Goal: Task Accomplishment & Management: Manage account settings

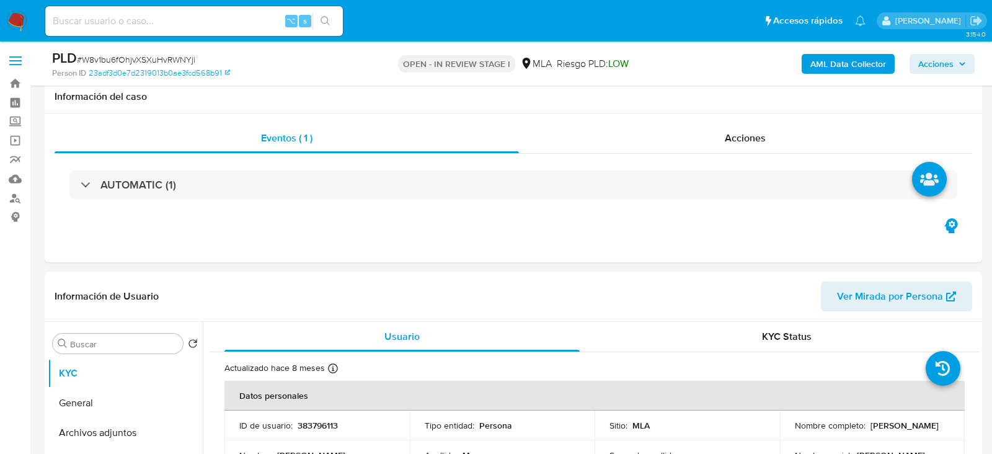
select select "10"
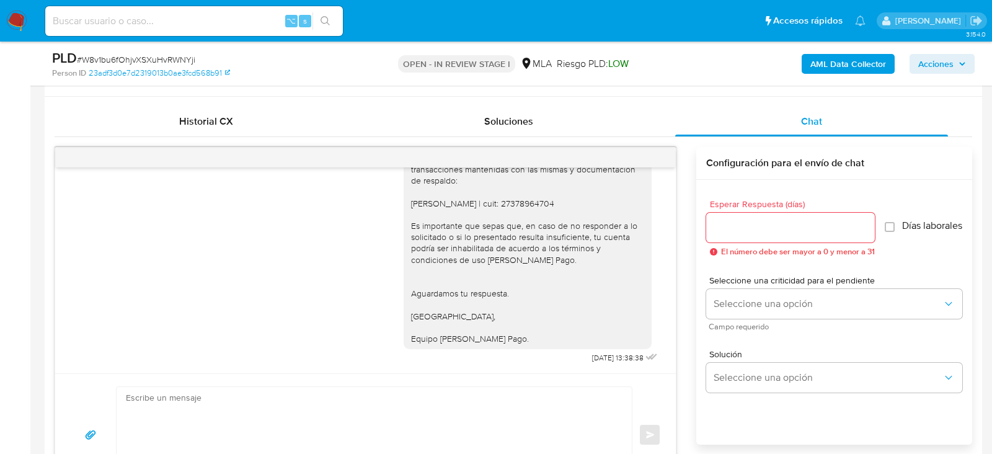
scroll to position [845, 0]
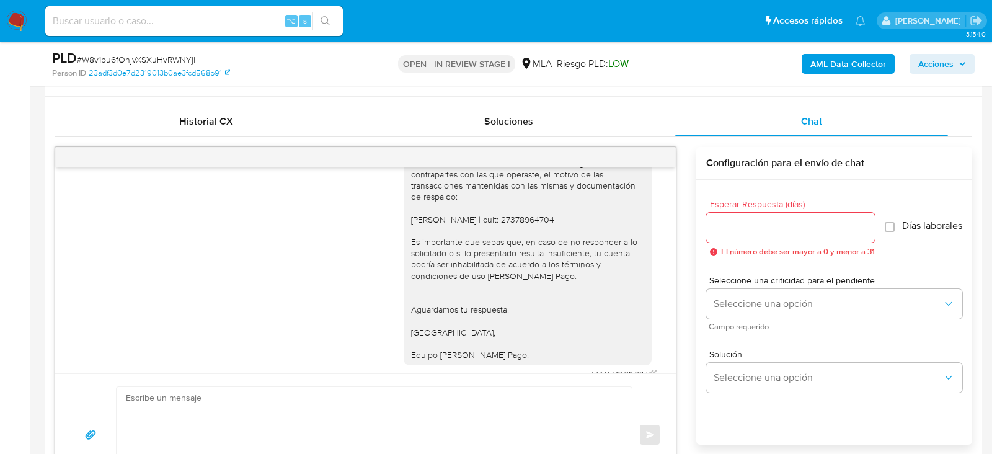
click at [466, 239] on div "Hola. Muchas gracias por la documentación proporcionada. No obstante, es necesa…" at bounding box center [527, 225] width 233 height 271
copy div "Miranda Maringola | cuit: 27378964704"
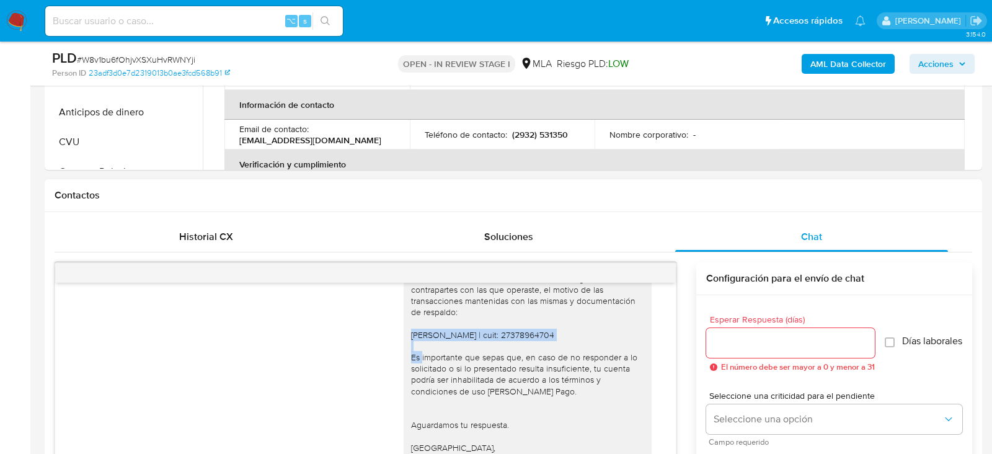
scroll to position [482, 0]
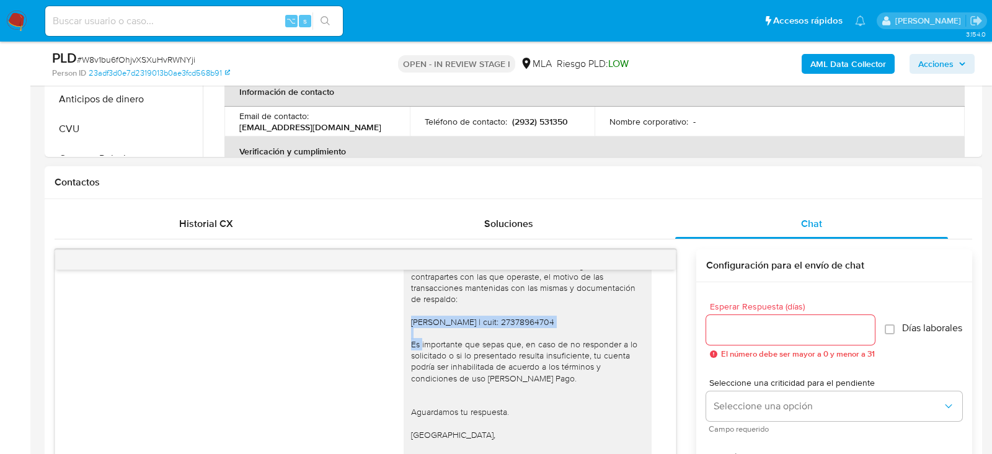
click at [513, 340] on div "Hola. Muchas gracias por la documentación proporcionada. No obstante, es necesa…" at bounding box center [527, 327] width 233 height 271
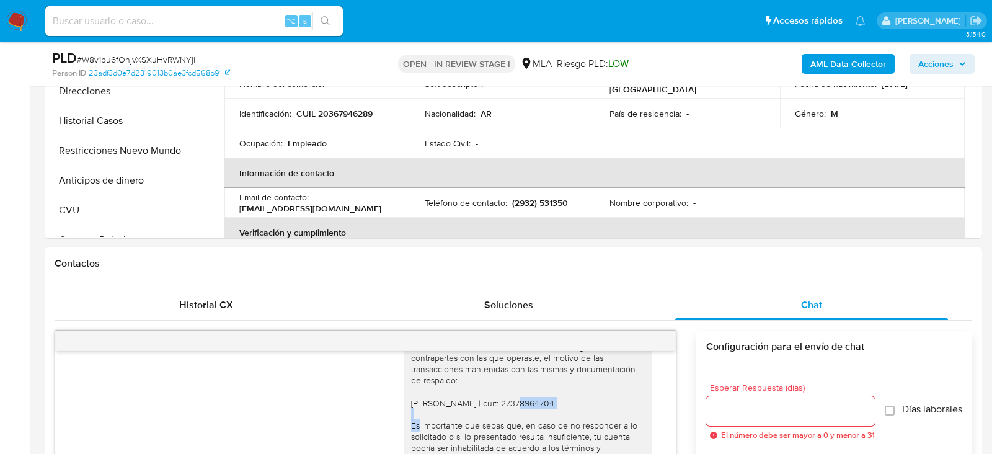
scroll to position [357, 0]
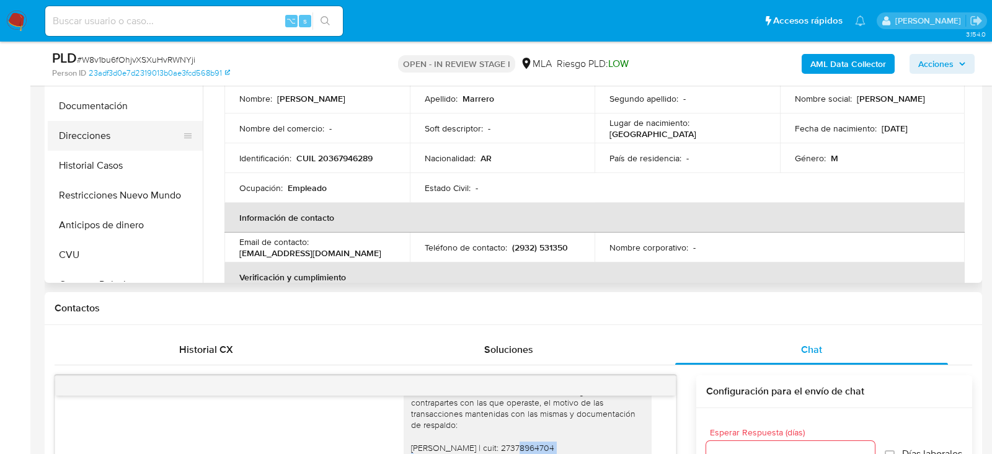
click at [94, 146] on button "Direcciones" at bounding box center [120, 136] width 145 height 30
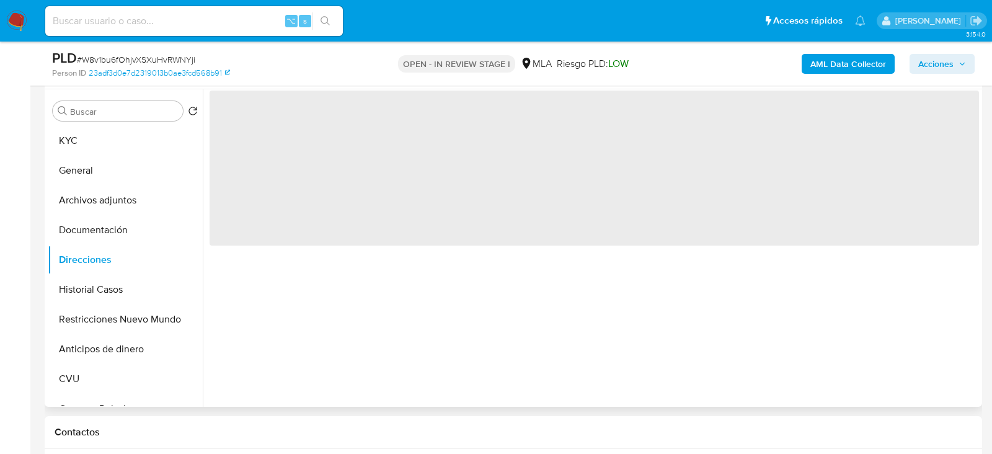
scroll to position [230, 0]
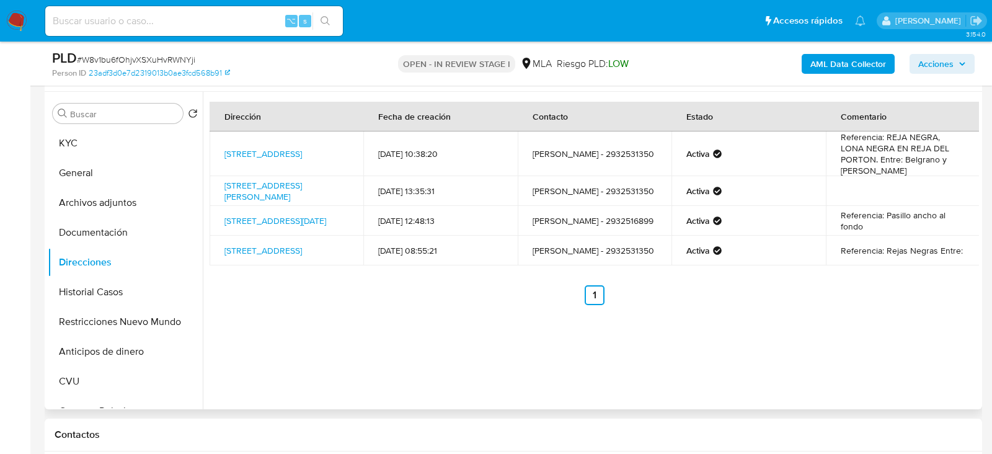
click at [300, 204] on td "B Ate V Casa 14, Coronel Rosales, Buenos Aires, 8109, Argentina 14" at bounding box center [287, 191] width 154 height 30
copy td "B Ate V Casa 14, Coronel Rosales, Buenos Aires, 8109, Argentina 14"
click at [84, 148] on button "KYC" at bounding box center [120, 143] width 145 height 30
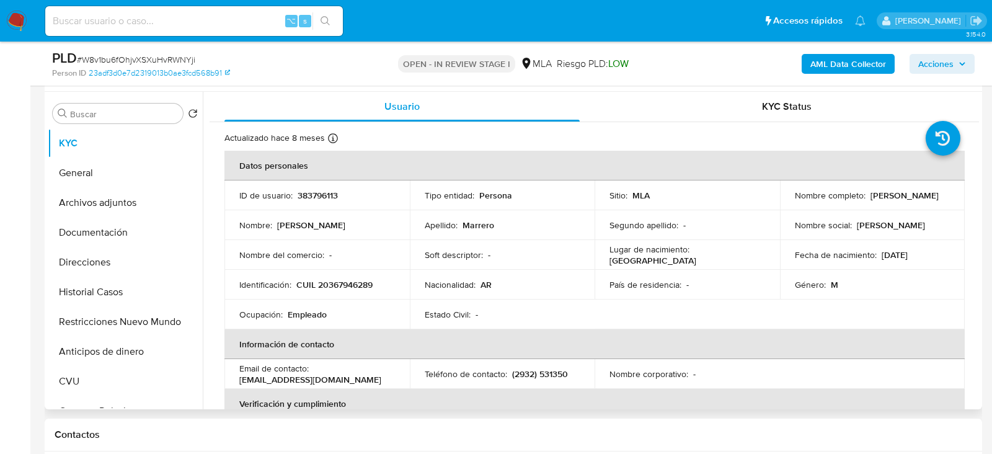
drag, startPoint x: 788, startPoint y: 203, endPoint x: 874, endPoint y: 204, distance: 86.2
click at [874, 204] on td "Nombre completo : Juan Ignacio Marrero" at bounding box center [872, 195] width 185 height 30
click at [92, 210] on button "Archivos adjuntos" at bounding box center [120, 203] width 145 height 30
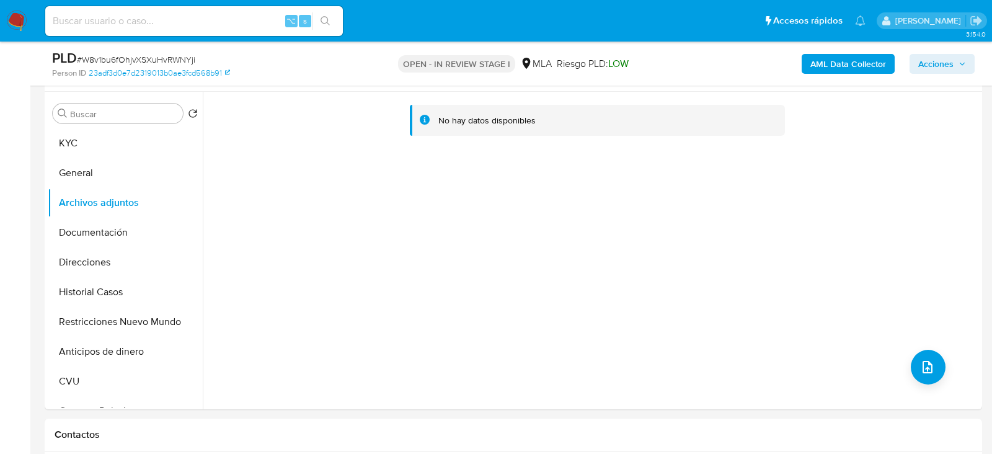
click at [820, 62] on b "AML Data Collector" at bounding box center [848, 64] width 76 height 20
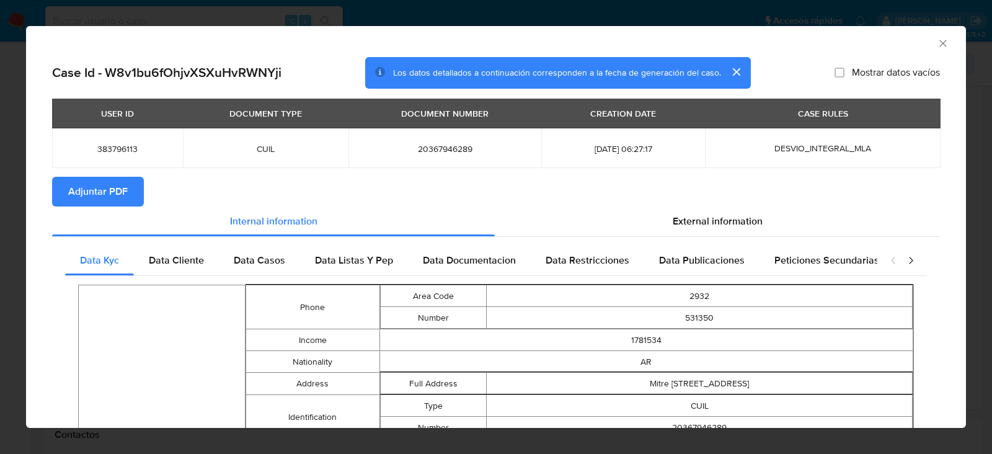
click at [938, 43] on icon "Cerrar ventana" at bounding box center [943, 43] width 12 height 12
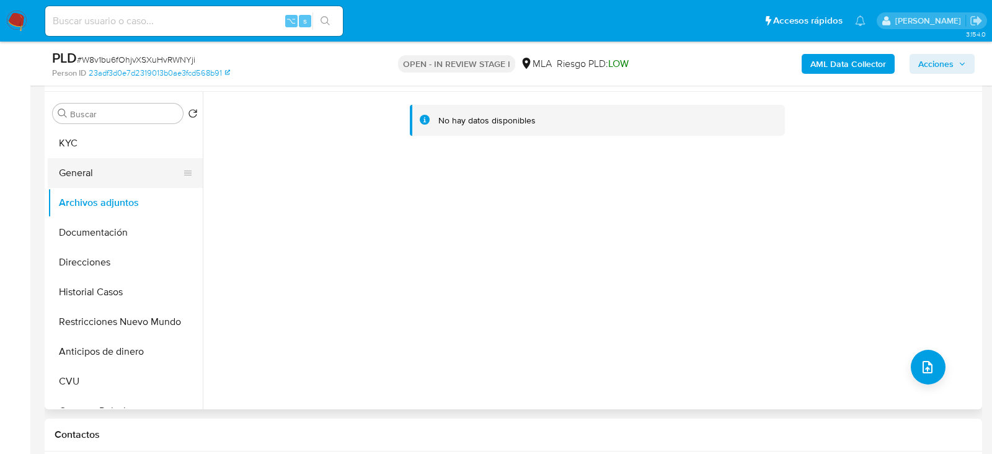
click at [83, 176] on button "General" at bounding box center [120, 173] width 145 height 30
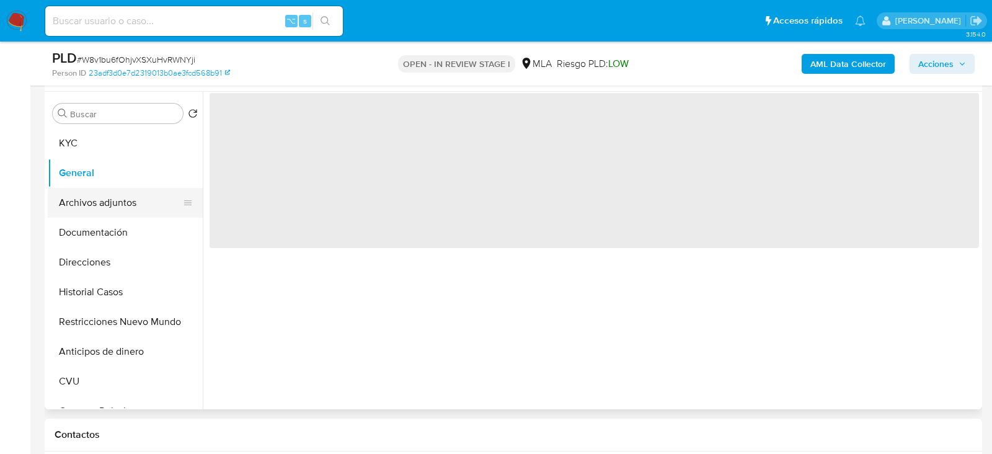
click at [84, 191] on button "Archivos adjuntos" at bounding box center [120, 203] width 145 height 30
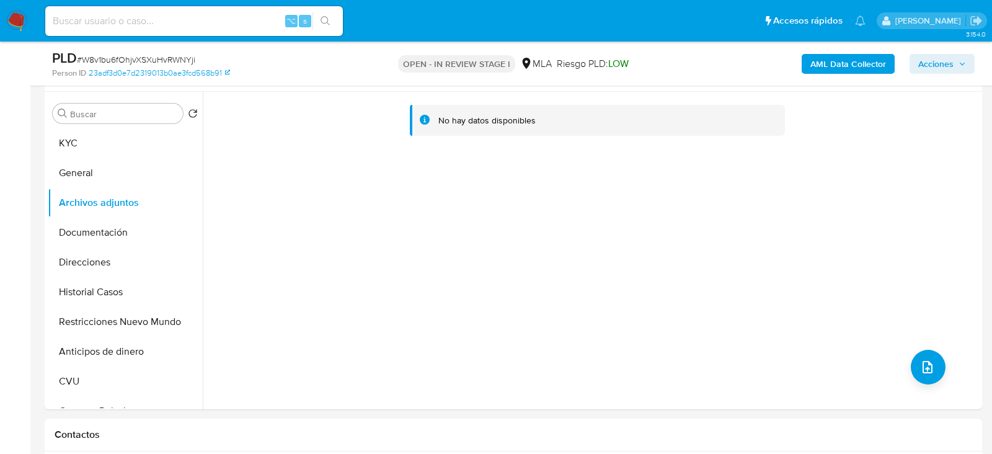
click at [882, 63] on b "AML Data Collector" at bounding box center [848, 64] width 76 height 20
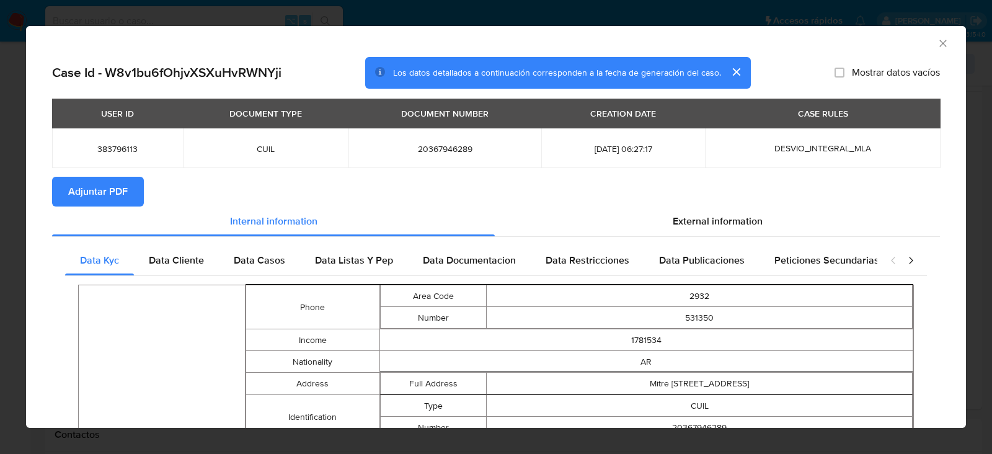
click at [949, 42] on div "AML Data Collector" at bounding box center [496, 41] width 940 height 31
click at [944, 42] on icon "Cerrar ventana" at bounding box center [942, 43] width 7 height 7
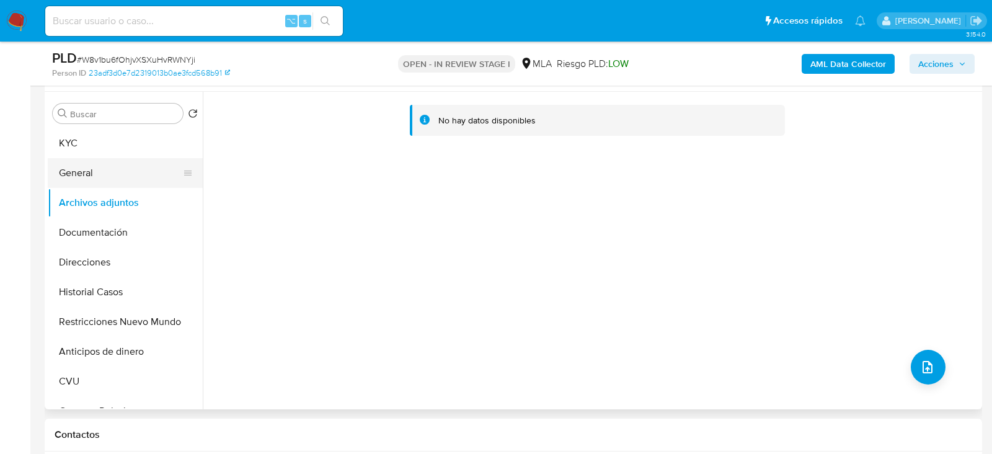
click at [114, 166] on button "General" at bounding box center [120, 173] width 145 height 30
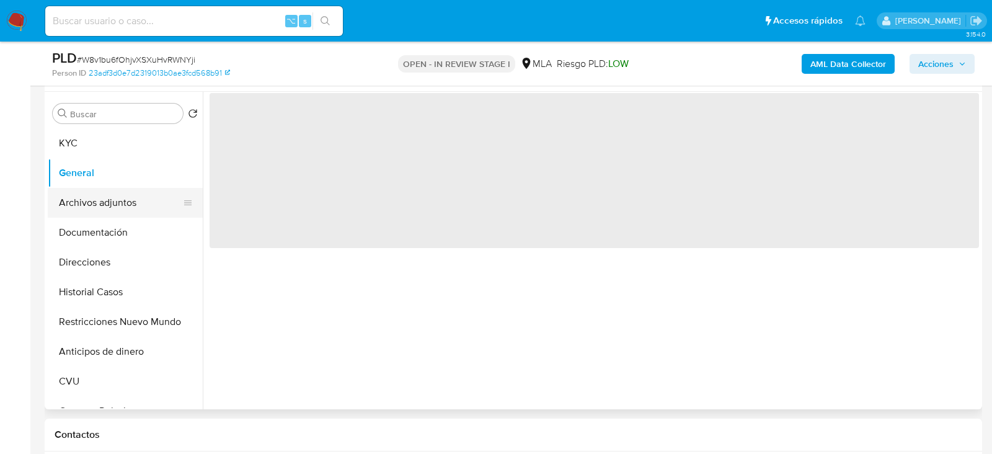
click at [114, 191] on button "Archivos adjuntos" at bounding box center [120, 203] width 145 height 30
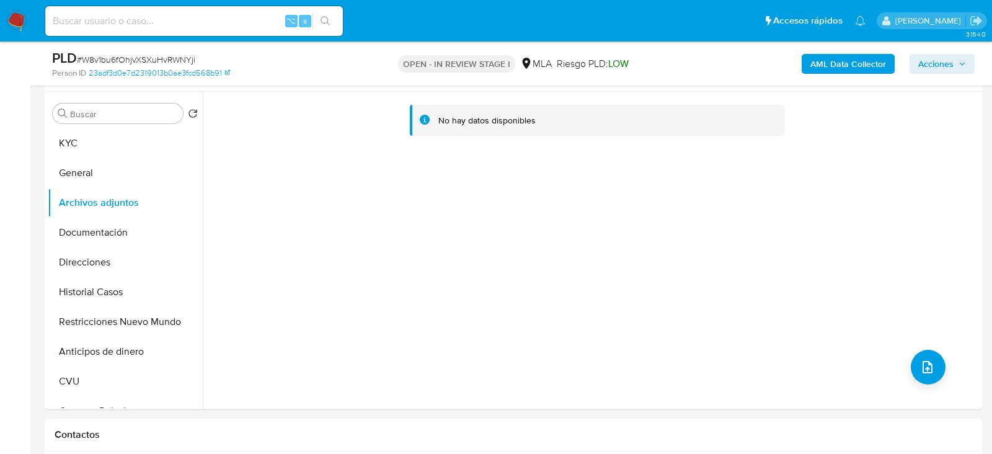
click at [835, 65] on b "AML Data Collector" at bounding box center [848, 64] width 76 height 20
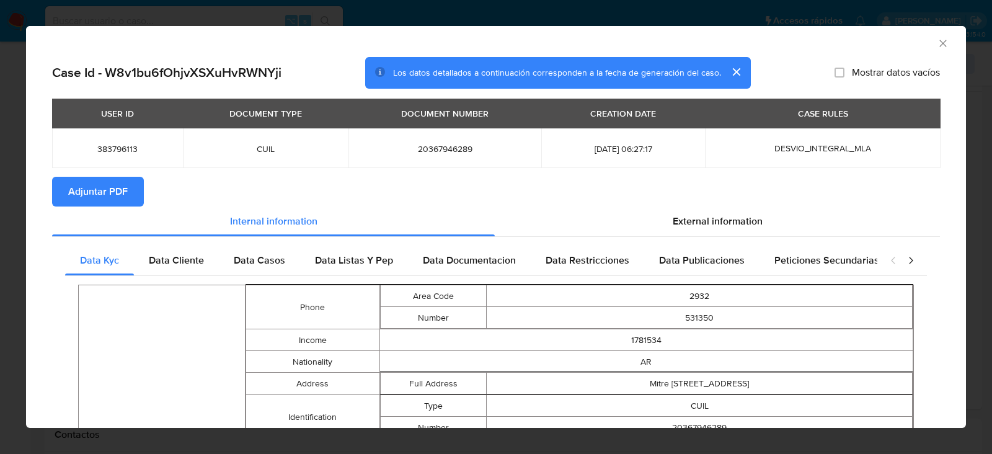
click at [122, 187] on span "Adjuntar PDF" at bounding box center [98, 191] width 60 height 27
click at [946, 30] on div "AML Data Collector" at bounding box center [496, 41] width 940 height 31
click at [946, 35] on div "AML Data Collector" at bounding box center [496, 41] width 940 height 31
click at [946, 40] on icon "Cerrar ventana" at bounding box center [942, 43] width 7 height 7
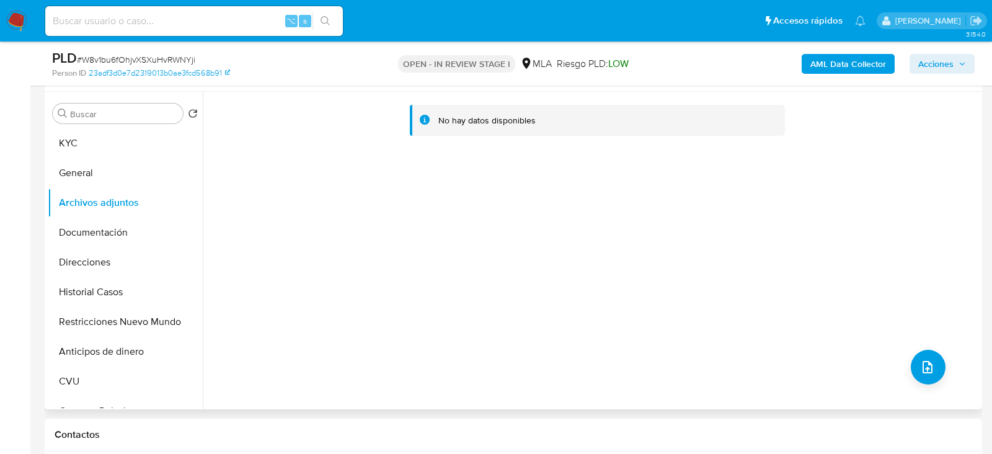
scroll to position [228, 0]
click at [915, 358] on button "upload-file" at bounding box center [928, 369] width 35 height 35
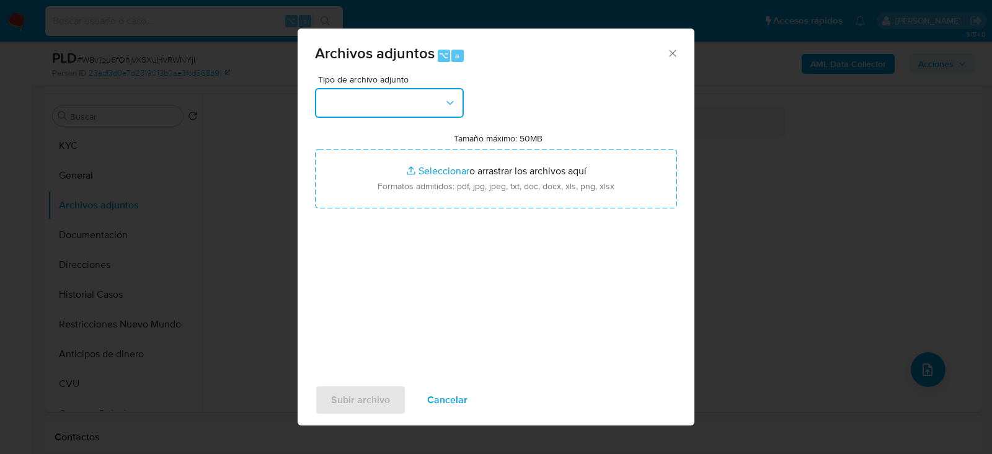
click at [366, 109] on button "button" at bounding box center [389, 103] width 149 height 30
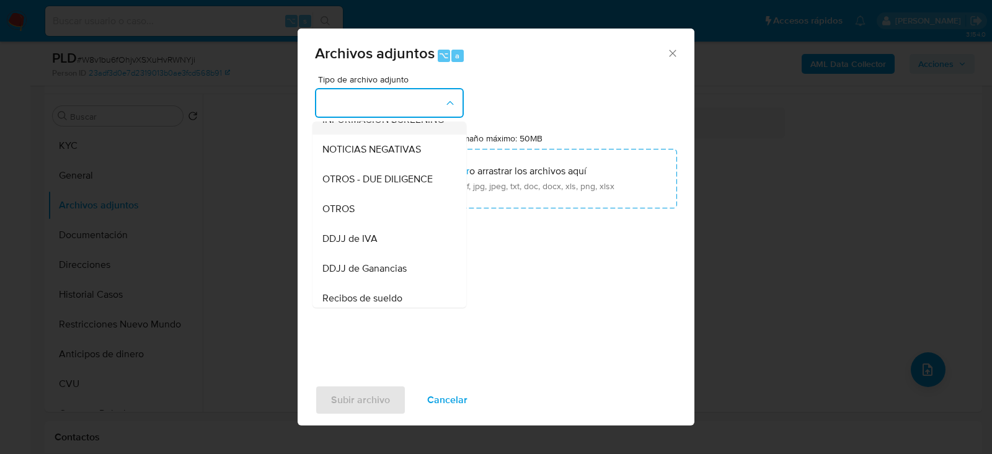
scroll to position [175, 0]
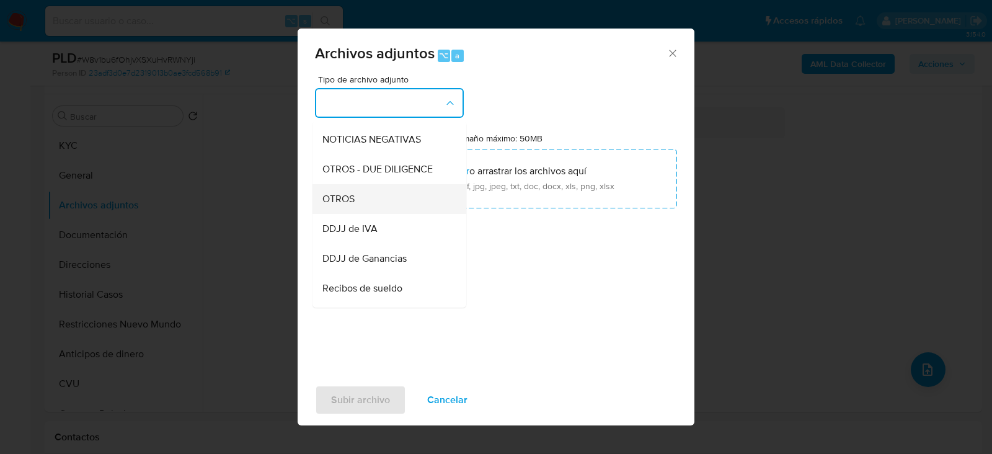
click at [400, 193] on div "OTROS" at bounding box center [385, 199] width 126 height 30
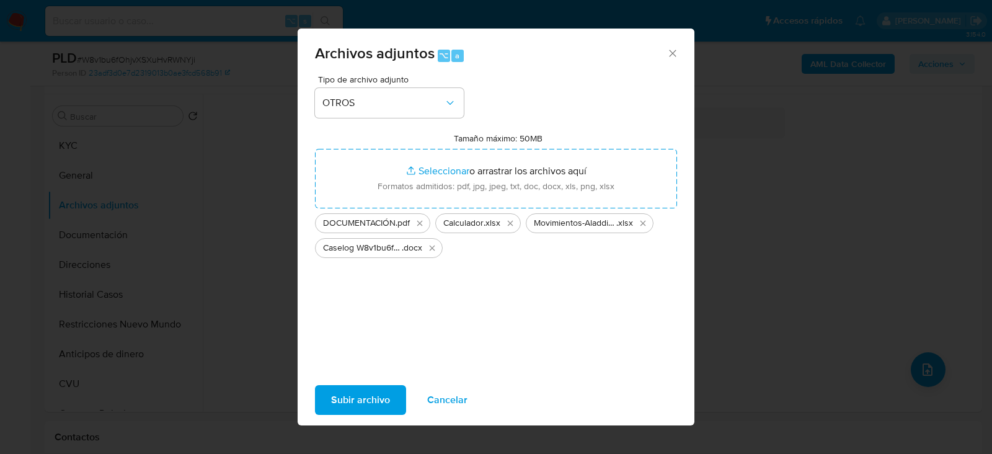
click at [357, 409] on span "Subir archivo" at bounding box center [360, 399] width 59 height 27
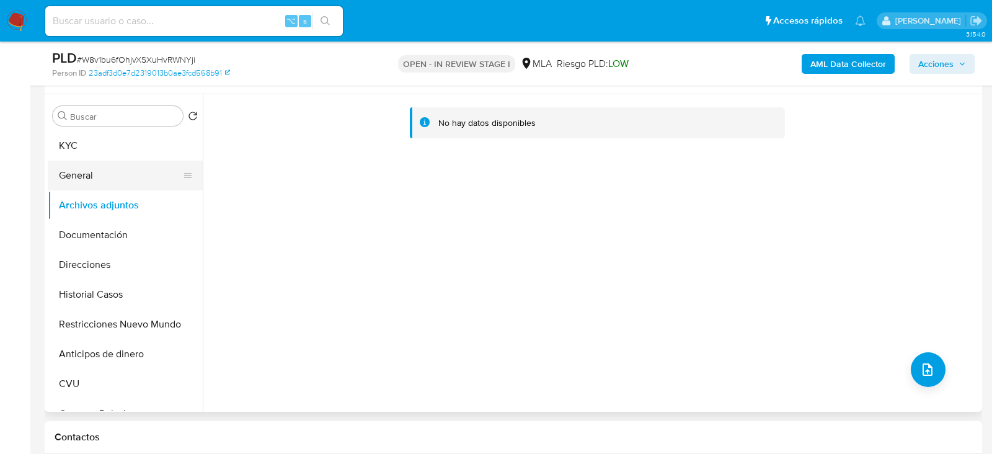
click at [105, 172] on button "General" at bounding box center [120, 176] width 145 height 30
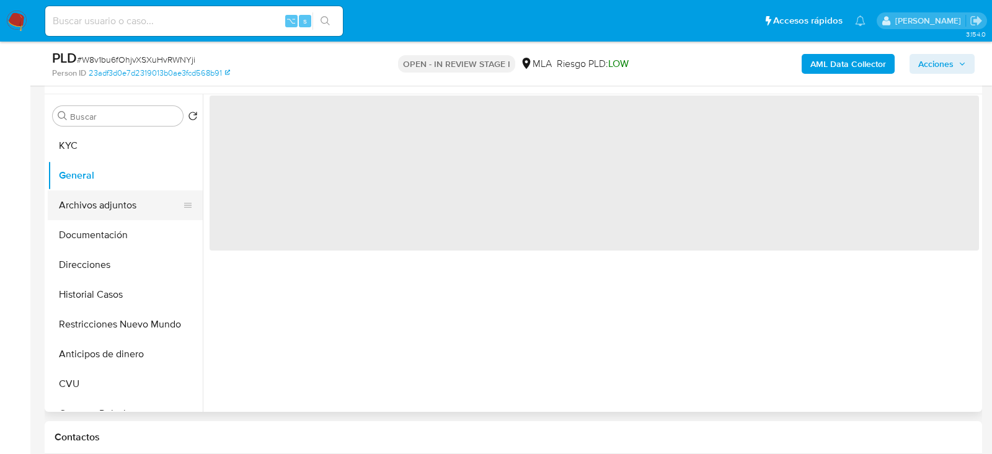
click at [105, 205] on button "Archivos adjuntos" at bounding box center [120, 205] width 145 height 30
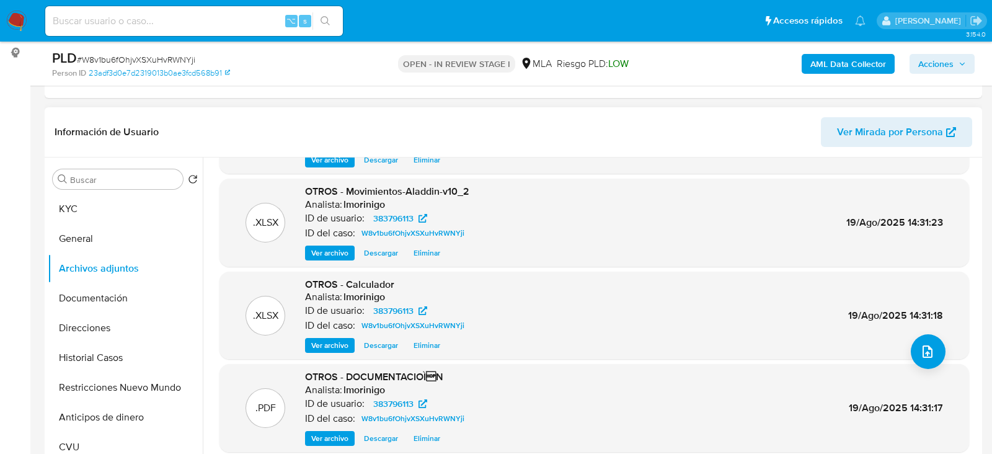
scroll to position [104, 0]
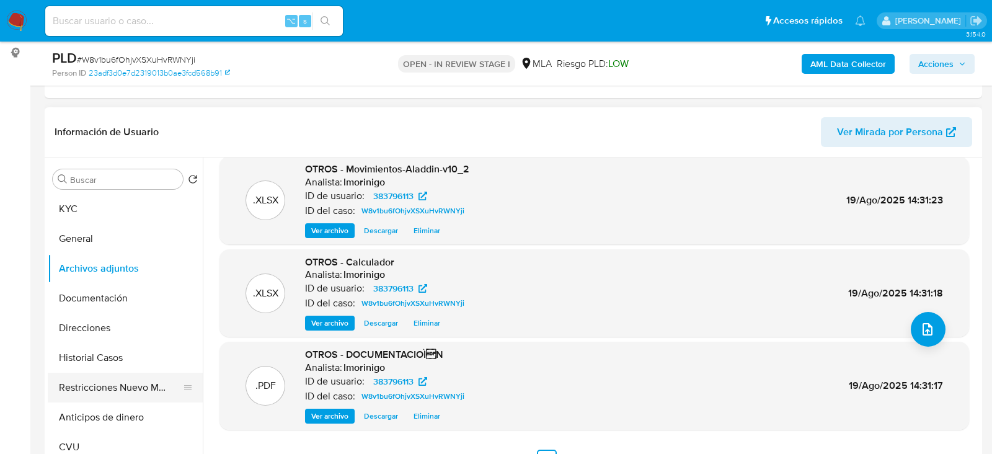
click at [86, 391] on button "Restricciones Nuevo Mundo" at bounding box center [120, 388] width 145 height 30
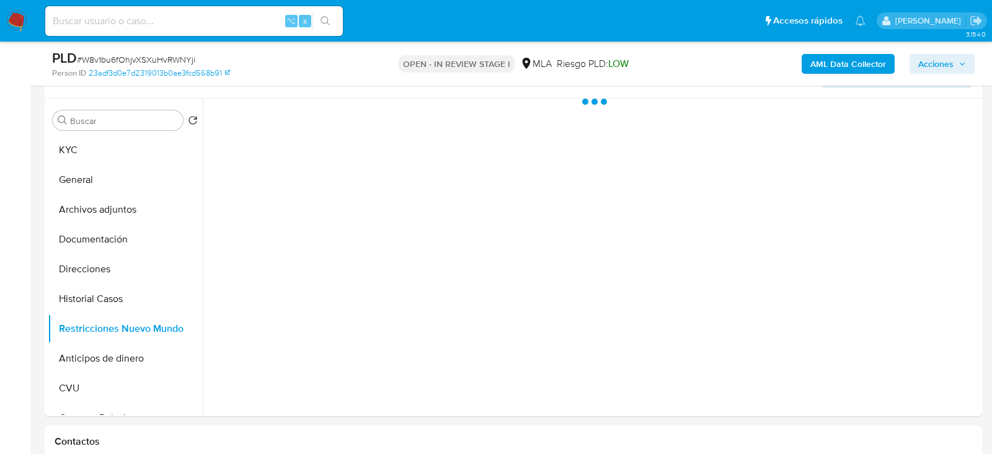
scroll to position [225, 0]
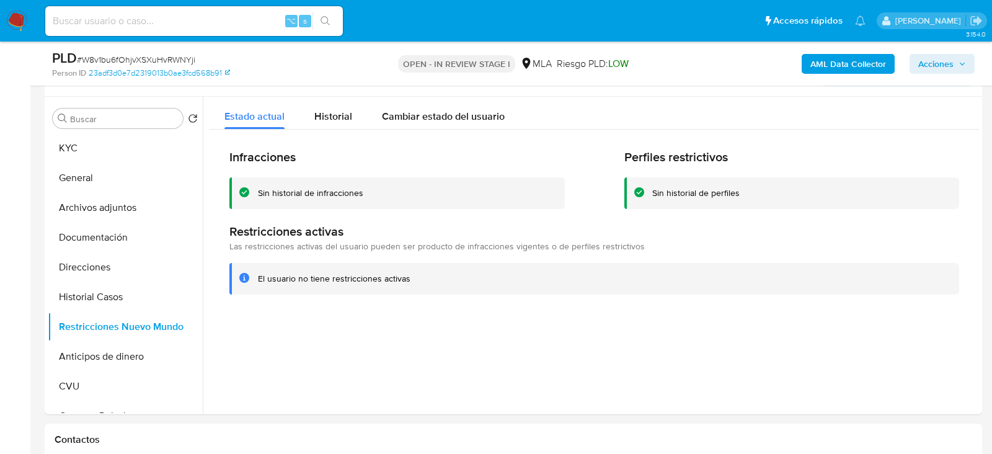
click at [967, 70] on button "Acciones" at bounding box center [942, 64] width 65 height 20
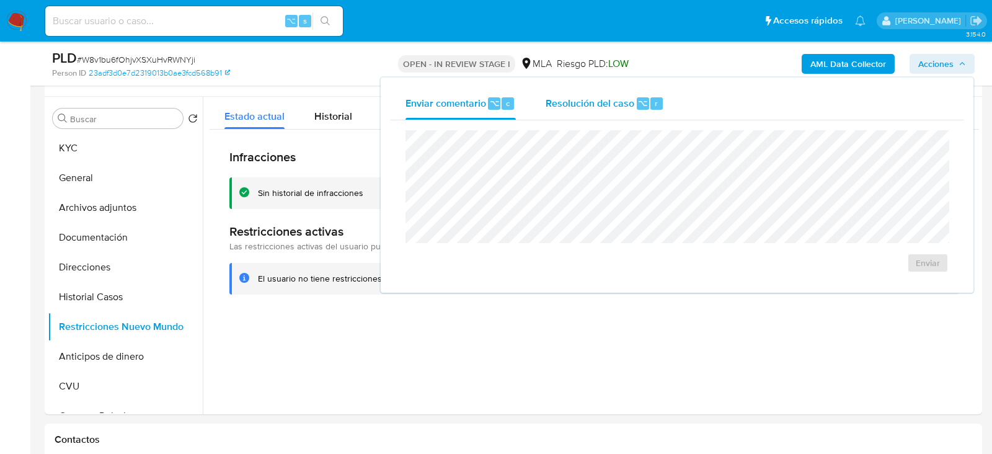
click at [613, 109] on span "Resolución del caso" at bounding box center [590, 102] width 89 height 14
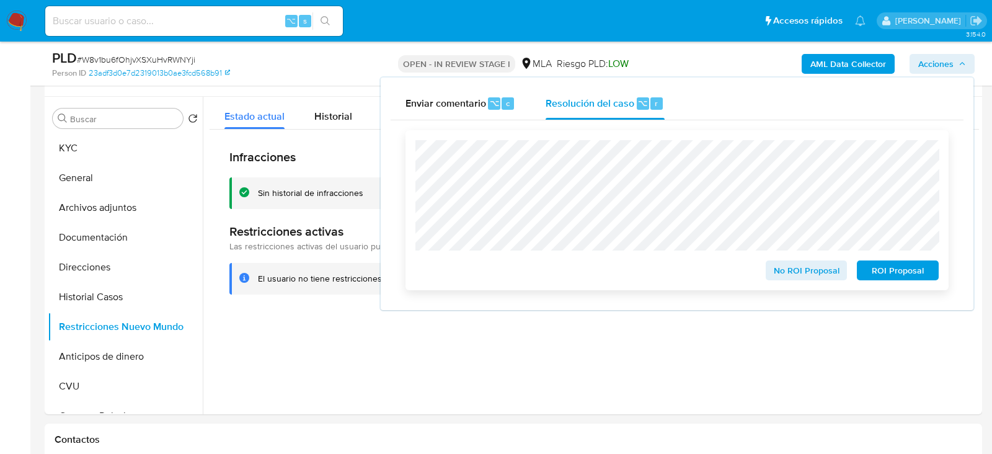
click at [833, 277] on span "No ROI Proposal" at bounding box center [806, 270] width 64 height 17
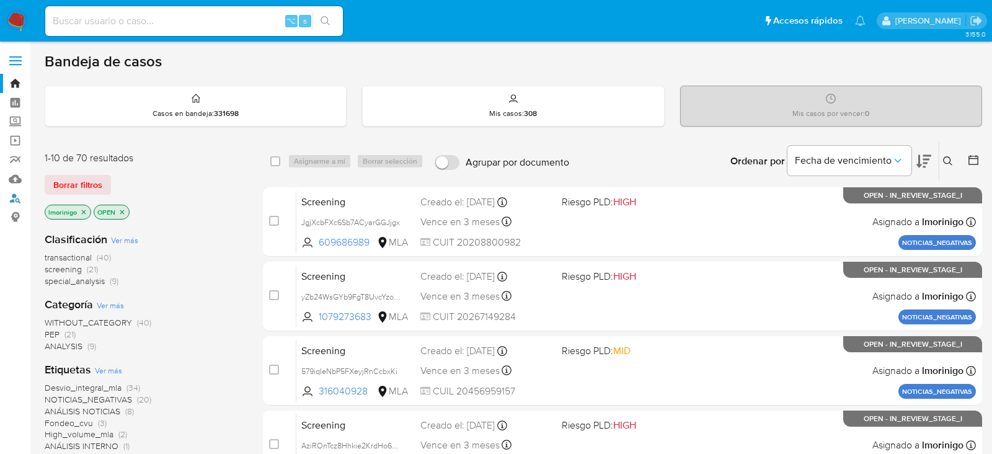
click at [16, 197] on link "Buscador de personas" at bounding box center [74, 197] width 148 height 19
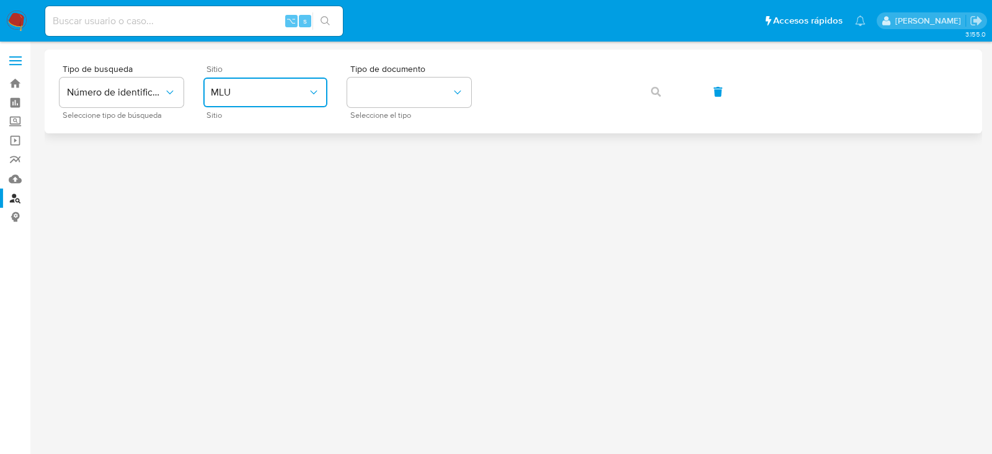
click at [274, 90] on span "MLU" at bounding box center [259, 92] width 97 height 12
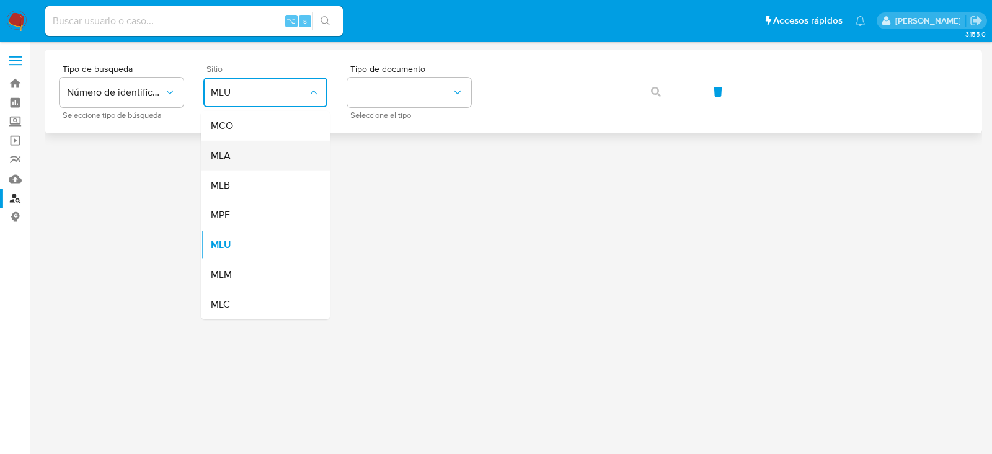
click at [265, 146] on div "MLA" at bounding box center [262, 156] width 102 height 30
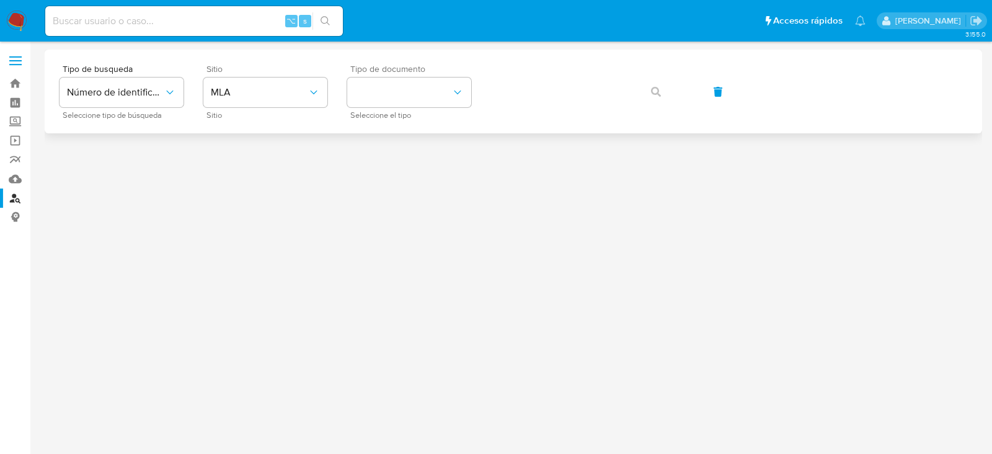
click at [403, 108] on div "Tipo de documento Seleccione el tipo" at bounding box center [409, 91] width 124 height 54
click at [409, 97] on button "identificationType" at bounding box center [409, 93] width 124 height 30
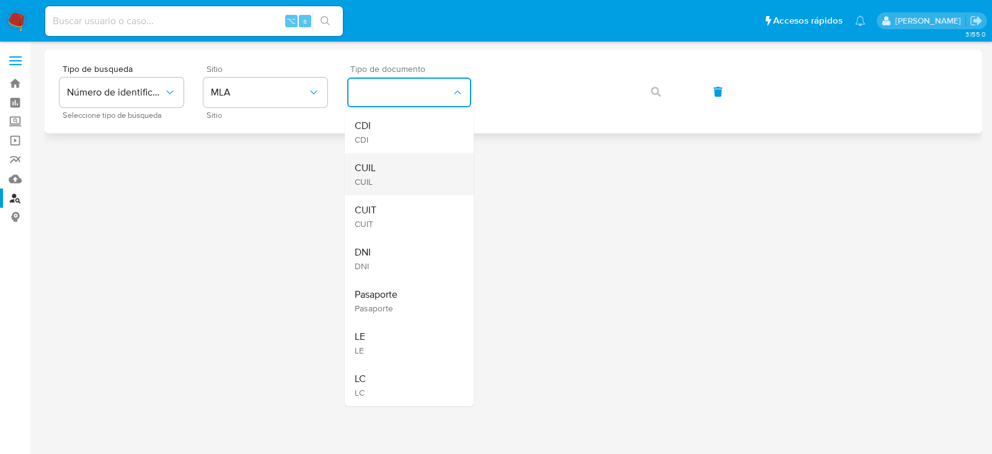
click at [405, 175] on div "CUIL CUIL" at bounding box center [406, 174] width 102 height 42
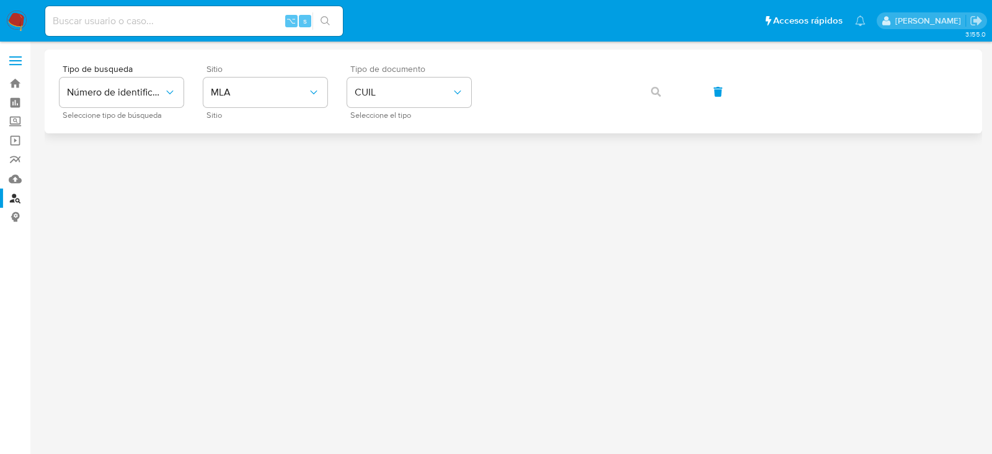
click at [505, 112] on div "Tipo de busqueda Número de identificación Seleccione tipo de búsqueda Sitio MLA…" at bounding box center [514, 91] width 908 height 54
click at [647, 104] on button "button" at bounding box center [656, 92] width 42 height 30
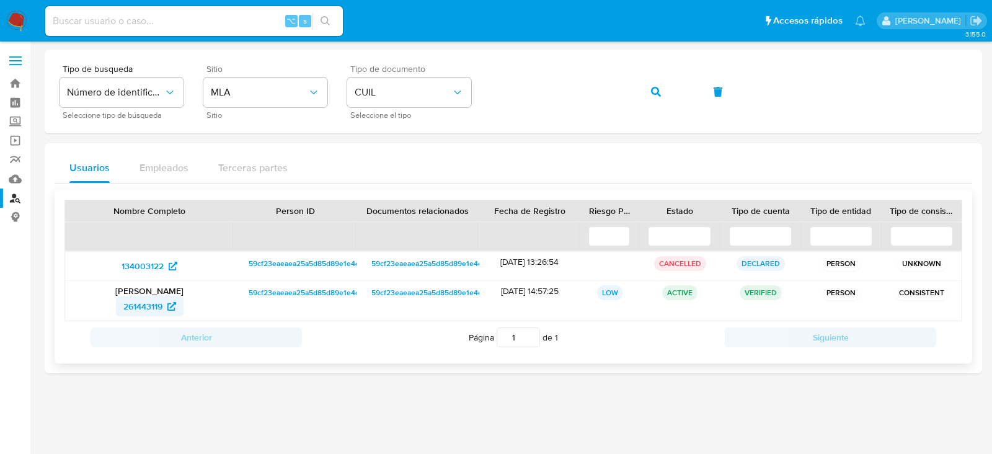
click at [154, 304] on span "261443119" at bounding box center [142, 306] width 39 height 20
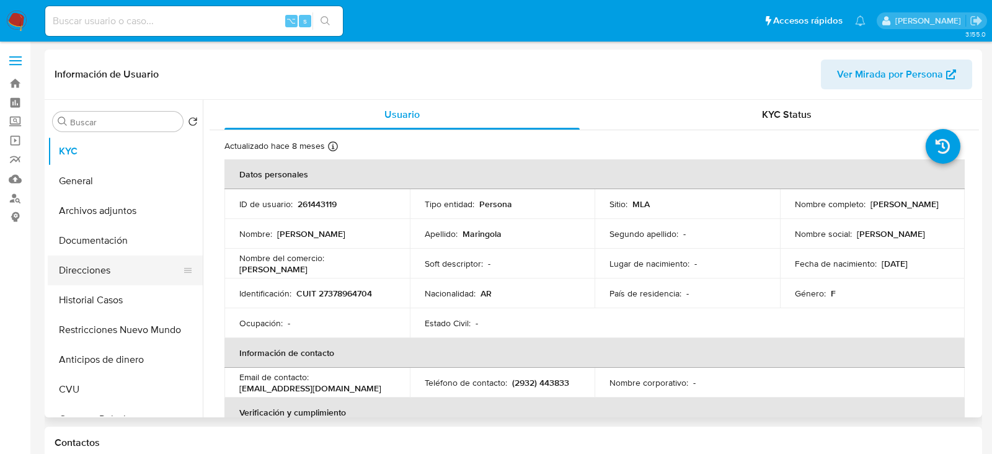
select select "10"
click at [100, 262] on button "Direcciones" at bounding box center [120, 270] width 145 height 30
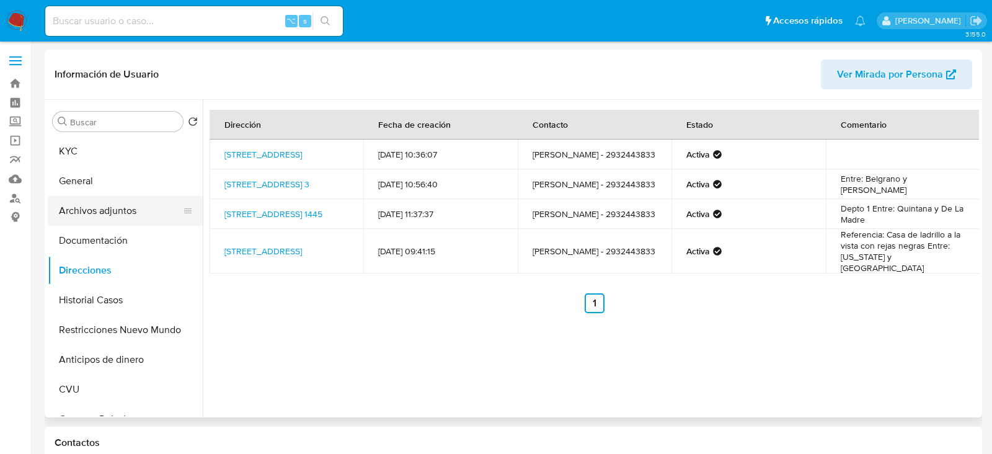
click at [83, 223] on button "Archivos adjuntos" at bounding box center [120, 211] width 145 height 30
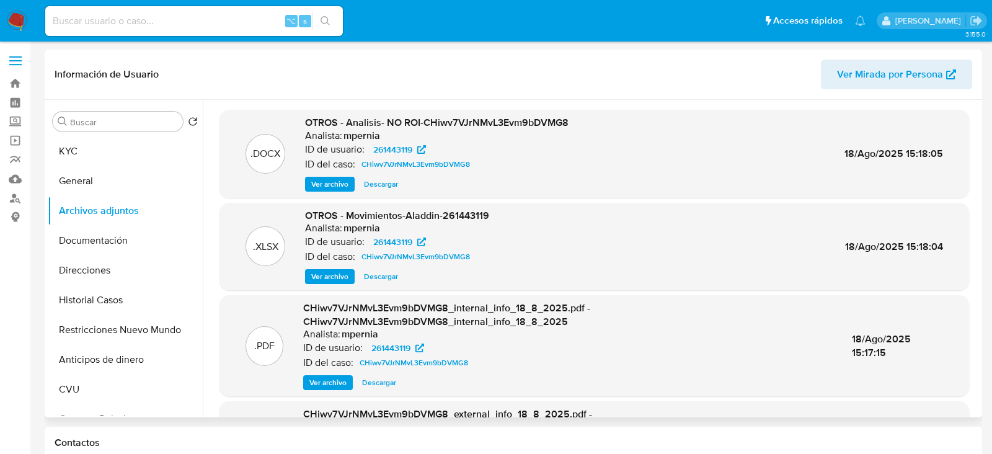
click at [332, 185] on span "Ver archivo" at bounding box center [329, 184] width 37 height 12
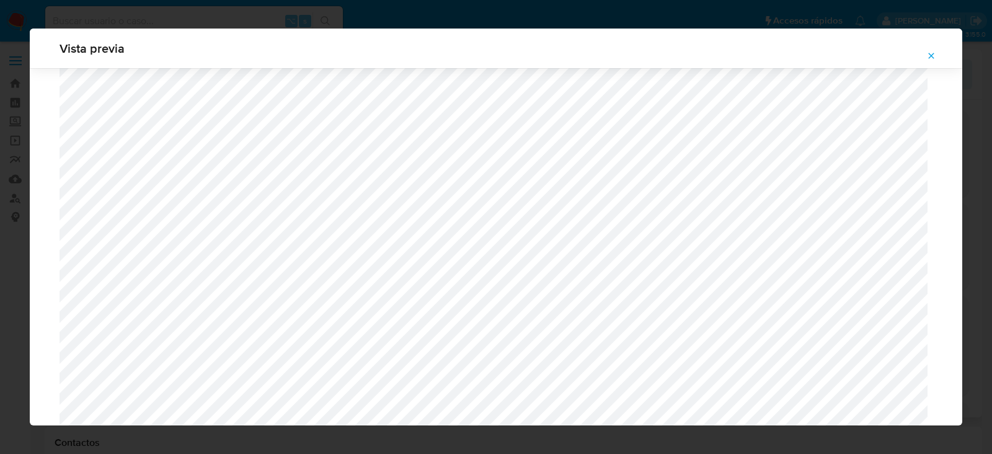
scroll to position [1272, 0]
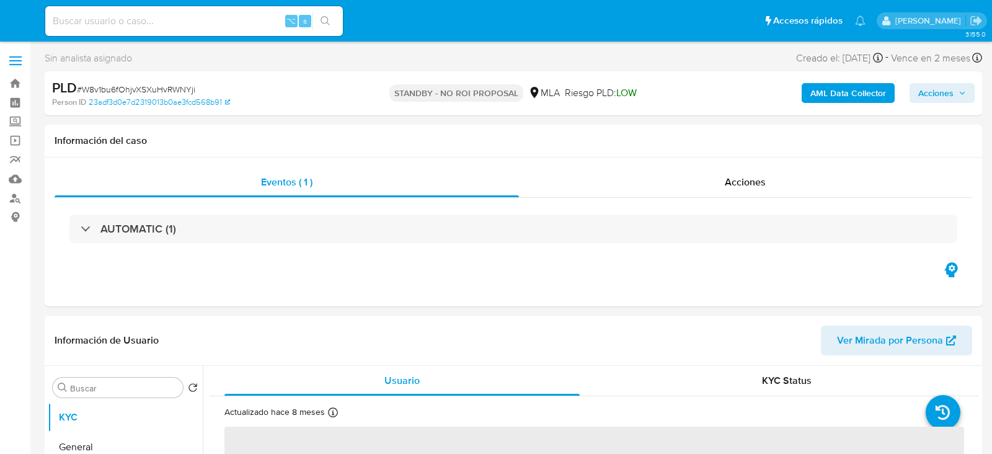
select select "10"
click at [175, 23] on input at bounding box center [194, 21] width 298 height 16
paste input "pG9W97JfYgWx5OGuclrRmmva"
type input "pG9W97JfYgWx5OGuclrRmmva"
select select "10"
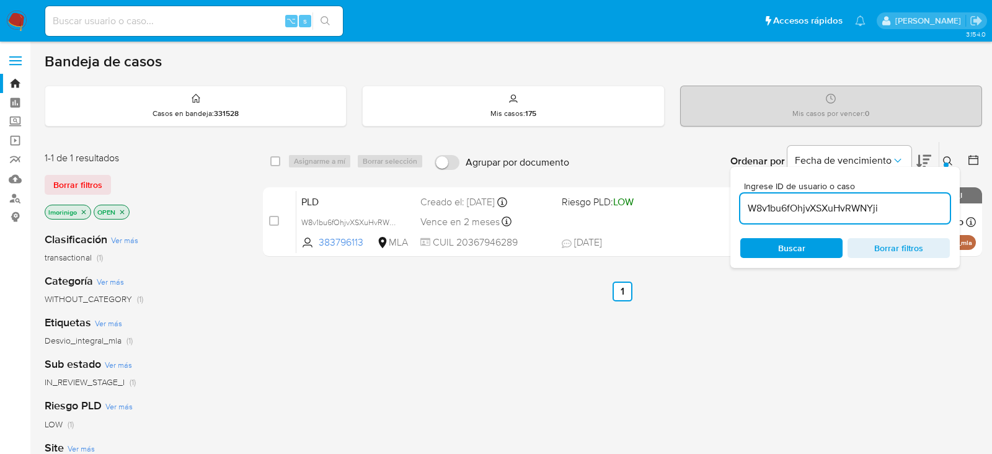
click at [784, 216] on div "W8v1bu6fOhjvXSXuHvRWNYji" at bounding box center [845, 208] width 210 height 30
click at [778, 203] on input "W8v1bu6fOhjvXSXuHvRWNYji" at bounding box center [845, 208] width 210 height 16
paste input "pG9W97JfYgWx5OGuclrRmmva"
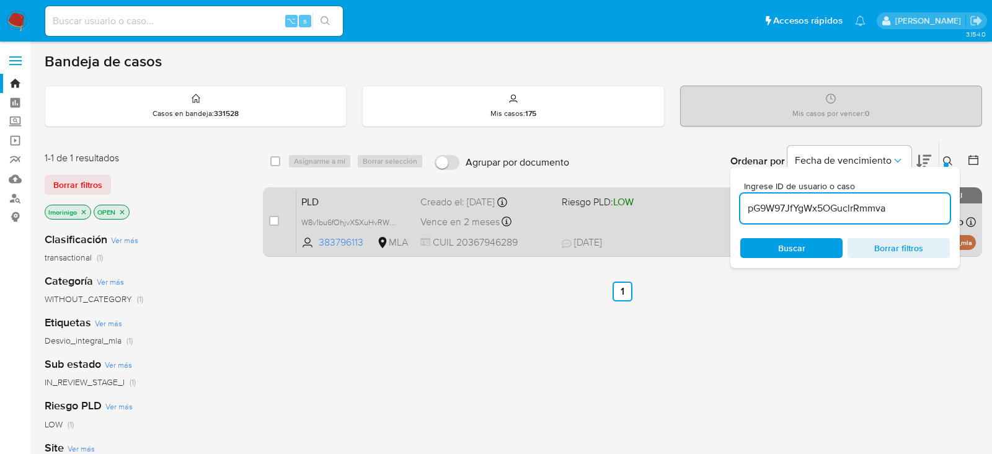
type input "pG9W97JfYgWx5OGuclrRmmva"
click at [276, 219] on input "checkbox" at bounding box center [274, 221] width 10 height 10
checkbox input "true"
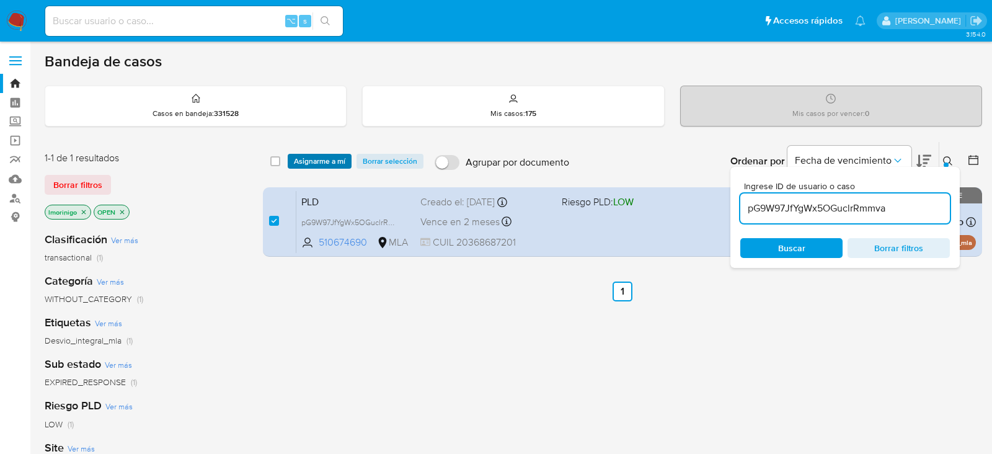
click at [302, 160] on span "Asignarme a mí" at bounding box center [319, 161] width 51 height 12
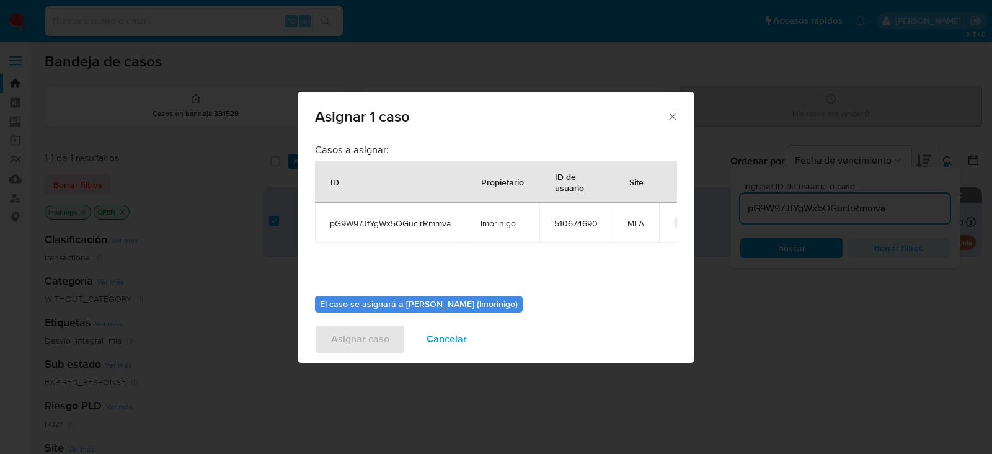
scroll to position [63, 0]
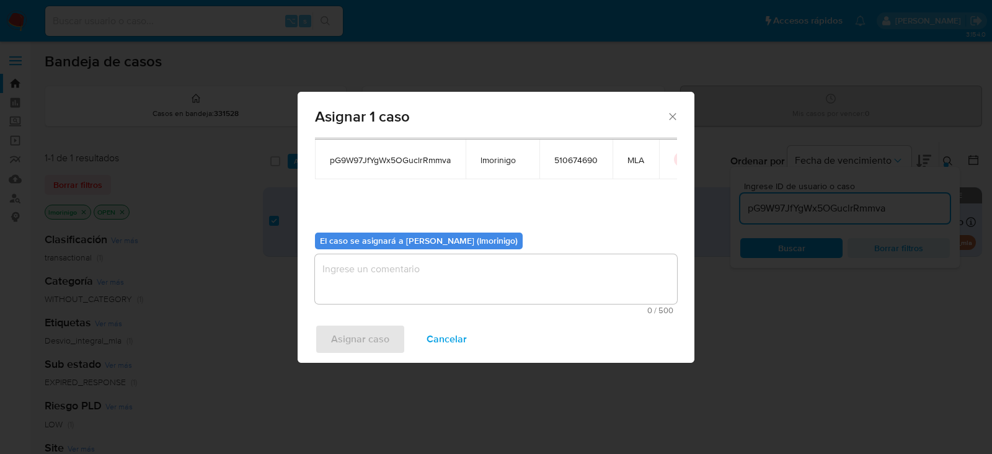
click at [387, 278] on textarea "assign-modal" at bounding box center [496, 279] width 362 height 50
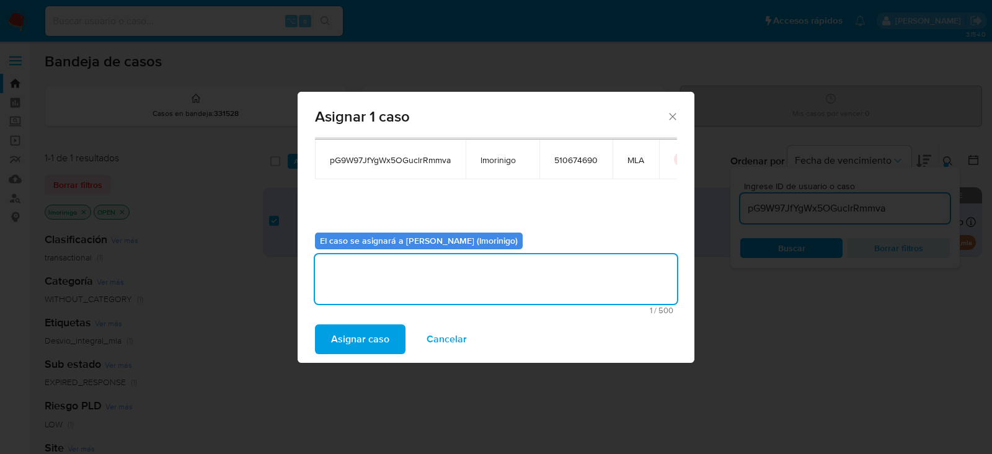
click at [377, 327] on span "Asignar caso" at bounding box center [360, 339] width 58 height 27
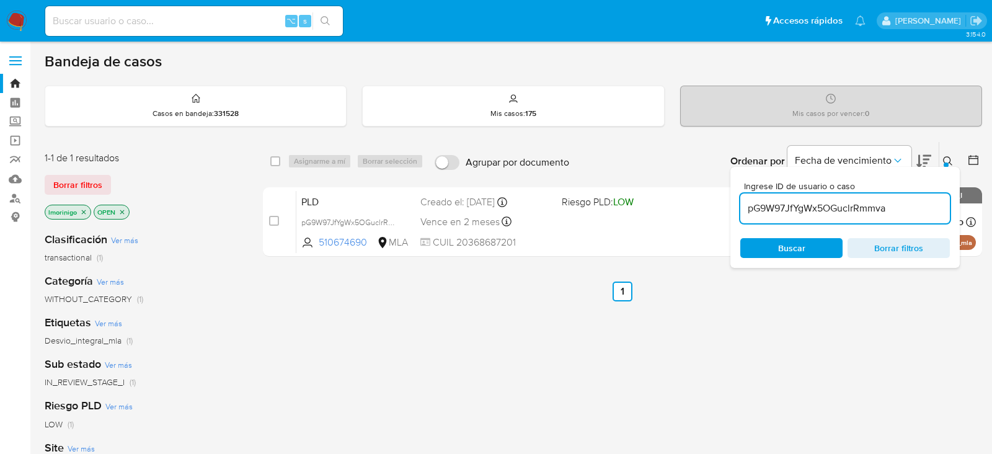
click at [824, 204] on input "pG9W97JfYgWx5OGuclrRmmva" at bounding box center [845, 208] width 210 height 16
paste input "9RRHSNT3ap7qucgvzALq8T6z"
type input "9RRHSNT3ap7qucgvzALq8T6z"
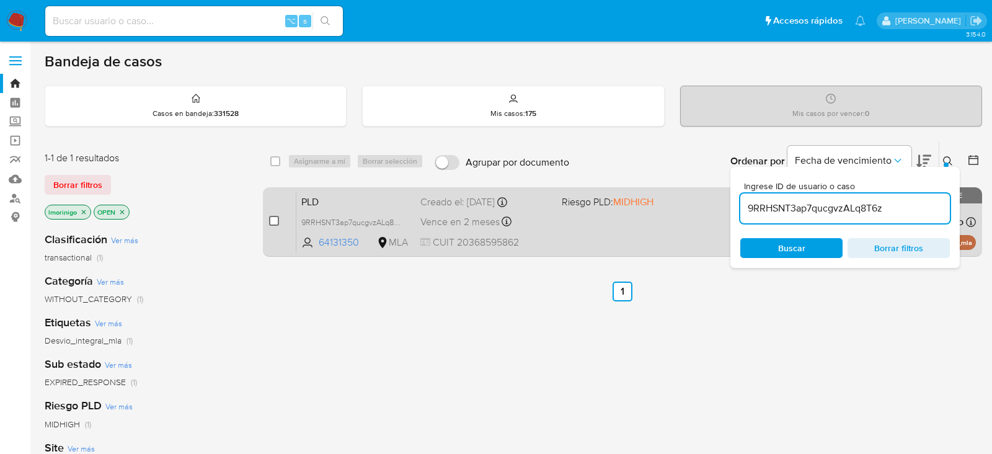
click at [272, 218] on input "checkbox" at bounding box center [274, 221] width 10 height 10
checkbox input "true"
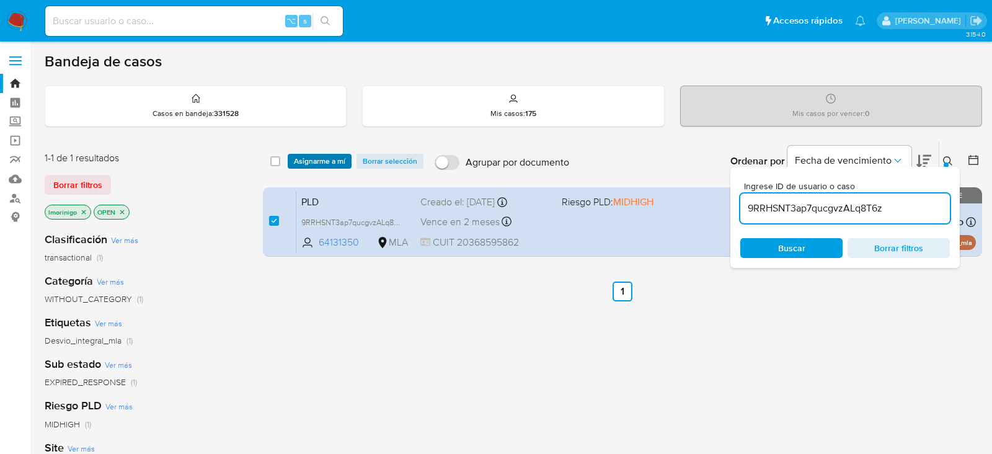
click at [318, 161] on span "Asignarme a mí" at bounding box center [319, 161] width 51 height 12
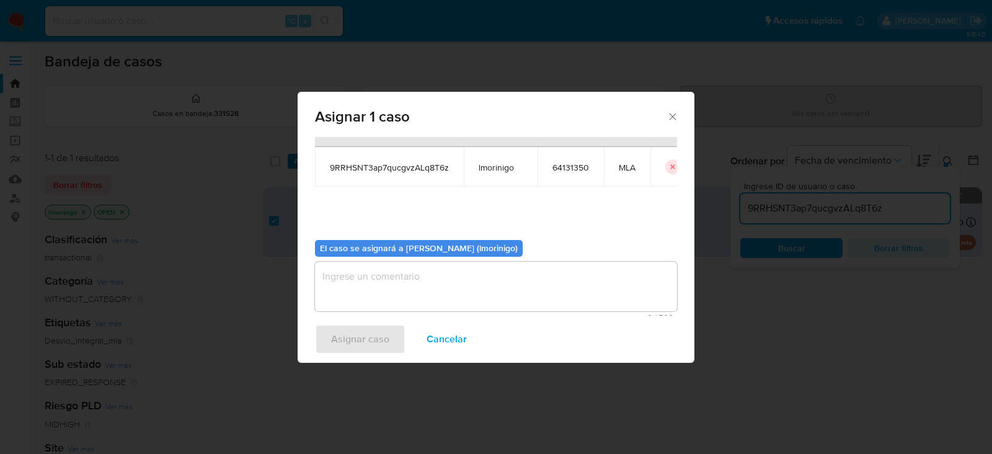
scroll to position [63, 0]
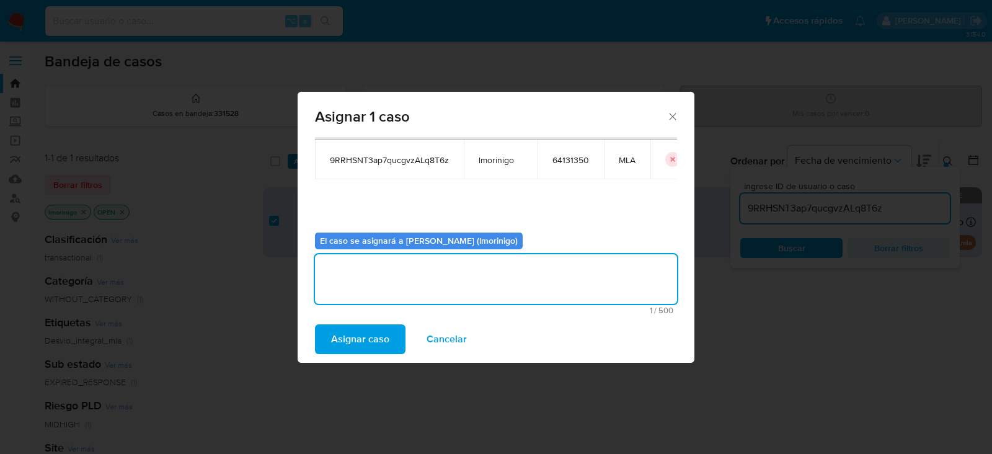
click at [474, 298] on textarea "assign-modal" at bounding box center [496, 279] width 362 height 50
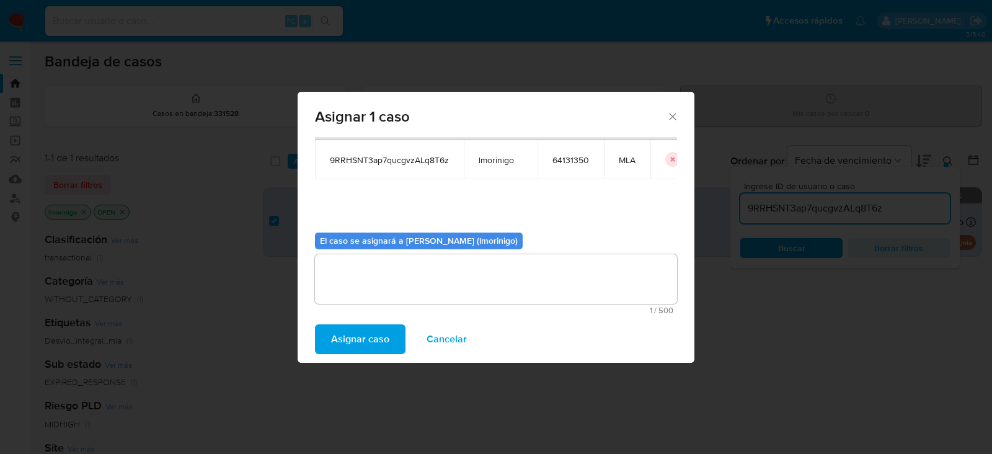
click at [348, 323] on div "Asignar caso Cancelar" at bounding box center [496, 339] width 397 height 47
click at [348, 328] on span "Asignar caso" at bounding box center [360, 339] width 58 height 27
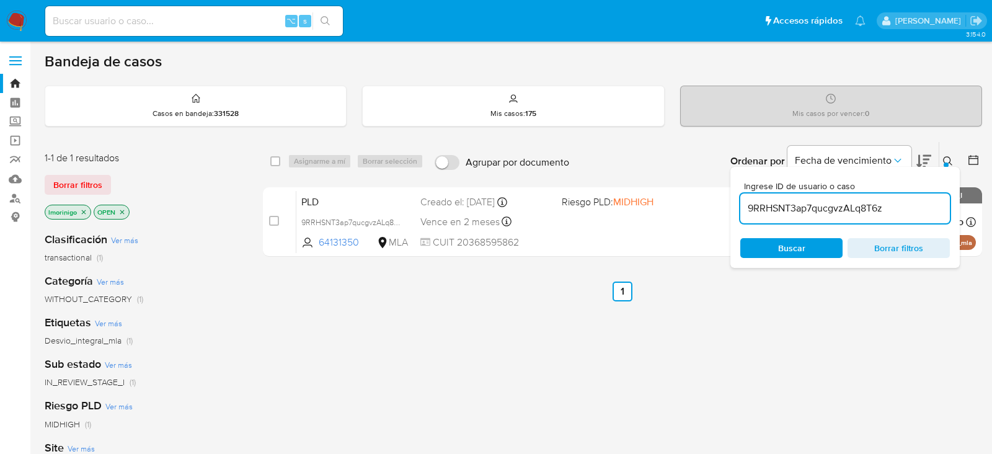
click at [764, 210] on input "9RRHSNT3ap7qucgvzALq8T6z" at bounding box center [845, 208] width 210 height 16
paste input "qNxgetjvzjm8AwgeN9ffWdyt"
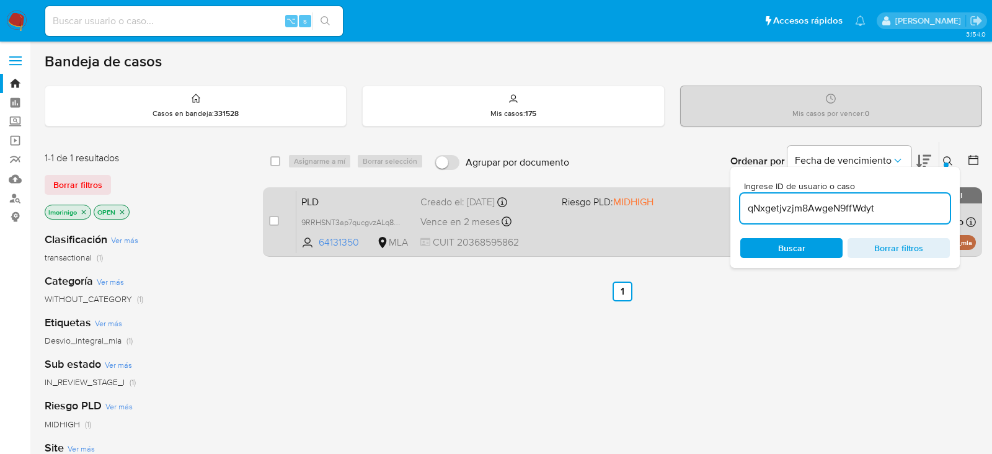
type input "qNxgetjvzjm8AwgeN9ffWdyt"
click at [273, 219] on input "checkbox" at bounding box center [274, 221] width 10 height 10
checkbox input "true"
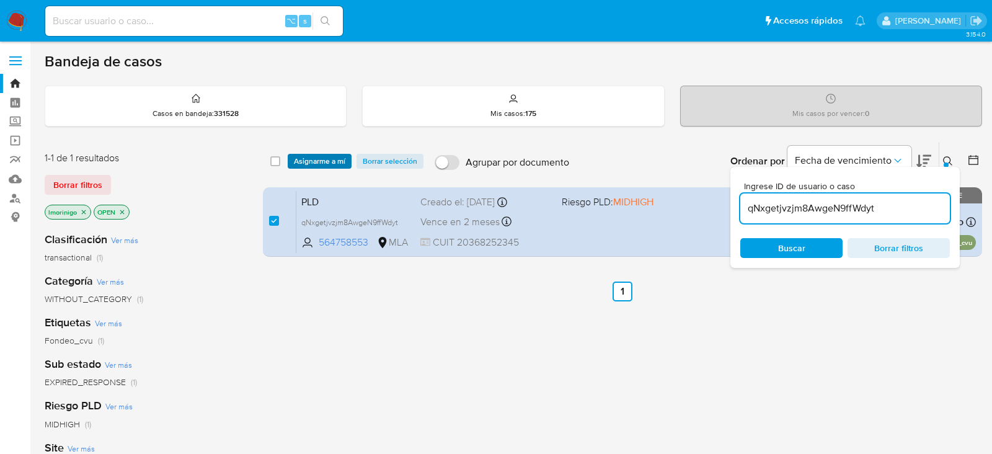
click at [304, 162] on span "Asignarme a mí" at bounding box center [319, 161] width 51 height 12
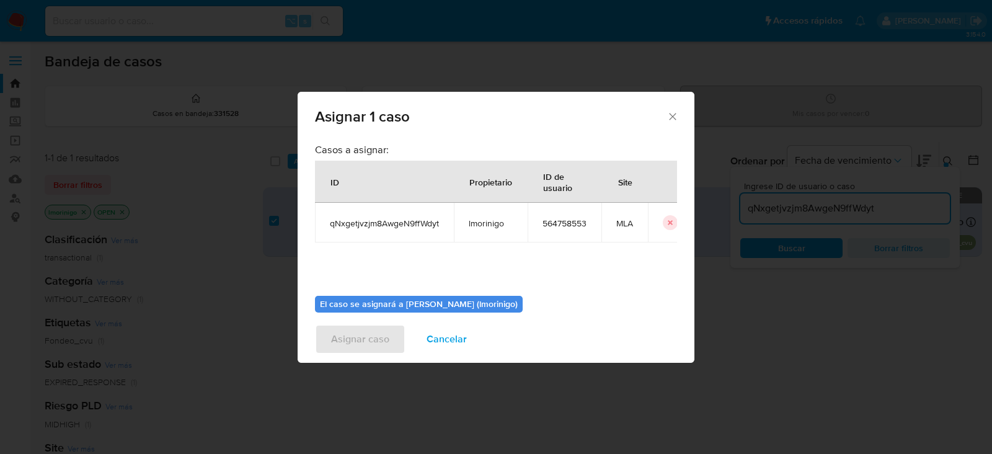
scroll to position [63, 0]
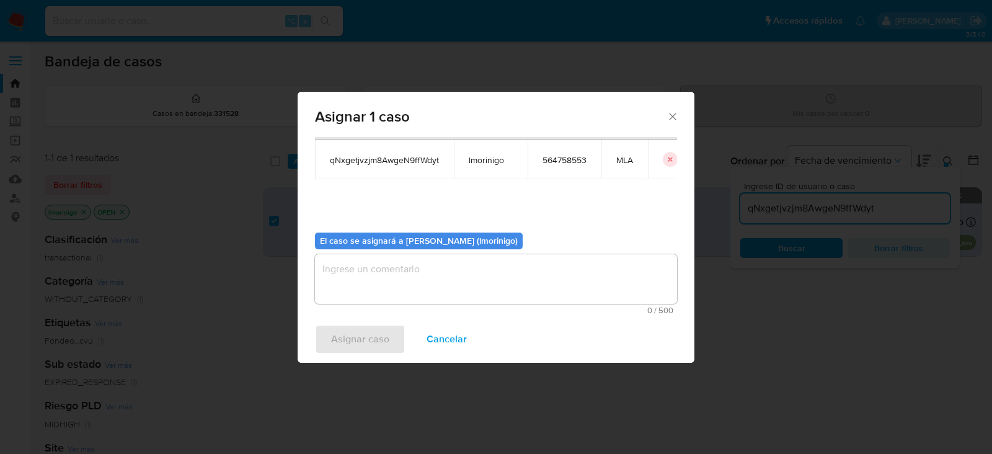
click at [355, 261] on textarea "assign-modal" at bounding box center [496, 279] width 362 height 50
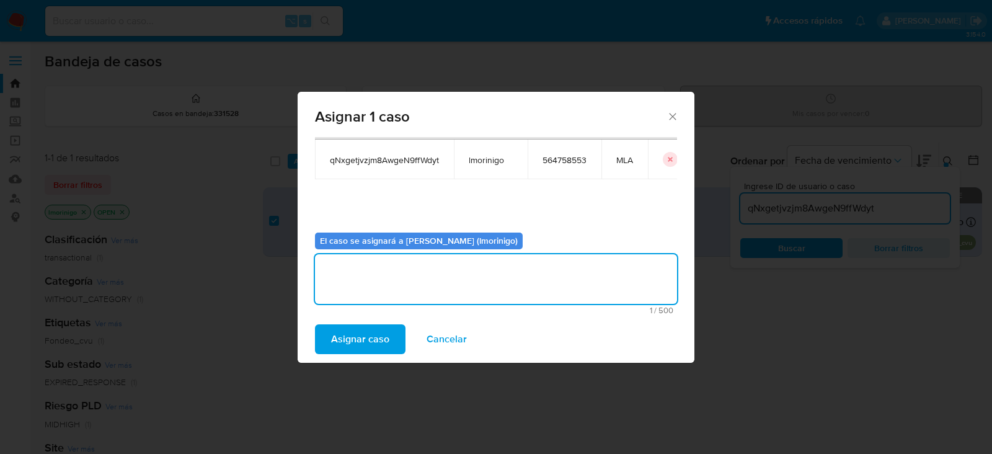
click at [355, 330] on span "Asignar caso" at bounding box center [360, 339] width 58 height 27
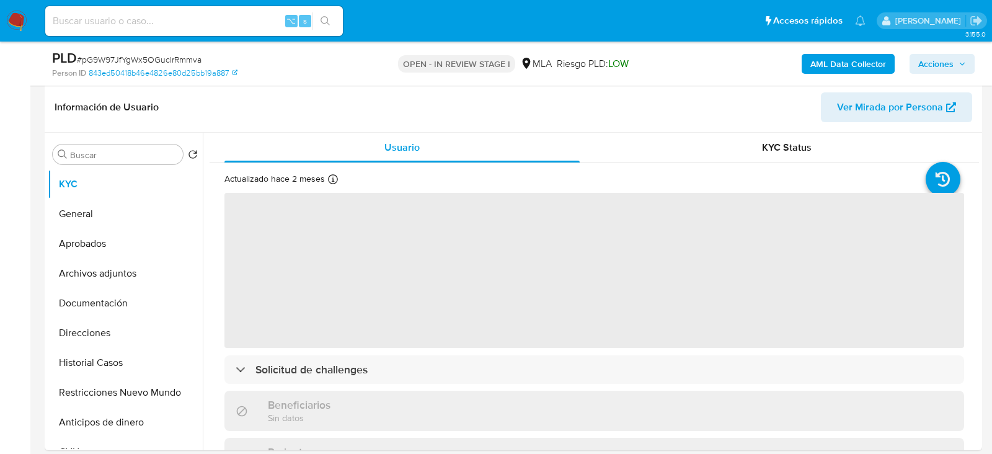
scroll to position [206, 0]
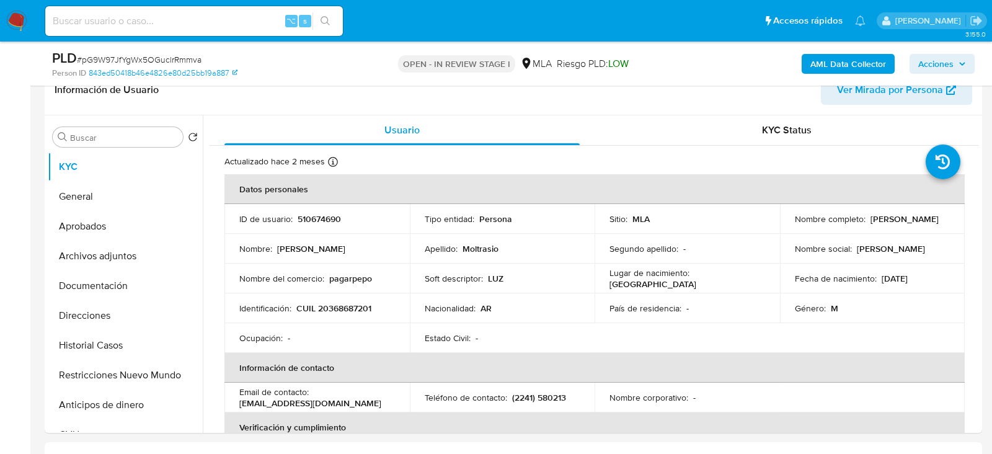
select select "10"
click at [239, 4] on div "⌥ s" at bounding box center [194, 21] width 298 height 35
click at [239, 17] on input at bounding box center [194, 21] width 298 height 16
paste input "489240803"
type input "489240803"
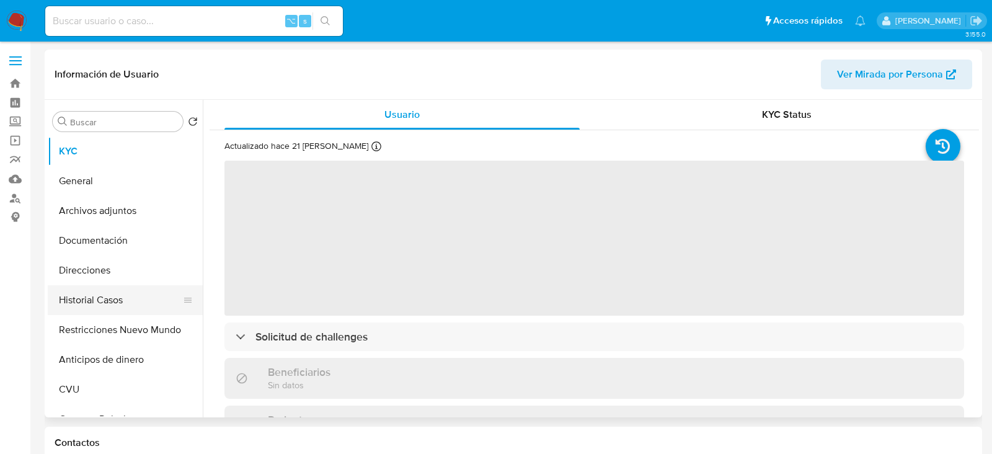
click at [84, 298] on button "Historial Casos" at bounding box center [120, 300] width 145 height 30
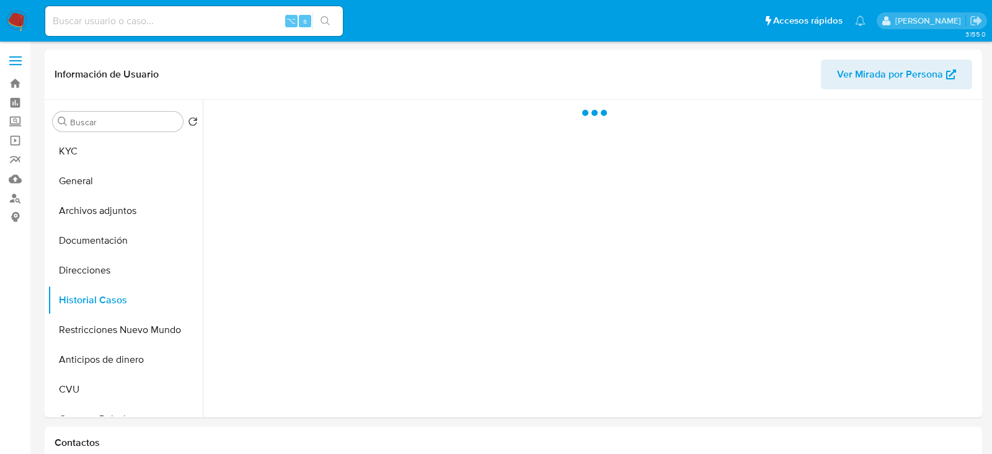
select select "10"
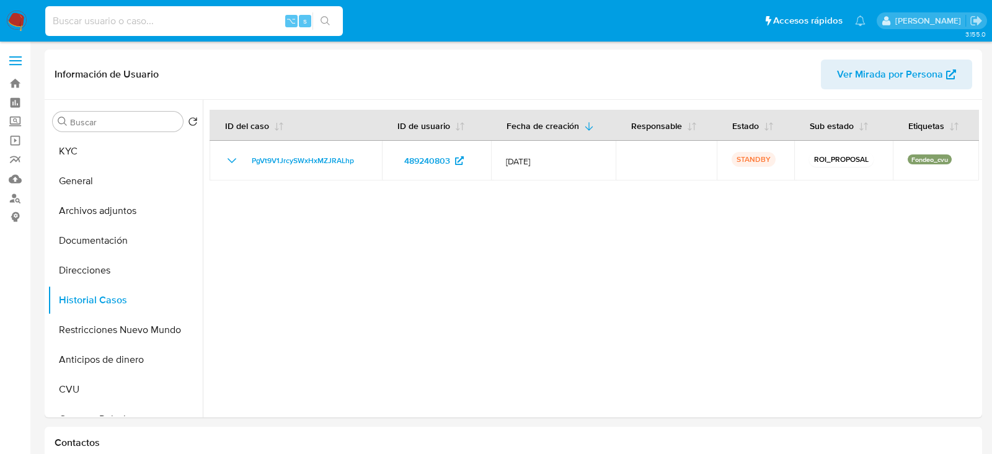
click at [188, 23] on input at bounding box center [194, 21] width 298 height 16
paste input "pG9W97JfYgWx5OGuclrRmmva"
type input "pG9W97JfYgWx5OGuclrRmmva"
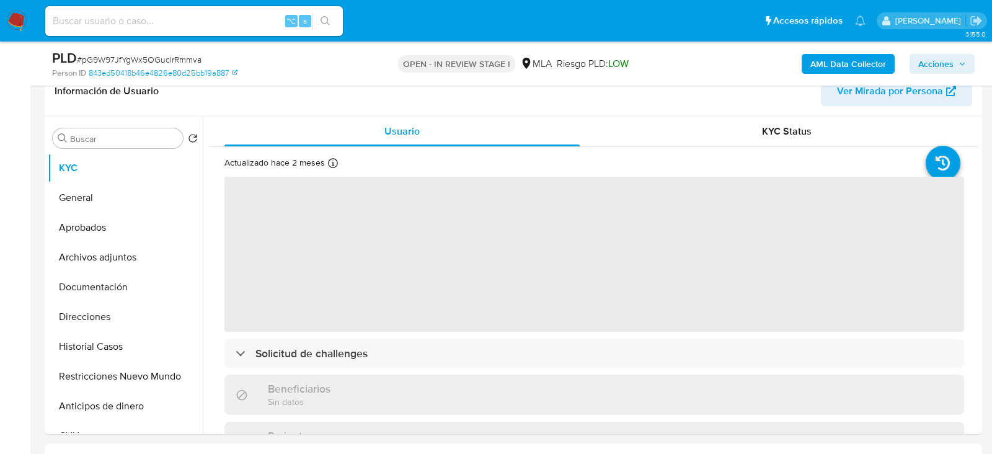
scroll to position [213, 0]
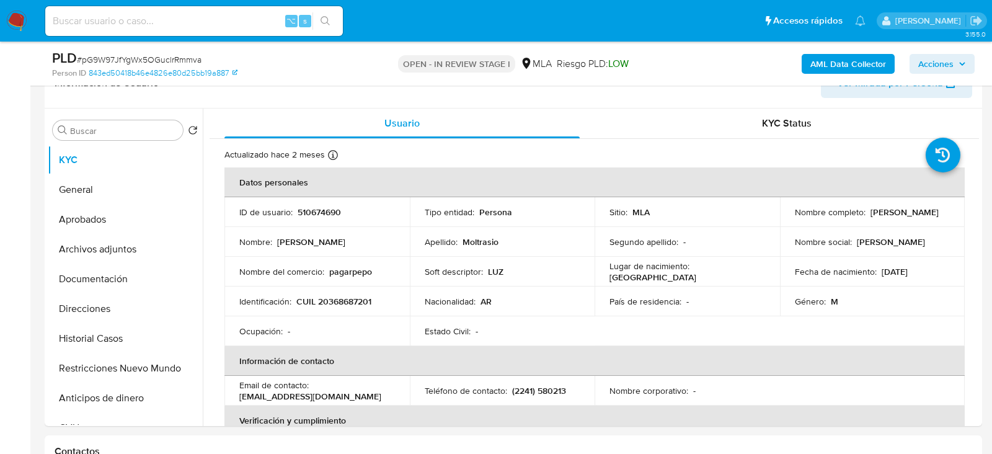
select select "10"
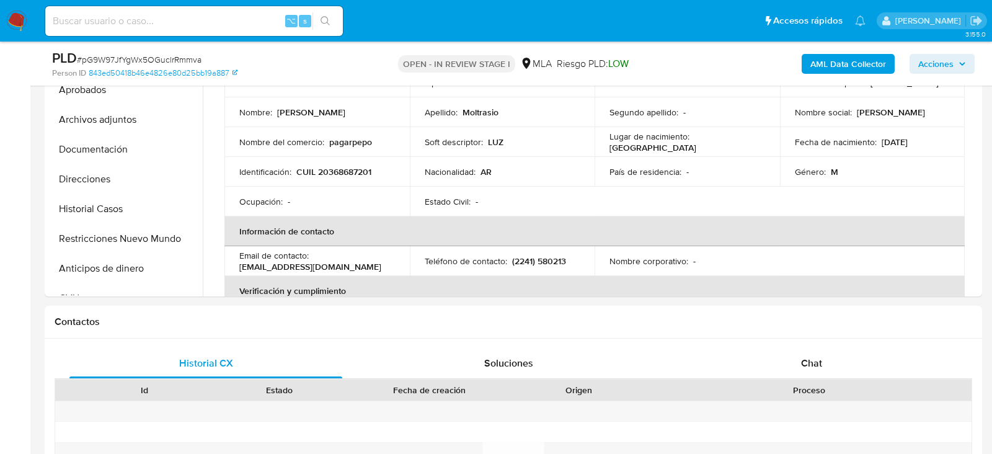
scroll to position [366, 0]
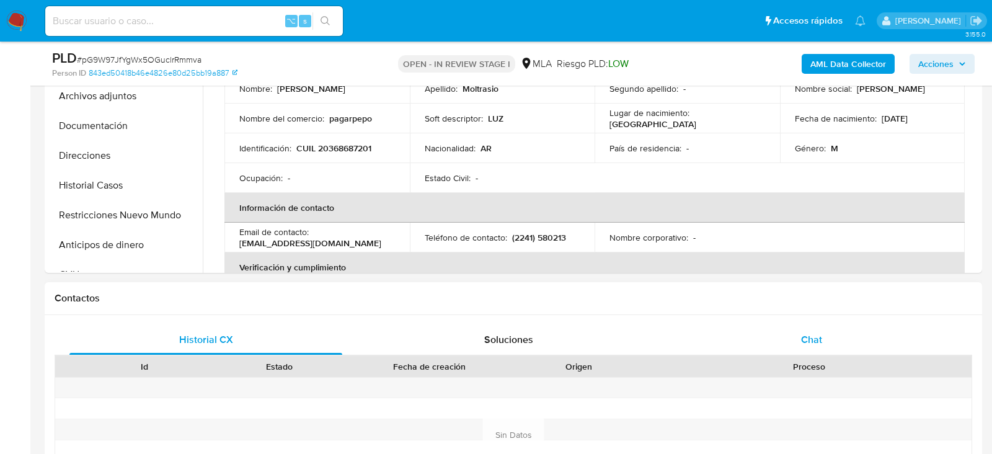
click at [804, 325] on div "Chat" at bounding box center [811, 340] width 273 height 30
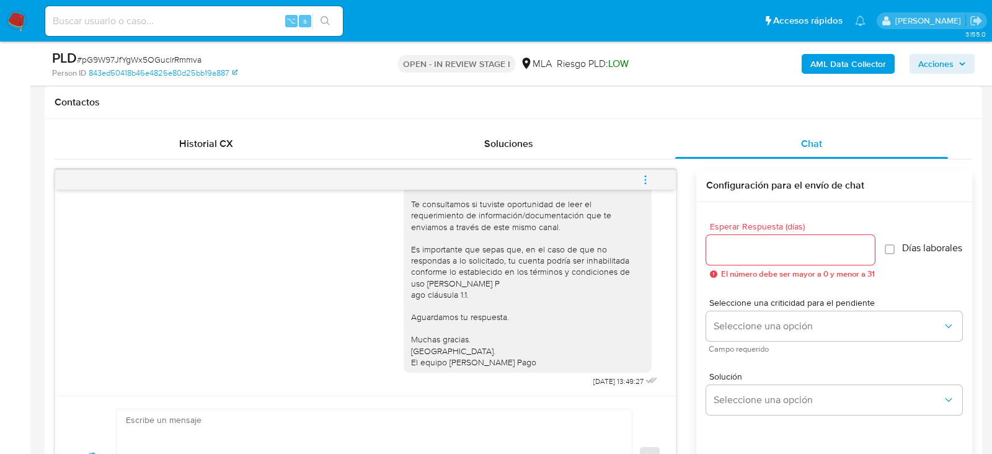
scroll to position [0, 0]
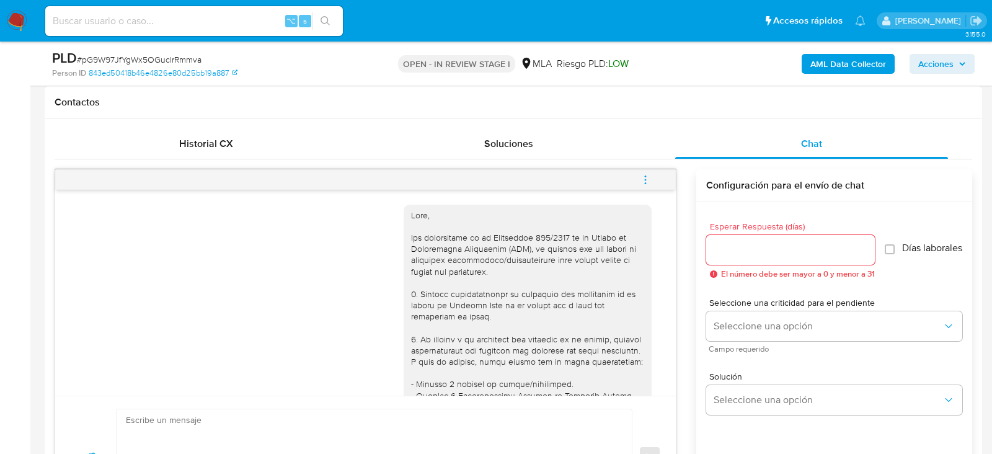
click at [644, 176] on icon "menu-action" at bounding box center [645, 179] width 11 height 11
drag, startPoint x: 590, startPoint y: 178, endPoint x: 575, endPoint y: 151, distance: 30.5
click at [575, 151] on ul "Cerrar conversación Abrir gestor de archivos" at bounding box center [561, 165] width 127 height 55
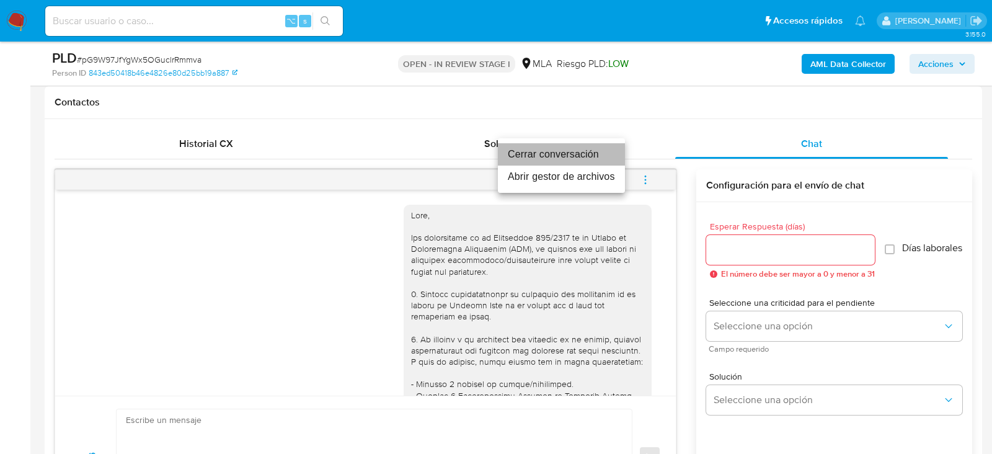
click at [575, 151] on li "Cerrar conversación" at bounding box center [561, 154] width 127 height 22
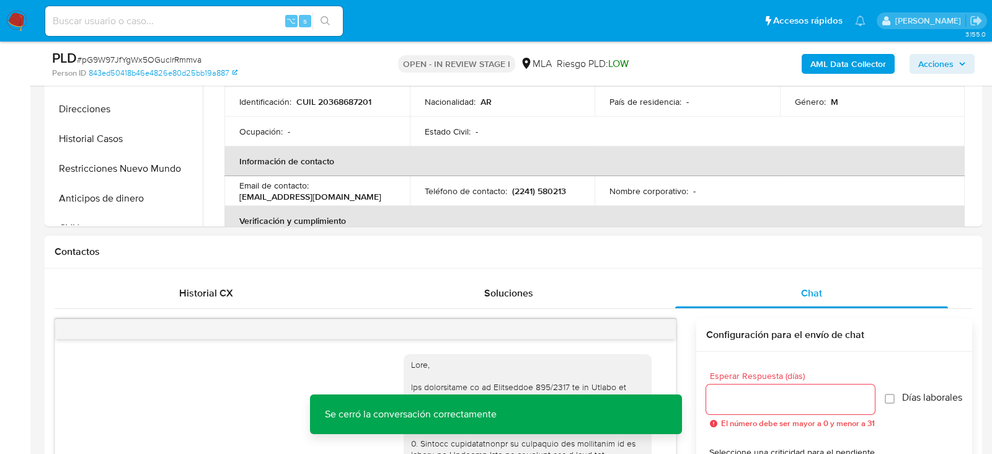
scroll to position [394, 0]
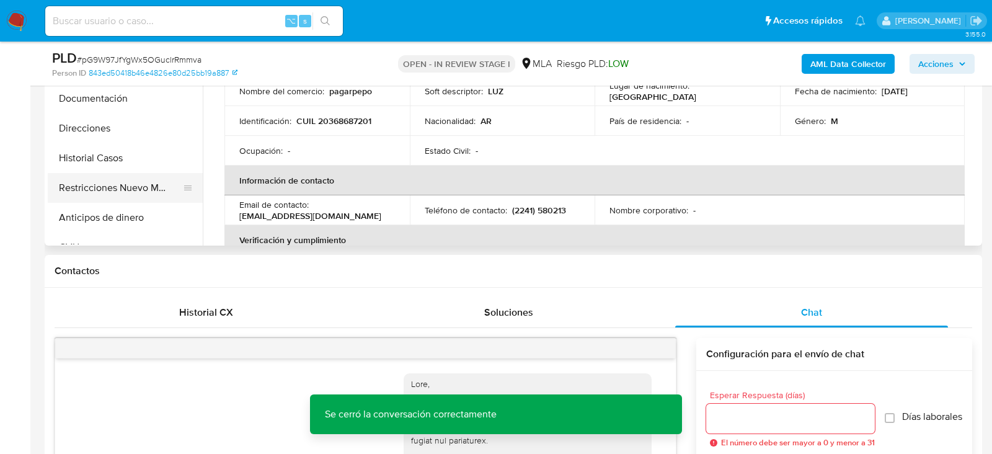
click at [81, 184] on button "Restricciones Nuevo Mundo" at bounding box center [120, 188] width 145 height 30
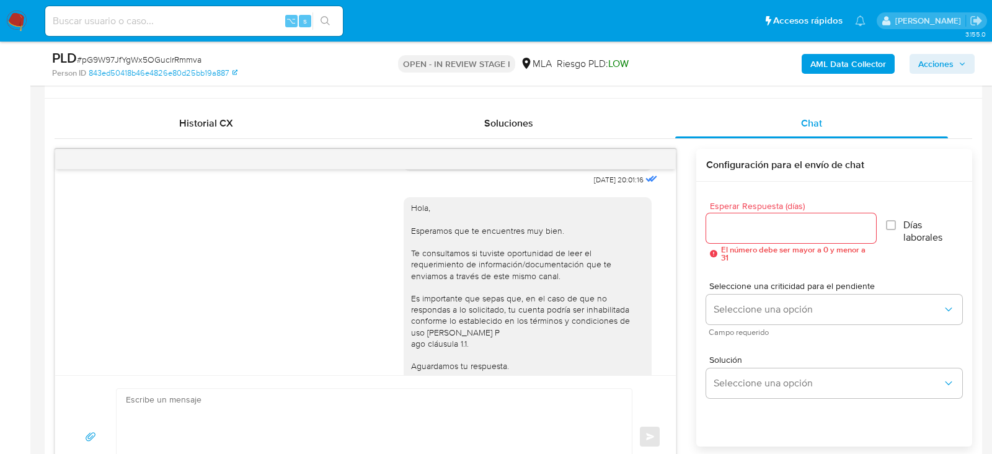
scroll to position [670, 0]
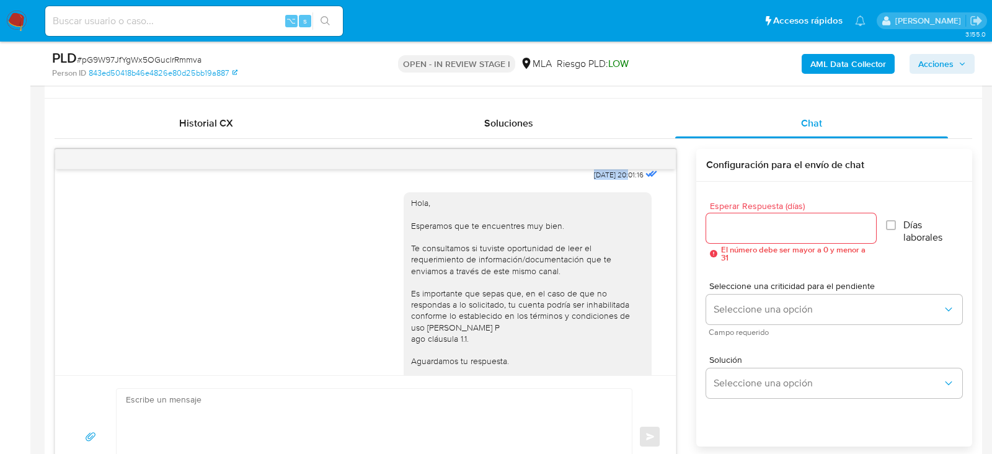
drag, startPoint x: 615, startPoint y: 197, endPoint x: 578, endPoint y: 197, distance: 36.6
copy span "[DATE]"
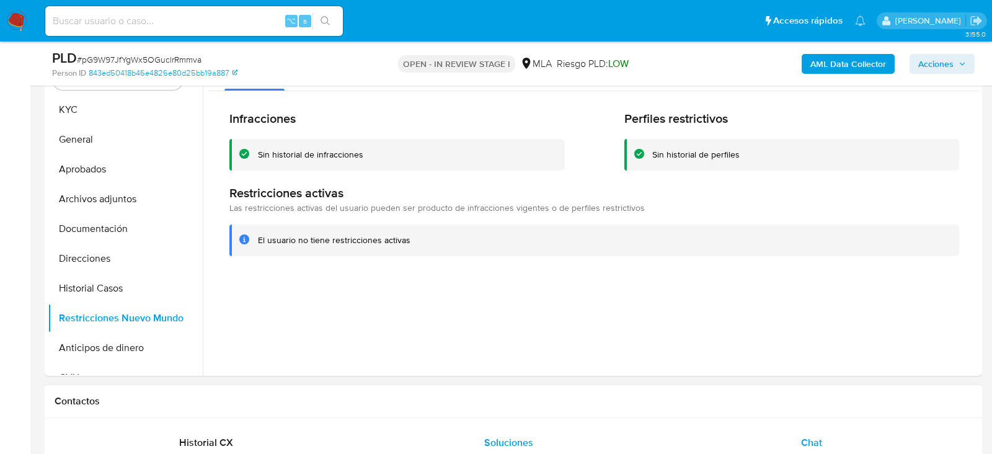
scroll to position [250, 0]
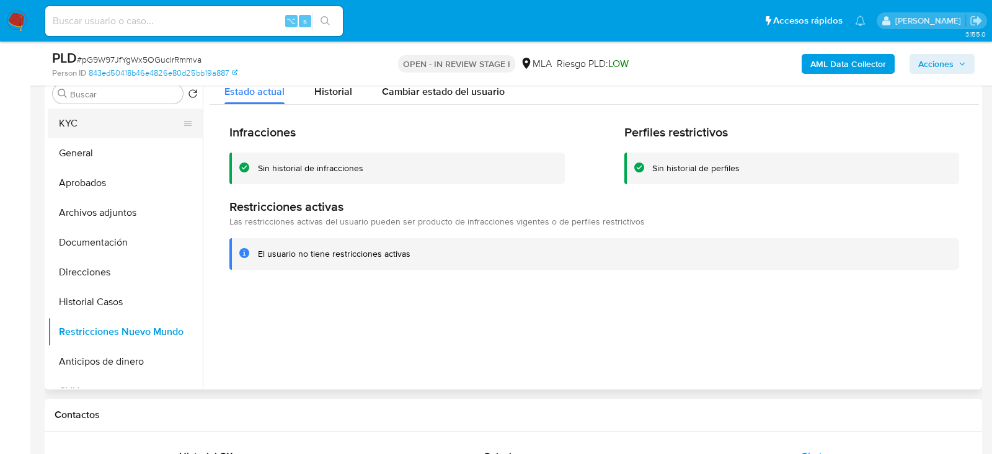
click at [87, 125] on button "KYC" at bounding box center [120, 124] width 145 height 30
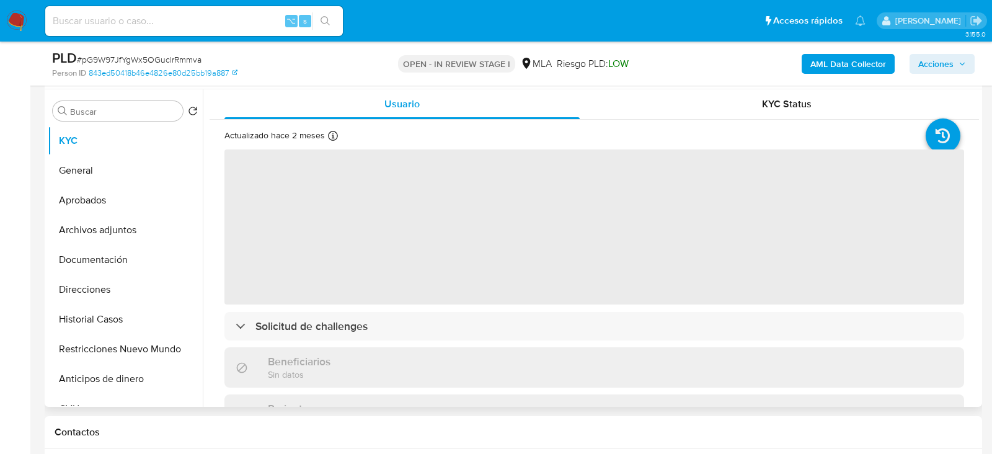
scroll to position [231, 0]
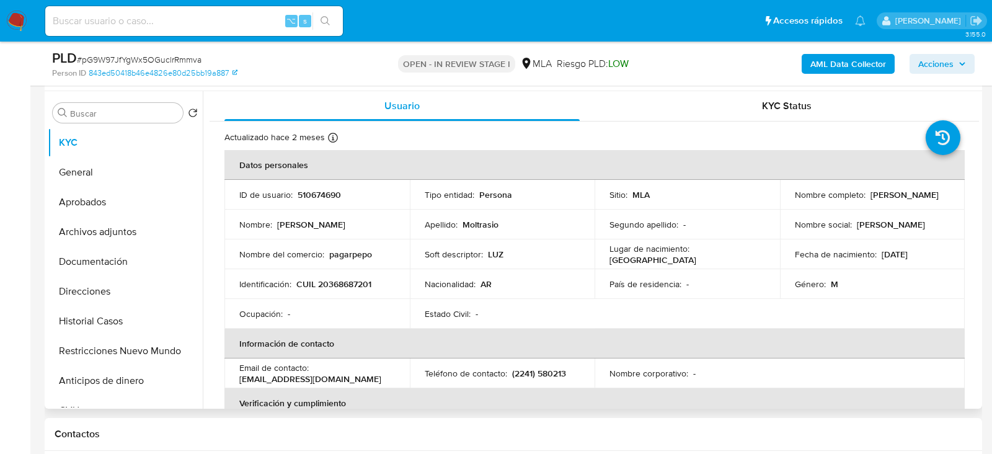
drag, startPoint x: 787, startPoint y: 198, endPoint x: 910, endPoint y: 198, distance: 123.4
click at [910, 198] on td "Nombre completo : Leandro Ezequiel Moltrasio" at bounding box center [872, 195] width 185 height 30
click at [99, 191] on button "Aprobados" at bounding box center [120, 202] width 145 height 30
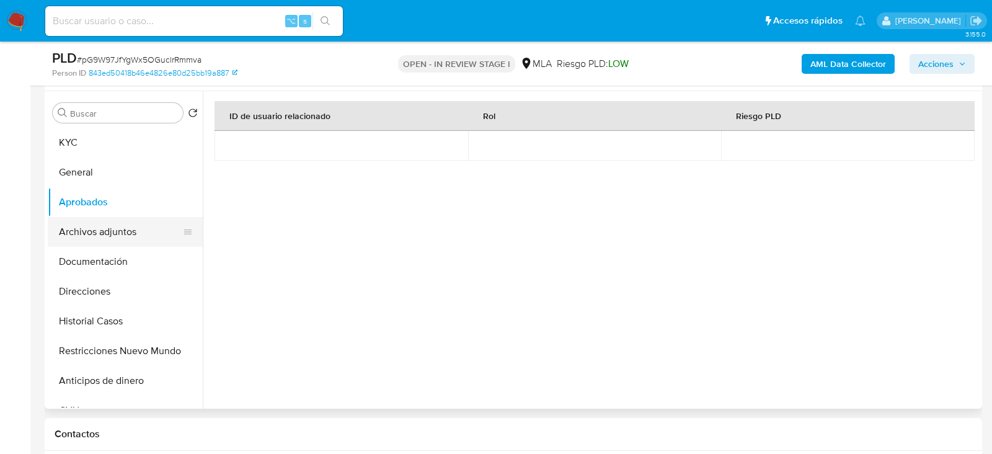
click at [103, 234] on button "Archivos adjuntos" at bounding box center [120, 232] width 145 height 30
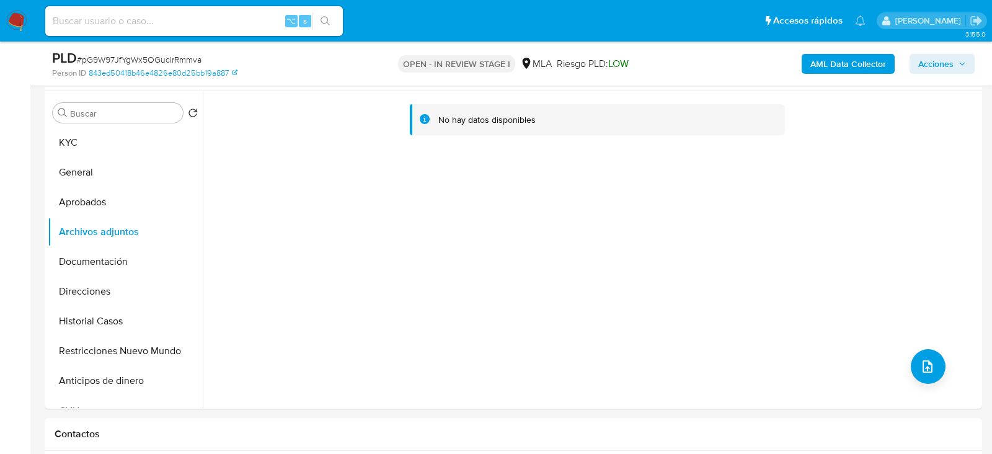
click at [877, 69] on b "AML Data Collector" at bounding box center [848, 64] width 76 height 20
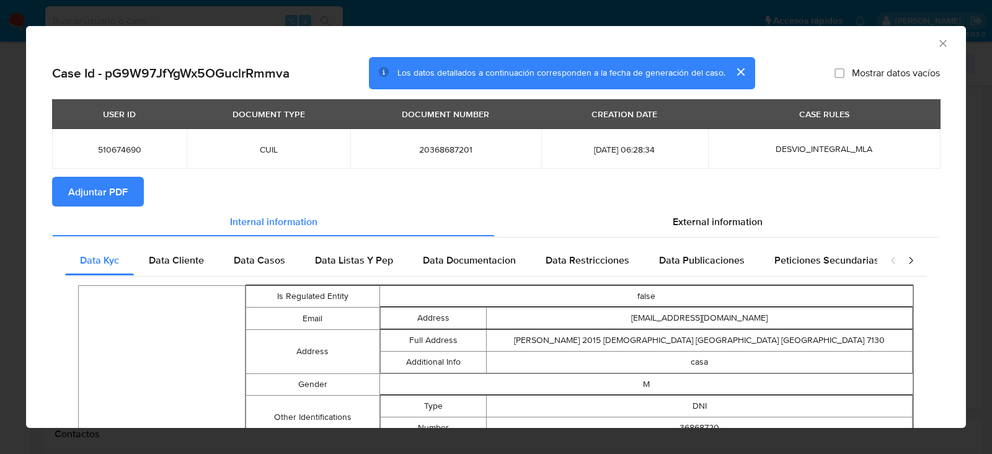
click at [81, 186] on span "Adjuntar PDF" at bounding box center [98, 191] width 60 height 27
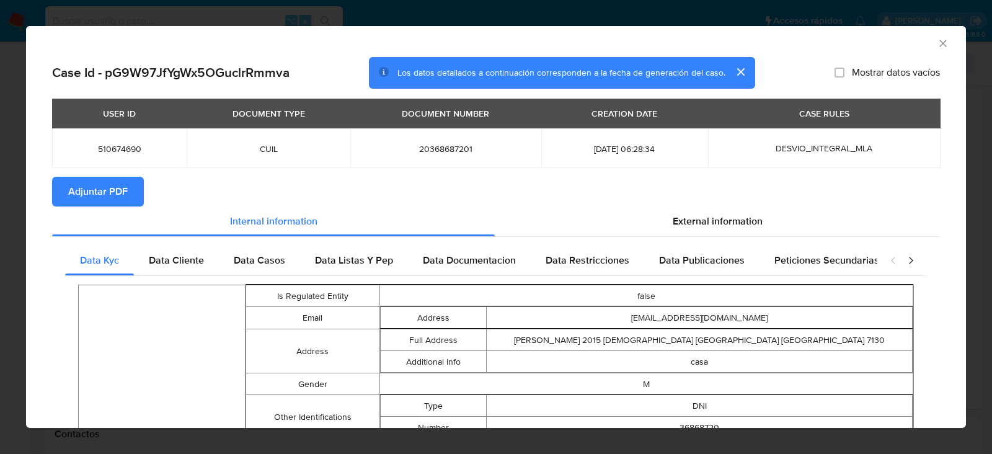
click at [948, 47] on icon "Cerrar ventana" at bounding box center [943, 43] width 12 height 12
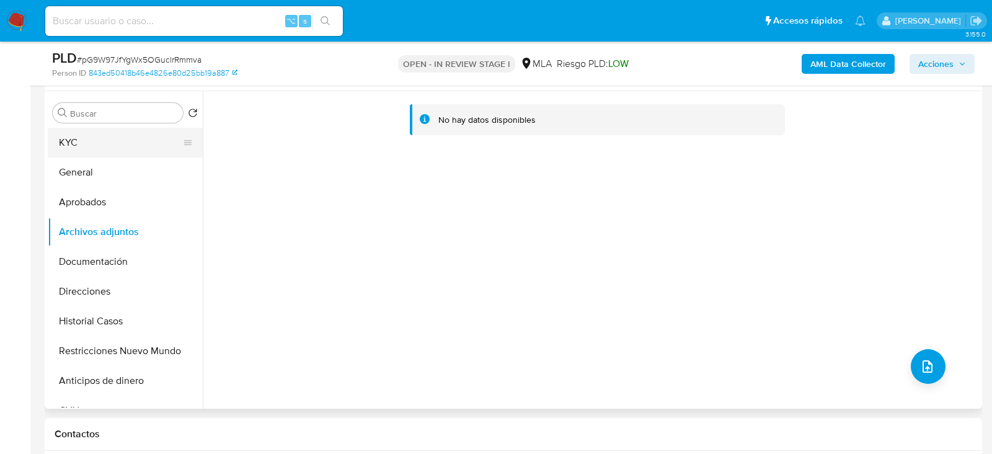
click at [89, 154] on button "KYC" at bounding box center [120, 143] width 145 height 30
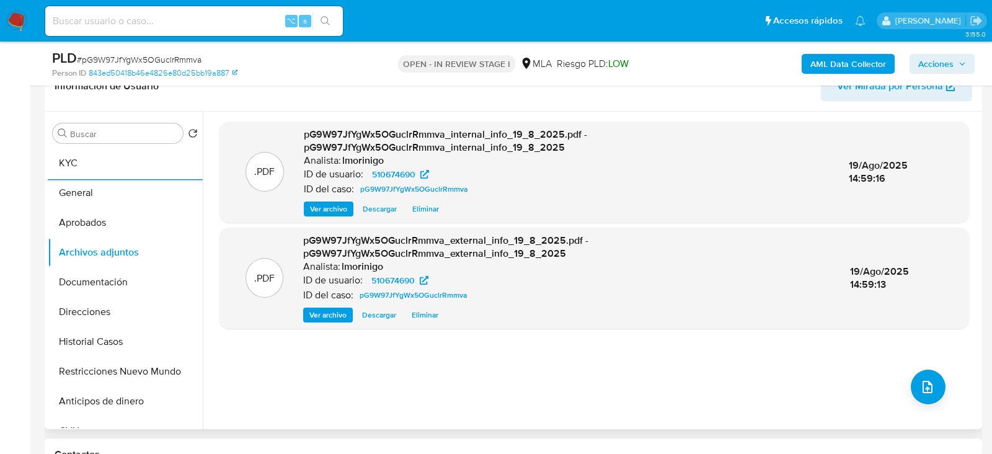
scroll to position [228, 0]
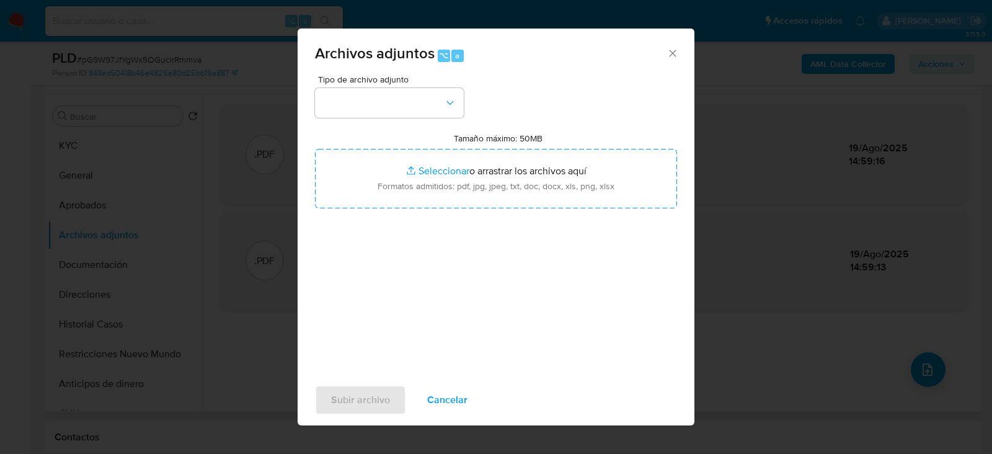
click at [361, 82] on span "Tipo de archivo adjunto" at bounding box center [392, 79] width 149 height 9
click at [361, 95] on button "button" at bounding box center [389, 103] width 149 height 30
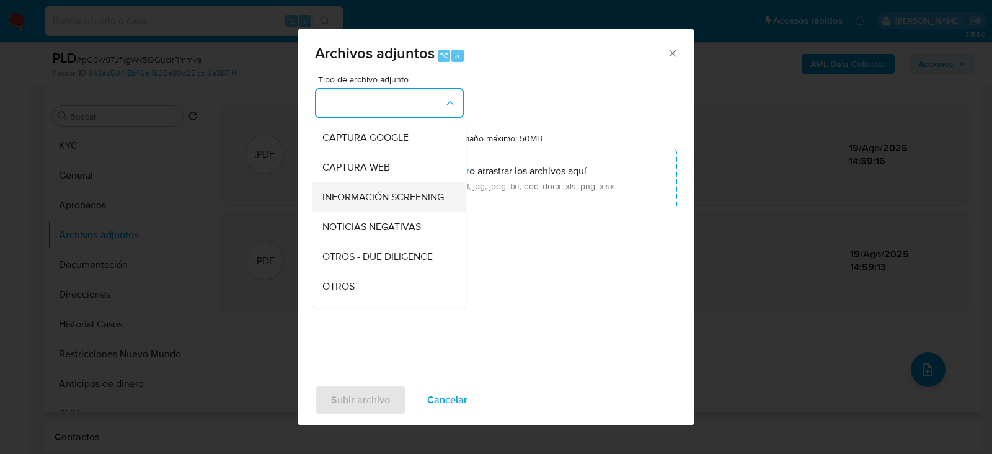
scroll to position [91, 0]
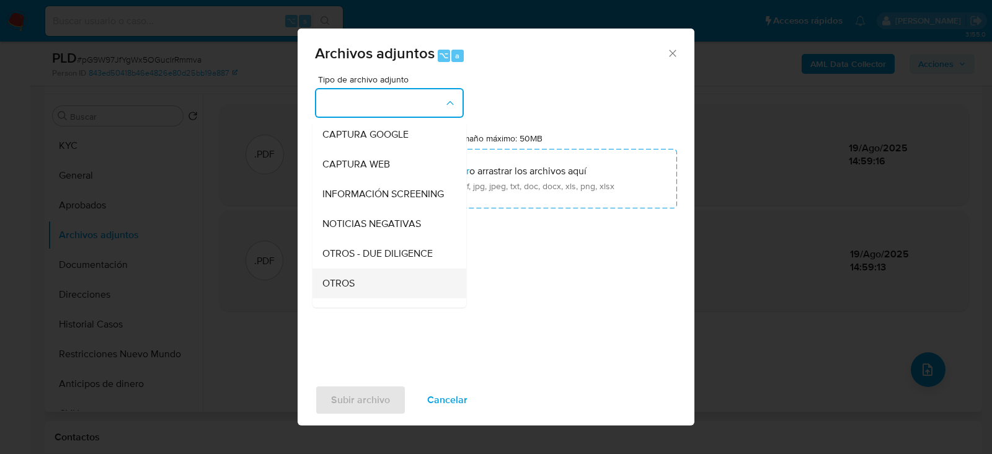
click at [377, 284] on div "OTROS" at bounding box center [385, 283] width 126 height 30
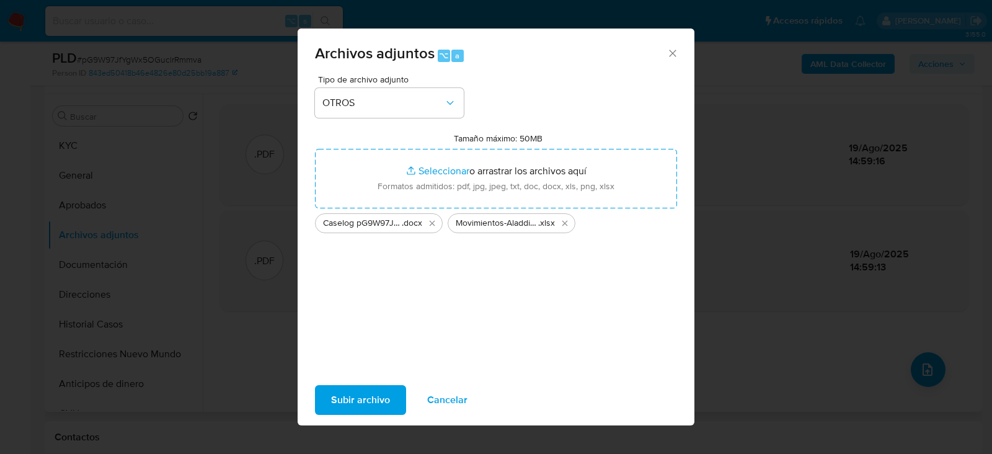
click at [358, 387] on span "Subir archivo" at bounding box center [360, 399] width 59 height 27
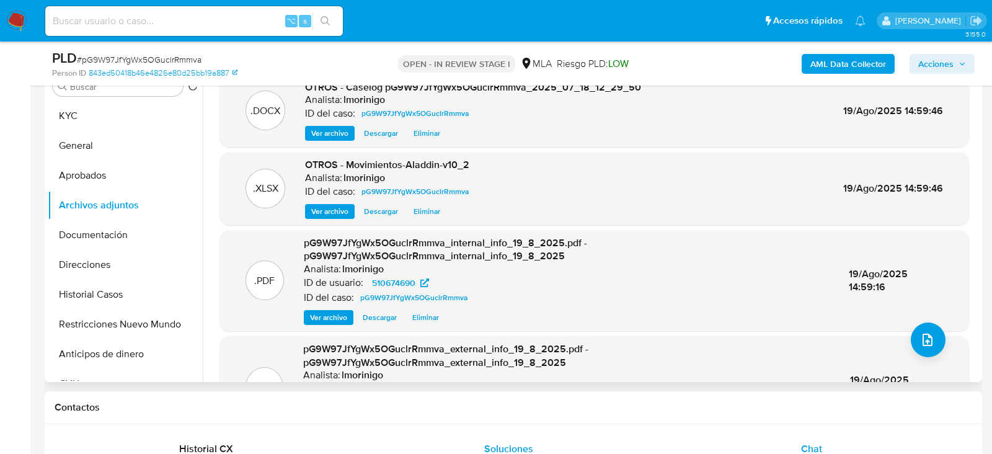
scroll to position [141, 0]
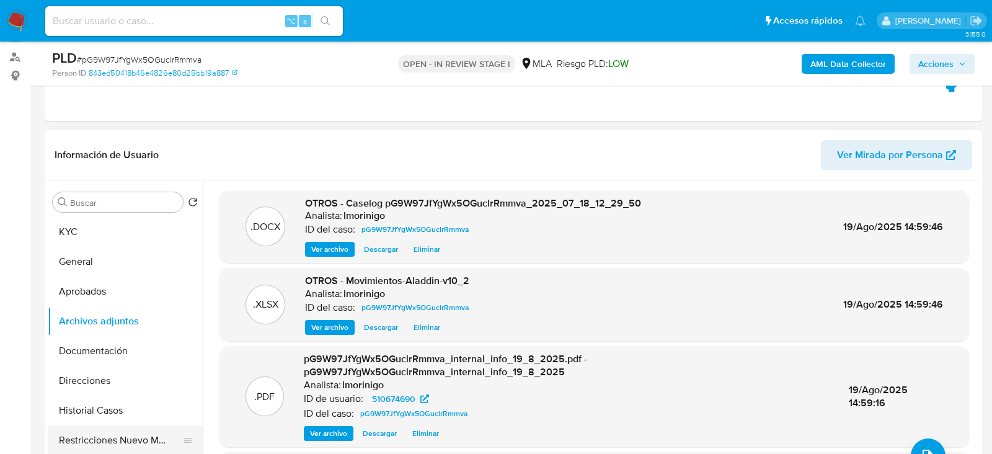
click at [93, 430] on button "Restricciones Nuevo Mundo" at bounding box center [120, 440] width 145 height 30
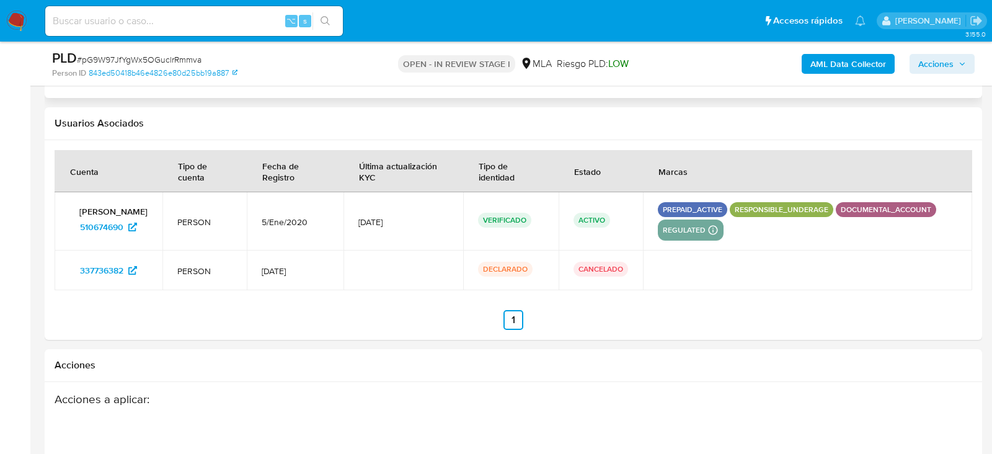
scroll to position [2252, 0]
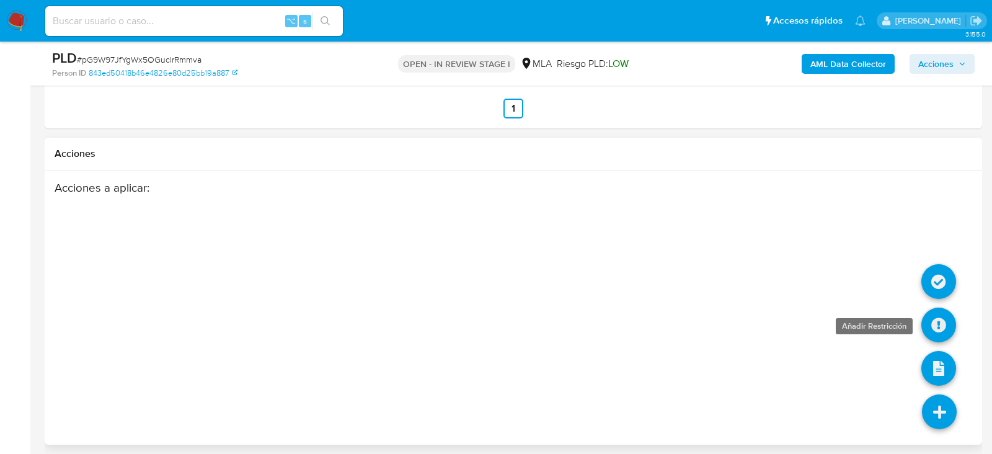
click at [942, 326] on icon at bounding box center [938, 325] width 35 height 35
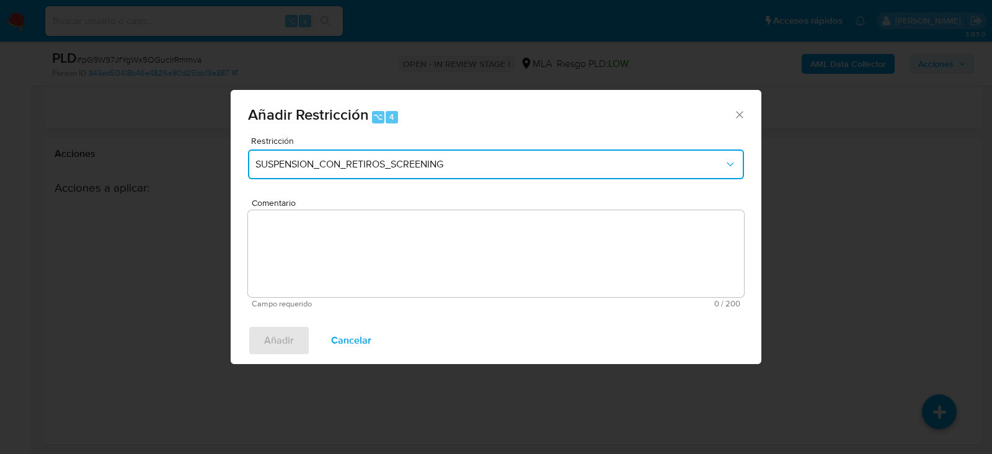
click at [394, 173] on button "SUSPENSION_CON_RETIROS_SCREENING" at bounding box center [496, 164] width 496 height 30
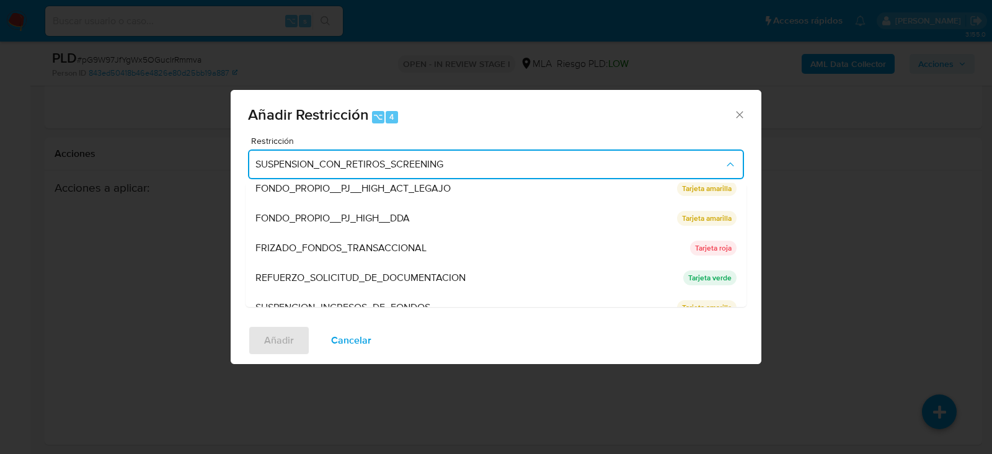
scroll to position [202, 0]
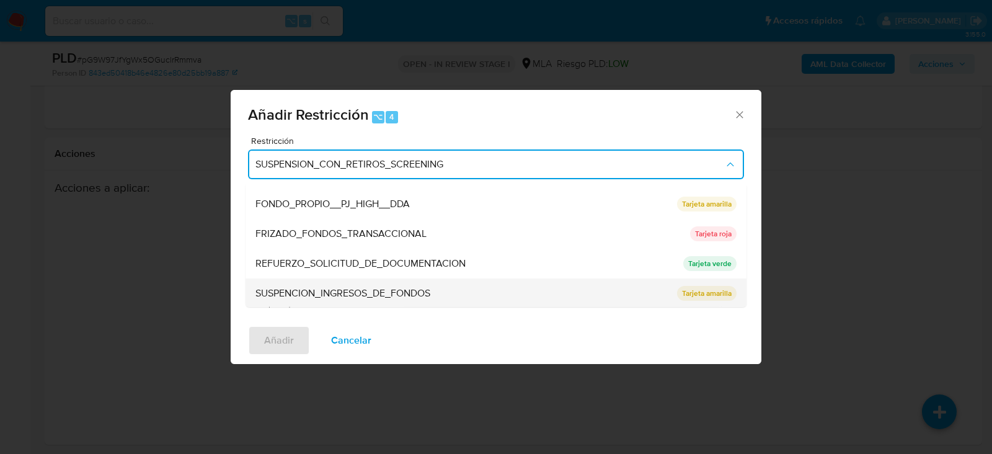
click at [370, 291] on span "SUSPENCION_INGRESOS_DE_FONDOS" at bounding box center [342, 293] width 175 height 12
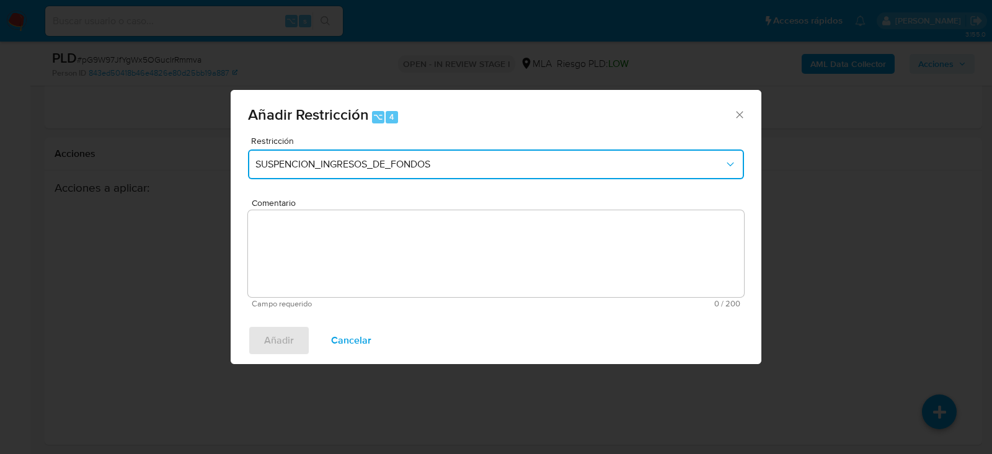
click at [390, 174] on button "SUSPENCION_INGRESOS_DE_FONDOS" at bounding box center [496, 164] width 496 height 30
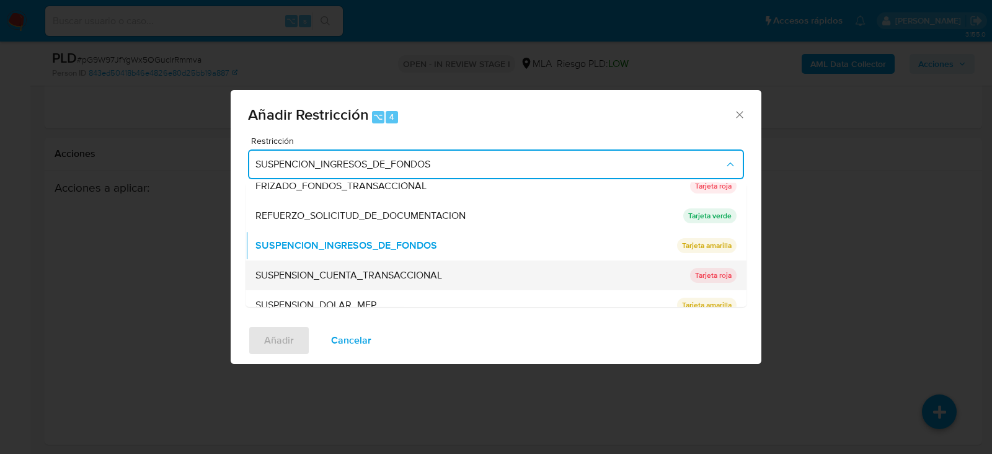
scroll to position [262, 0]
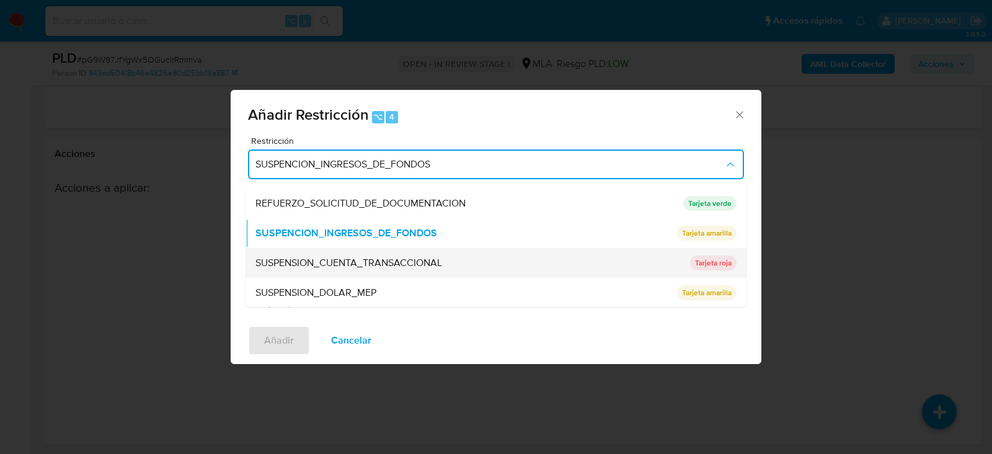
click at [374, 268] on span "SUSPENSION_CUENTA_TRANSACCIONAL" at bounding box center [348, 263] width 187 height 12
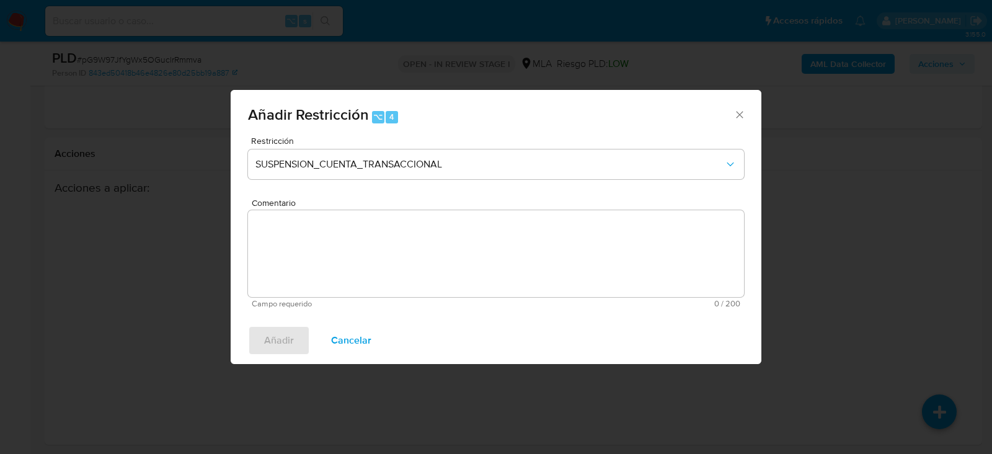
click at [374, 268] on textarea "Comentario" at bounding box center [496, 253] width 496 height 87
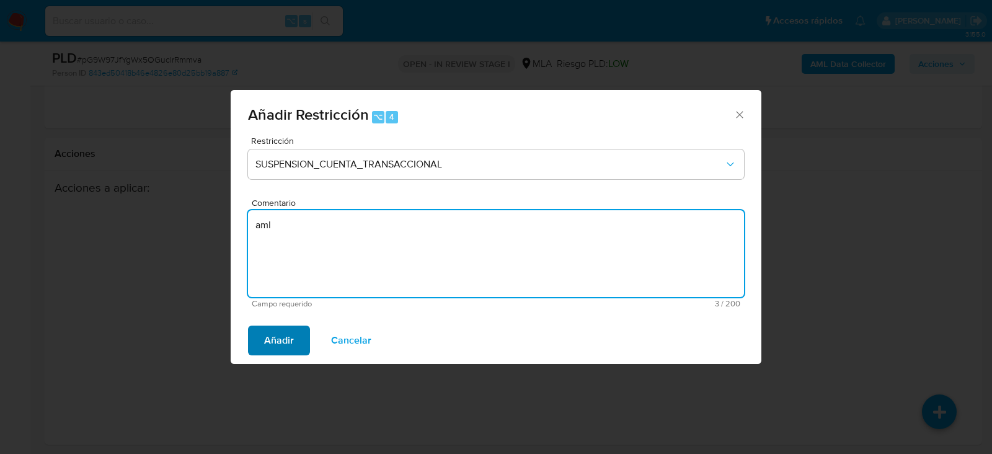
type textarea "aml"
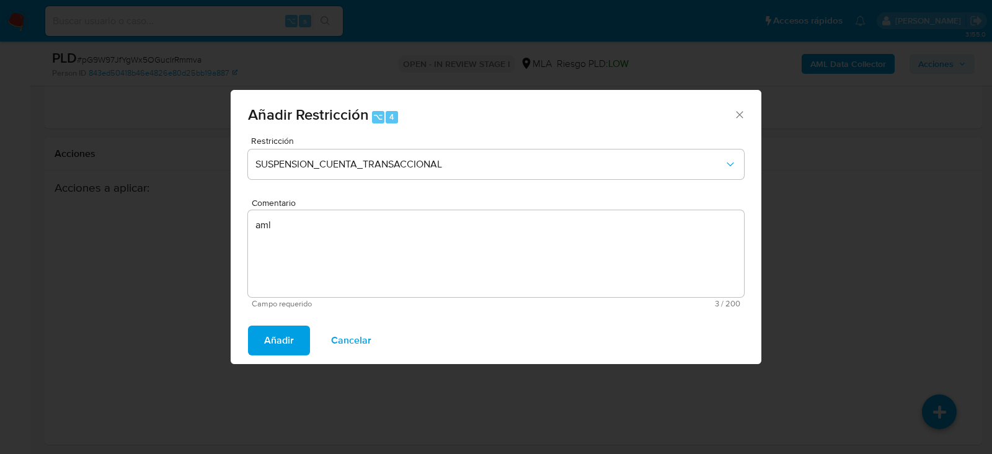
click at [286, 332] on span "Añadir" at bounding box center [279, 340] width 30 height 27
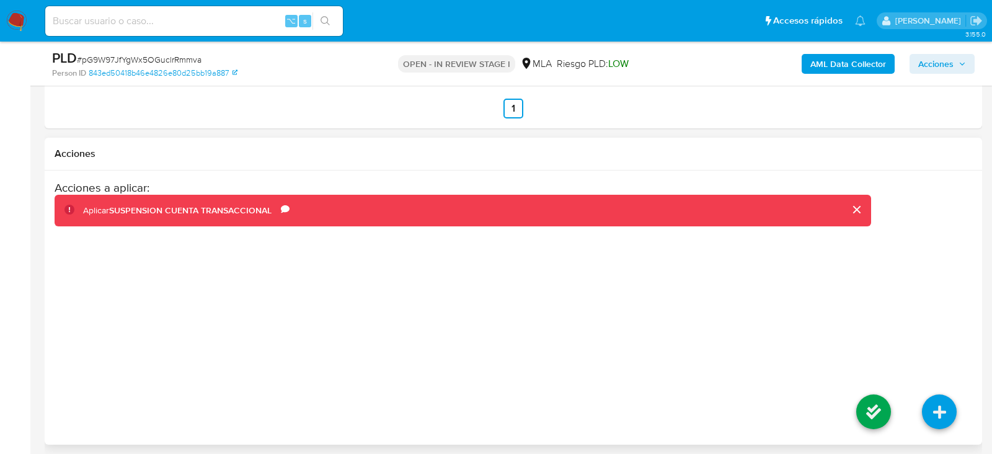
click at [897, 407] on li at bounding box center [874, 413] width 66 height 69
click at [884, 407] on icon at bounding box center [873, 411] width 35 height 35
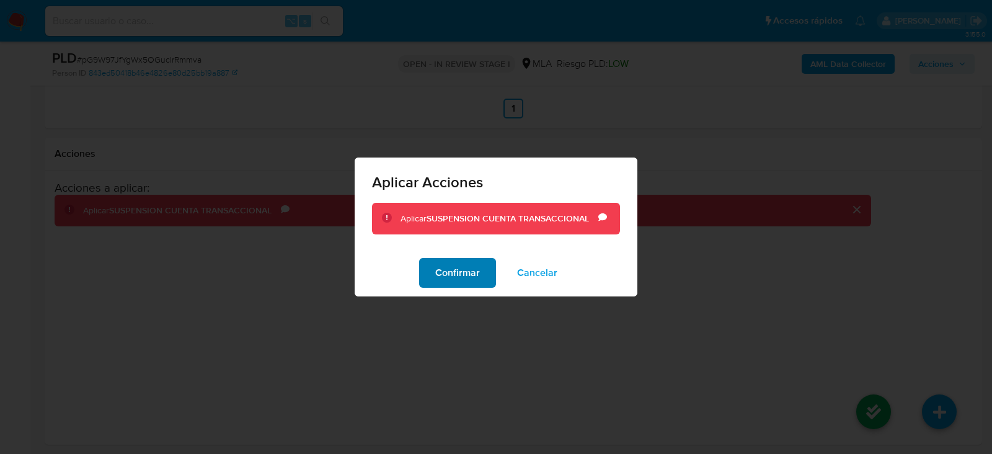
click at [452, 262] on span "Confirmar" at bounding box center [457, 272] width 45 height 27
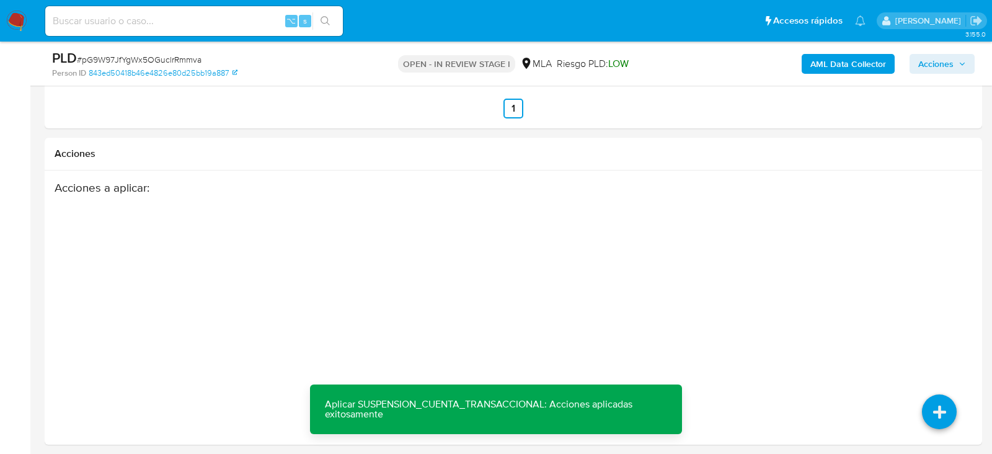
click at [963, 68] on span "Acciones" at bounding box center [942, 63] width 48 height 17
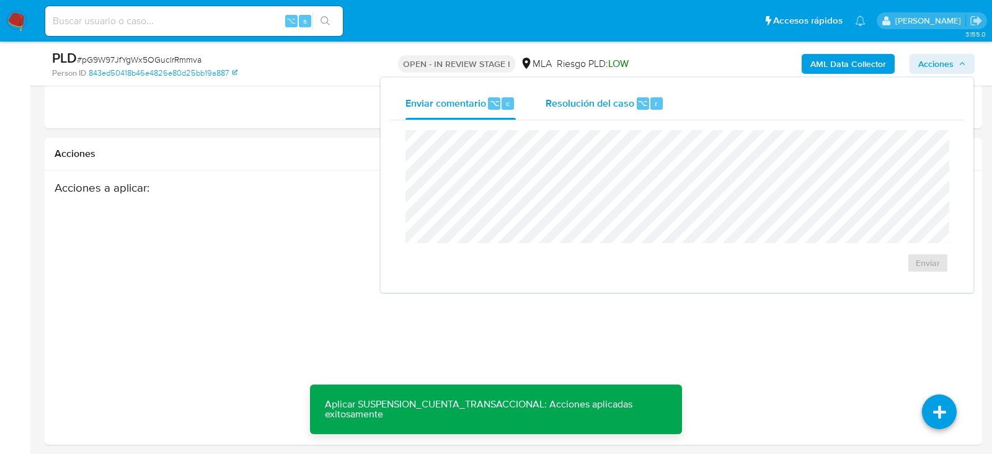
click at [593, 97] on span "Resolución del caso" at bounding box center [590, 102] width 89 height 14
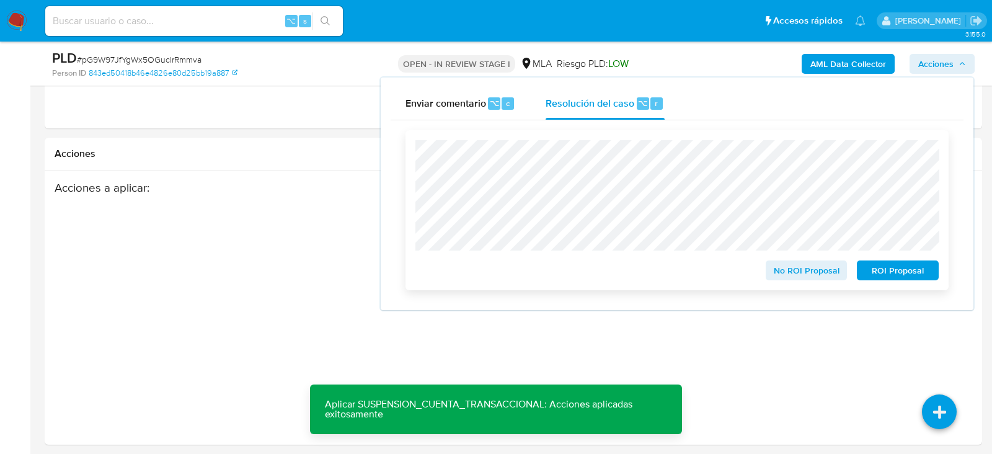
click at [877, 272] on span "ROI Proposal" at bounding box center [898, 270] width 64 height 17
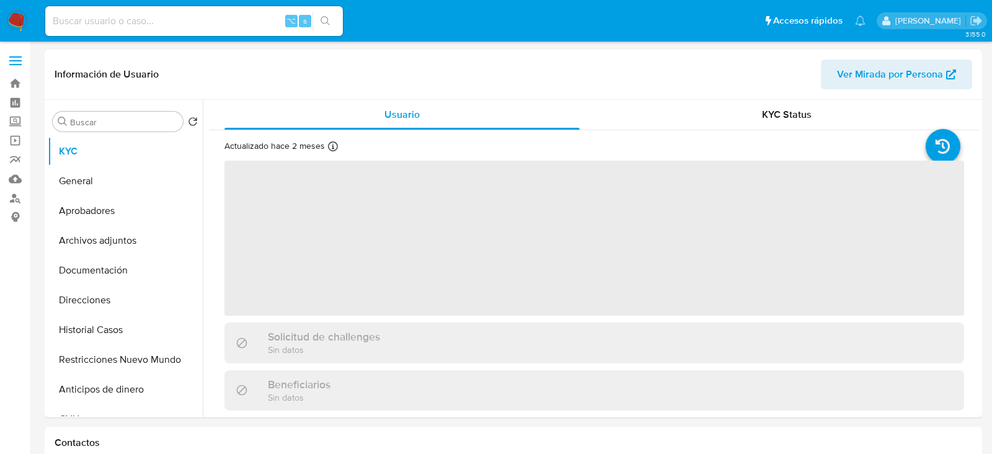
select select "10"
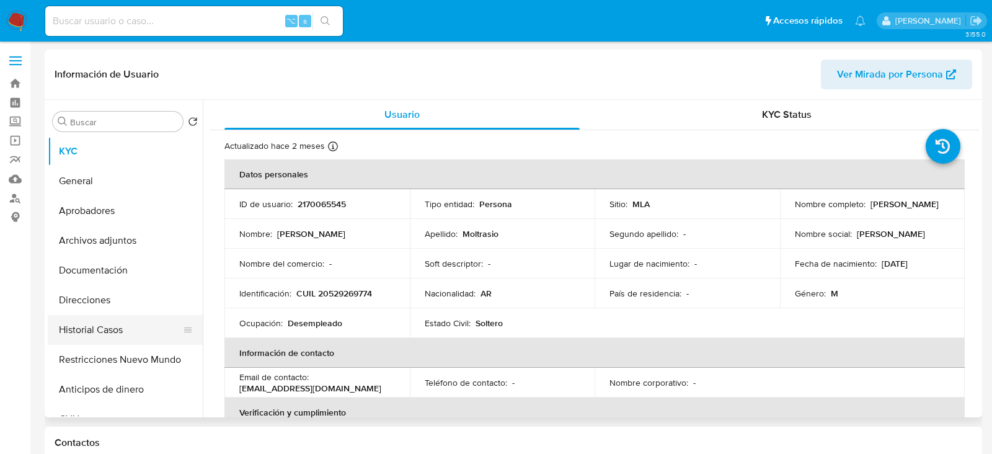
click at [86, 325] on button "Historial Casos" at bounding box center [120, 330] width 145 height 30
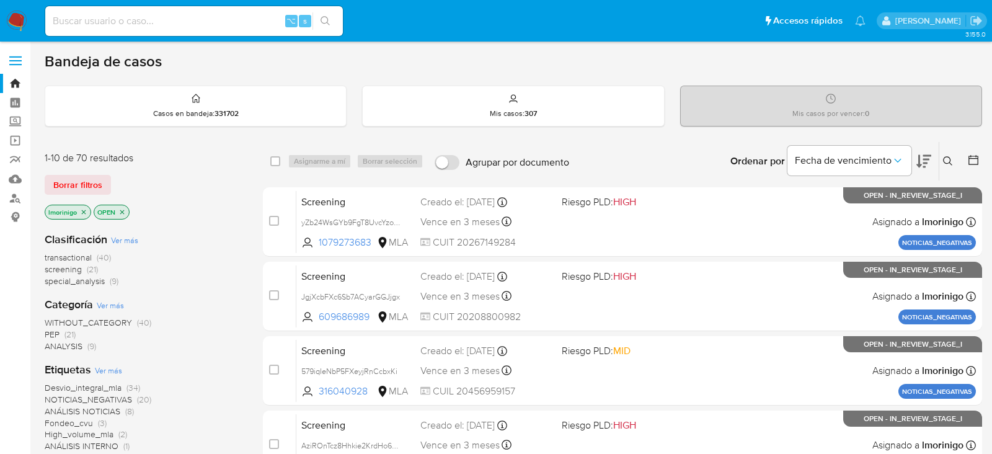
click at [203, 14] on input at bounding box center [194, 21] width 298 height 16
paste input "WXq1mnZnbV1rfkGKW1QvsZSj"
type input "WXq1mnZnbV1rfkGKW1QvsZSj"
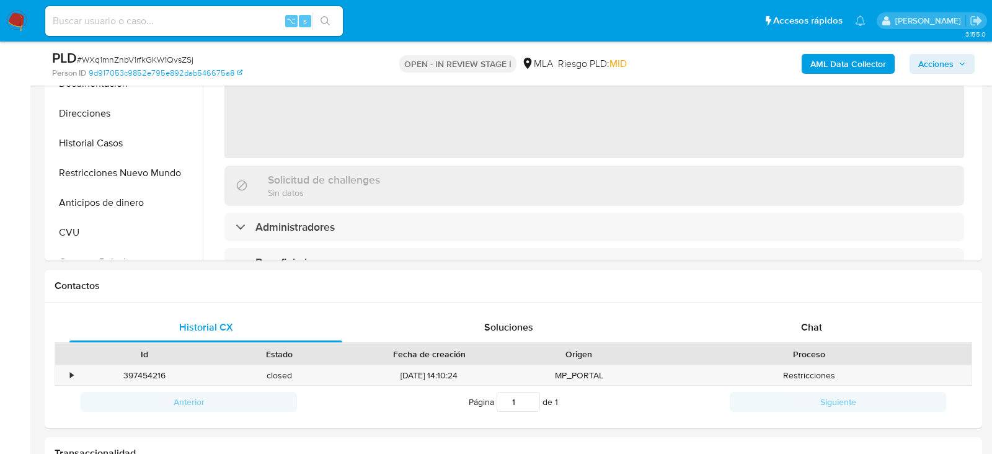
scroll to position [551, 0]
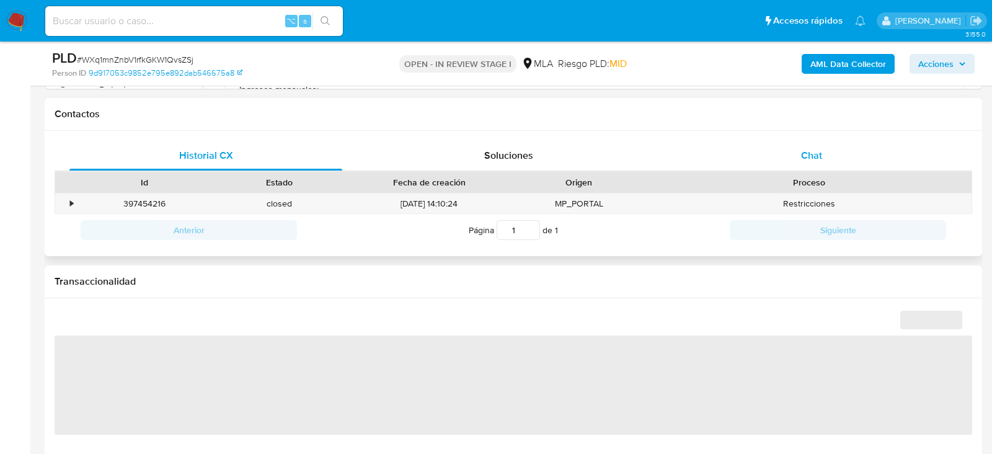
select select "10"
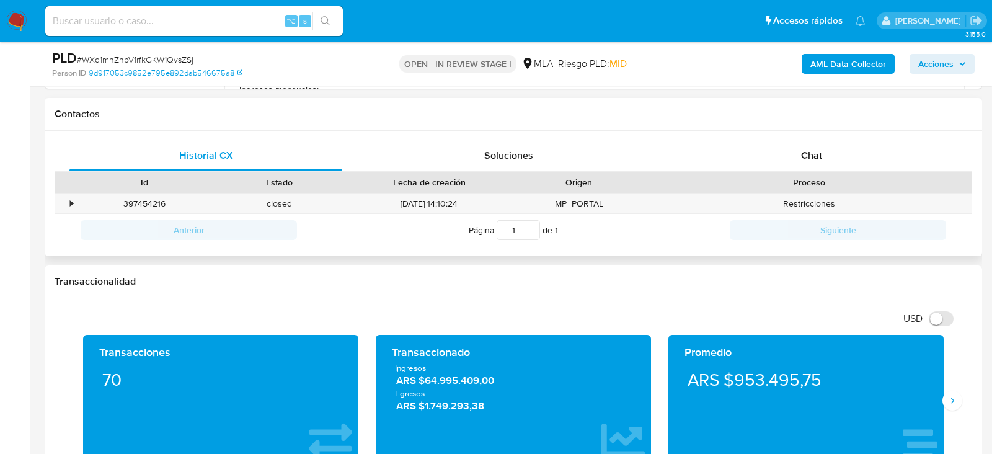
click at [804, 135] on div "Historial CX Soluciones Chat Id Estado Fecha de creación Origen Proceso • 39745…" at bounding box center [513, 194] width 937 height 126
click at [804, 156] on span "Chat" at bounding box center [811, 155] width 21 height 14
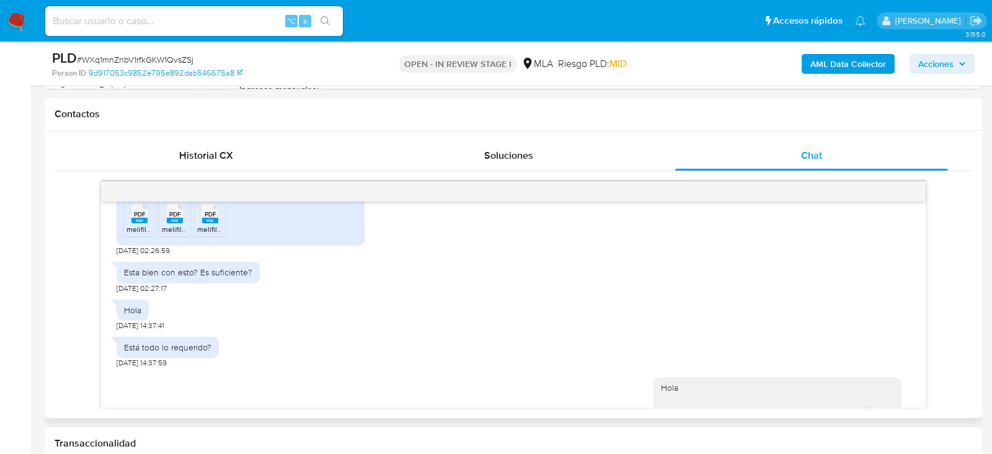
scroll to position [1632, 0]
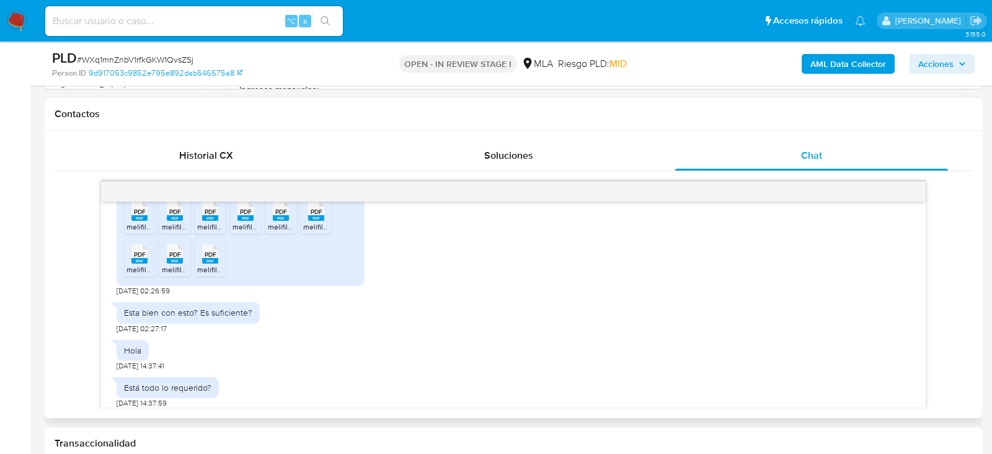
click at [136, 216] on span "PDF" at bounding box center [140, 212] width 12 height 8
click at [178, 221] on rect at bounding box center [175, 218] width 16 height 6
click at [209, 221] on rect at bounding box center [210, 218] width 16 height 6
click at [241, 221] on rect at bounding box center [245, 218] width 16 height 6
click at [275, 221] on rect at bounding box center [281, 218] width 16 height 6
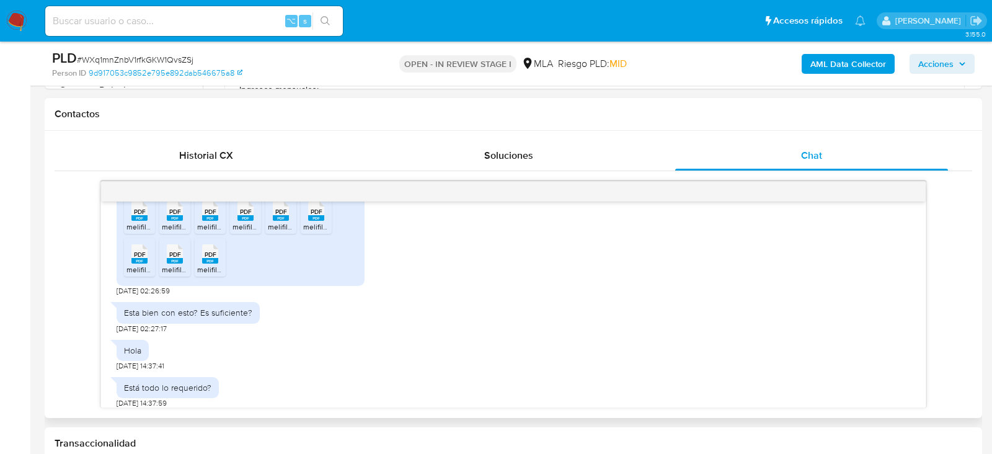
click at [321, 222] on icon "PDF" at bounding box center [316, 211] width 16 height 22
click at [126, 265] on div "PDF PDF" at bounding box center [139, 253] width 26 height 24
click at [183, 265] on div "PDF PDF" at bounding box center [175, 253] width 26 height 24
click at [203, 265] on icon "PDF" at bounding box center [210, 254] width 16 height 22
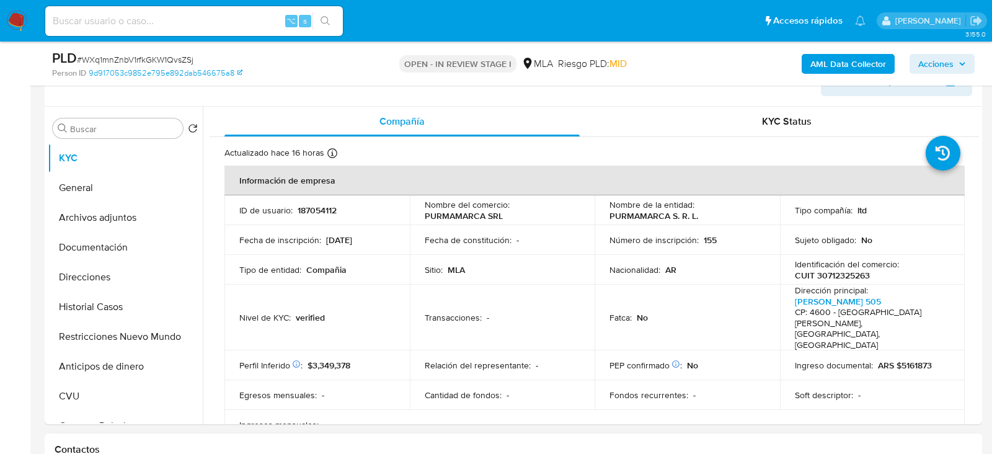
scroll to position [183, 0]
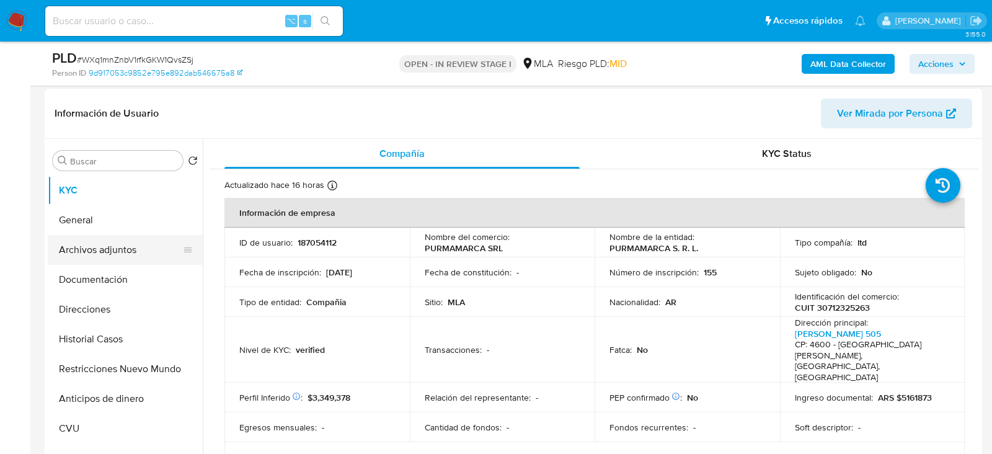
click at [103, 255] on button "Archivos adjuntos" at bounding box center [120, 250] width 145 height 30
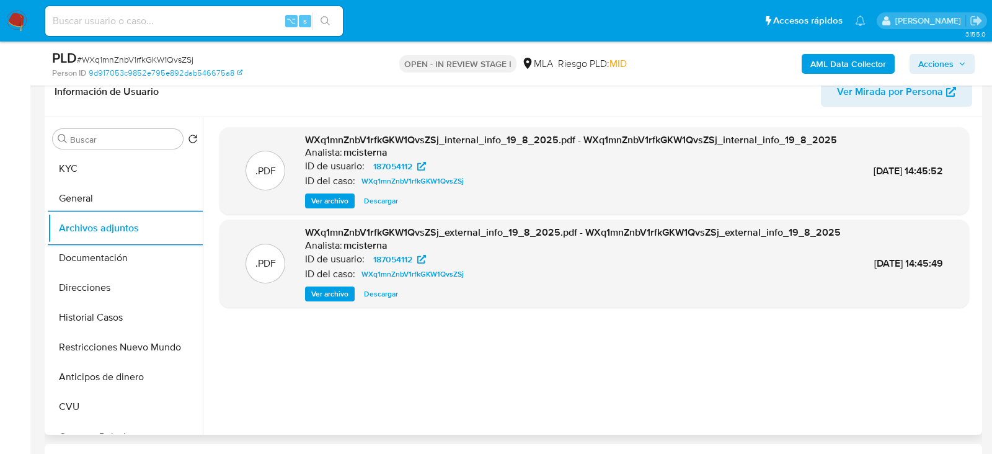
scroll to position [228, 0]
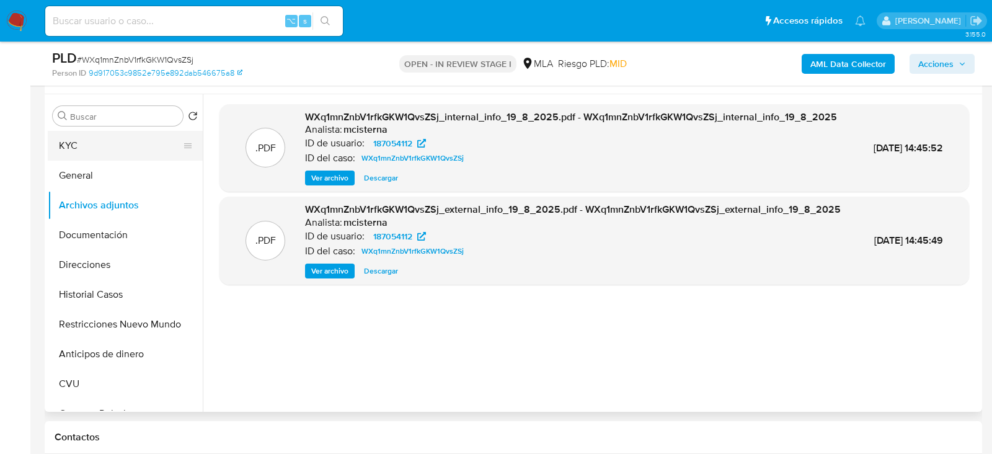
click at [79, 144] on button "KYC" at bounding box center [120, 146] width 145 height 30
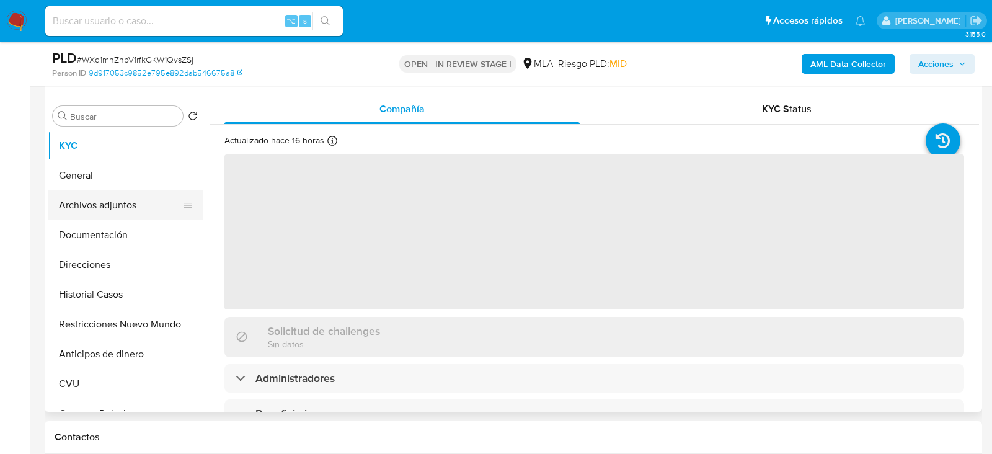
click at [95, 208] on button "Archivos adjuntos" at bounding box center [120, 205] width 145 height 30
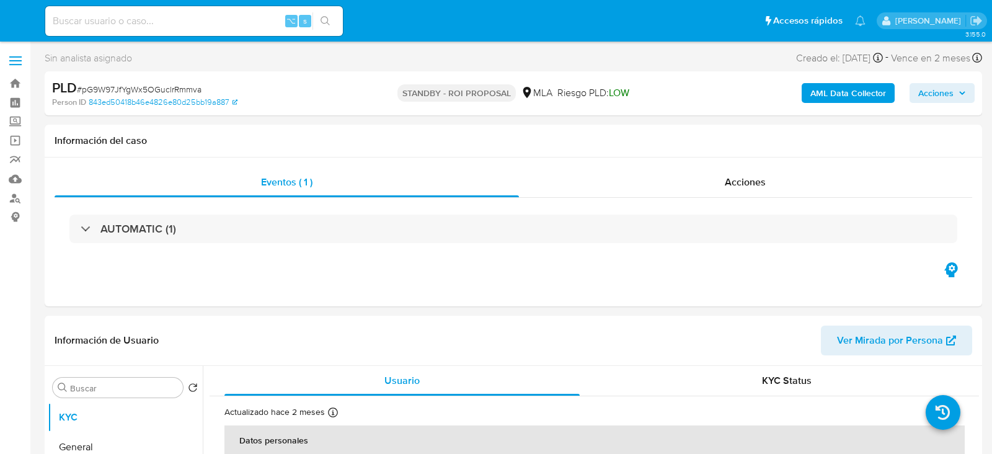
select select "10"
click at [171, 24] on input at bounding box center [194, 21] width 298 height 16
paste input "9RRHSNT3ap7qucgvzALq8T6z"
type input "9RRHSNT3ap7qucgvzALq8T6z"
select select "10"
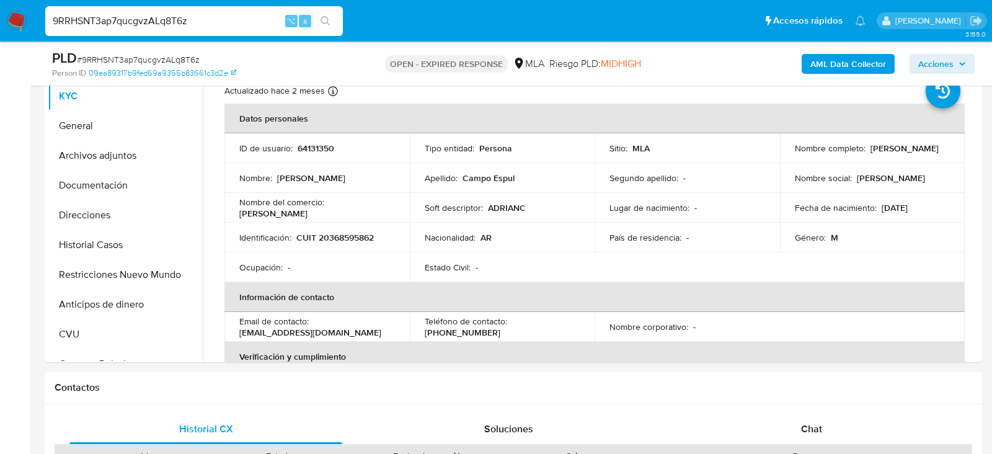
scroll to position [273, 0]
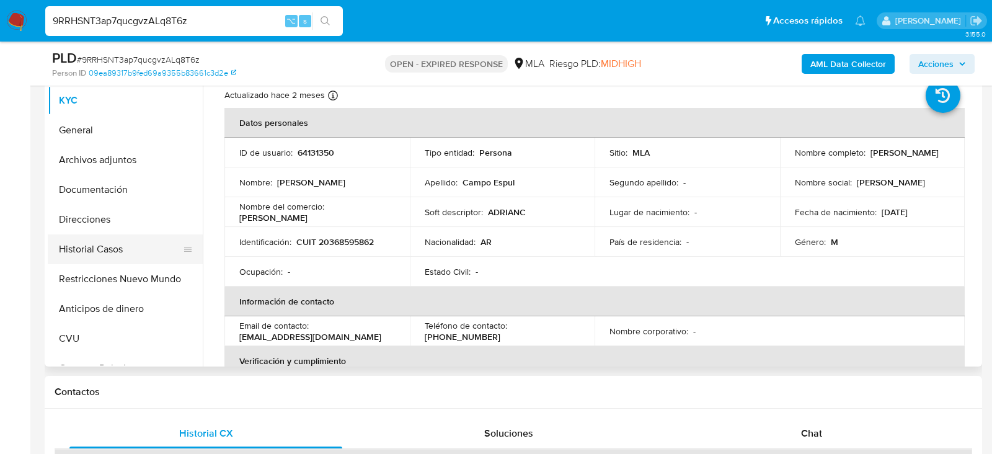
click at [130, 242] on button "Historial Casos" at bounding box center [120, 249] width 145 height 30
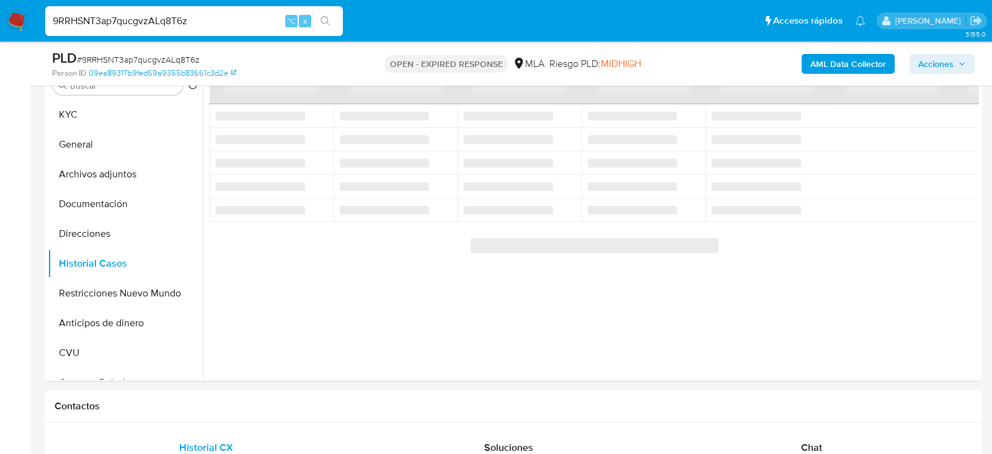
scroll to position [256, 0]
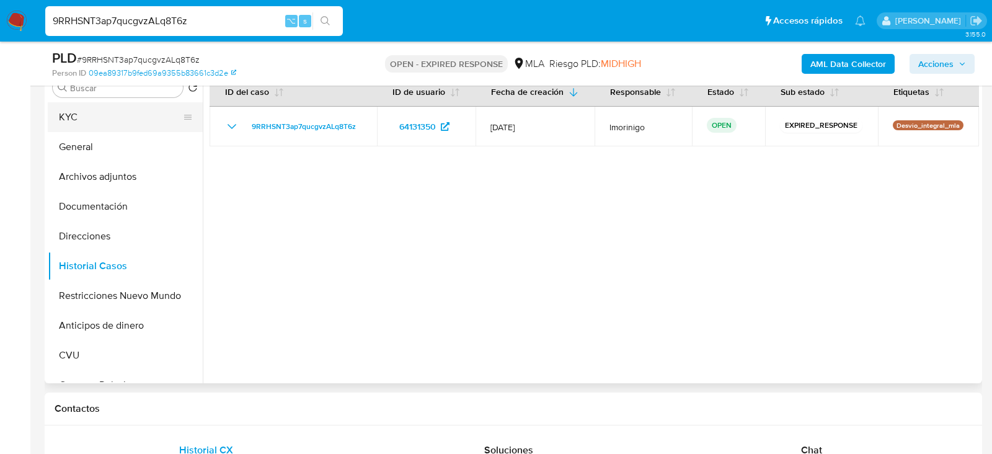
click at [82, 120] on button "KYC" at bounding box center [120, 117] width 145 height 30
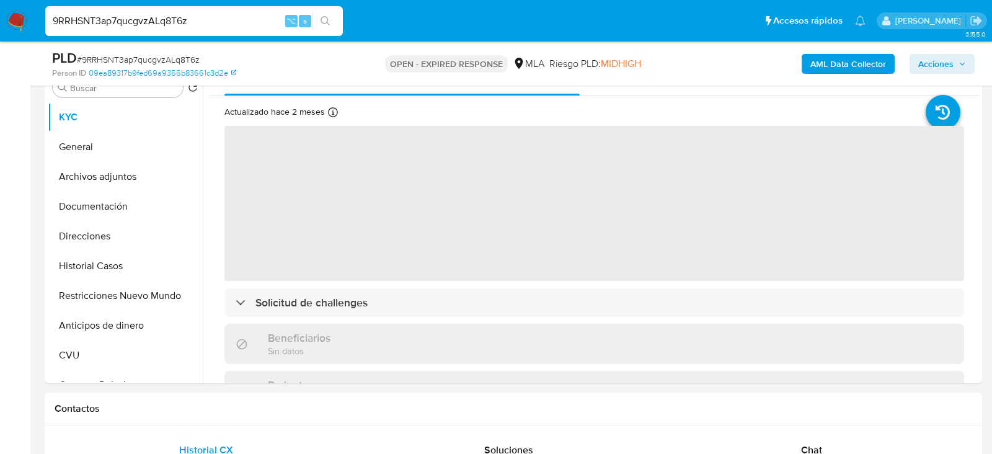
click at [172, 58] on span "# 9RRHSNT3ap7qucgvzALq8T6z" at bounding box center [138, 59] width 123 height 12
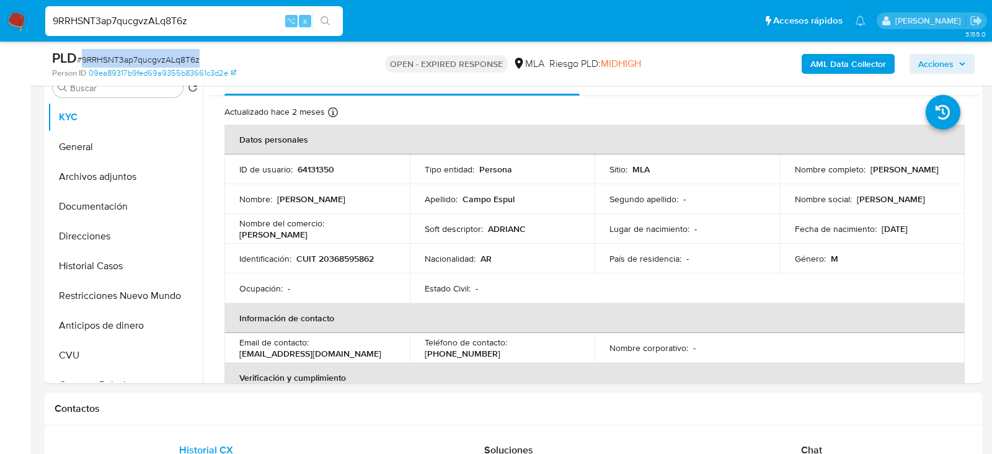
copy span "9RRHSNT3ap7qucgvzALq8T6z"
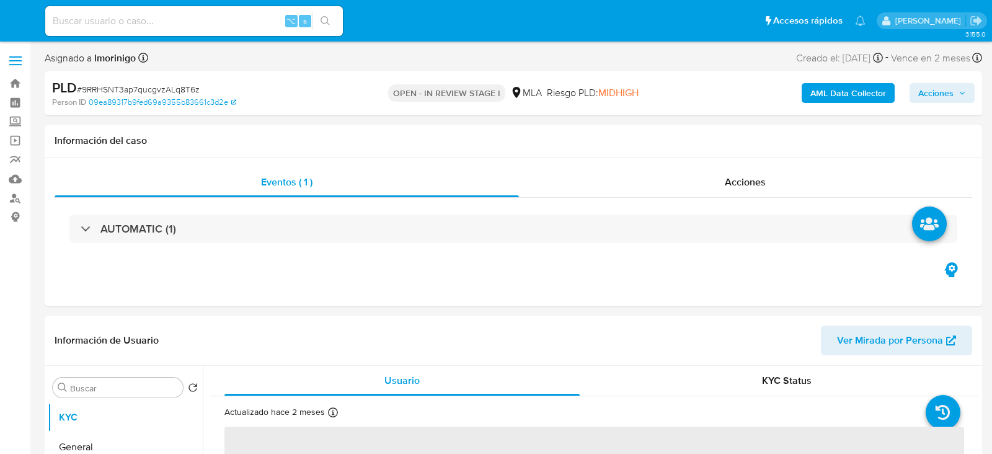
select select "10"
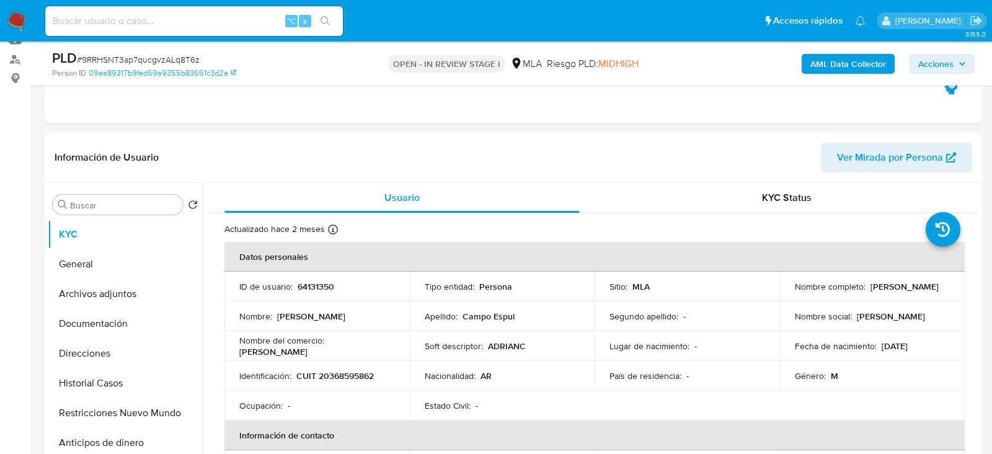
scroll to position [138, 0]
click at [85, 385] on button "Historial Casos" at bounding box center [120, 384] width 145 height 30
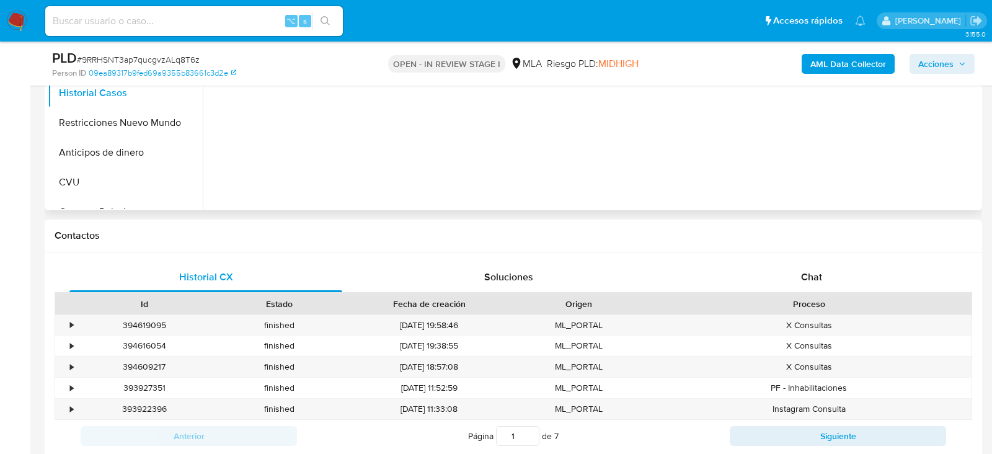
scroll to position [442, 0]
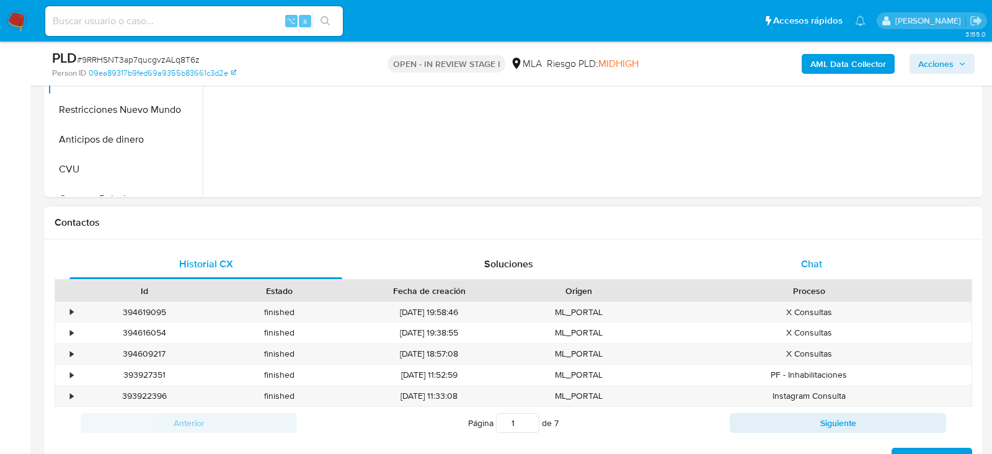
click at [768, 270] on div "Chat" at bounding box center [811, 264] width 273 height 30
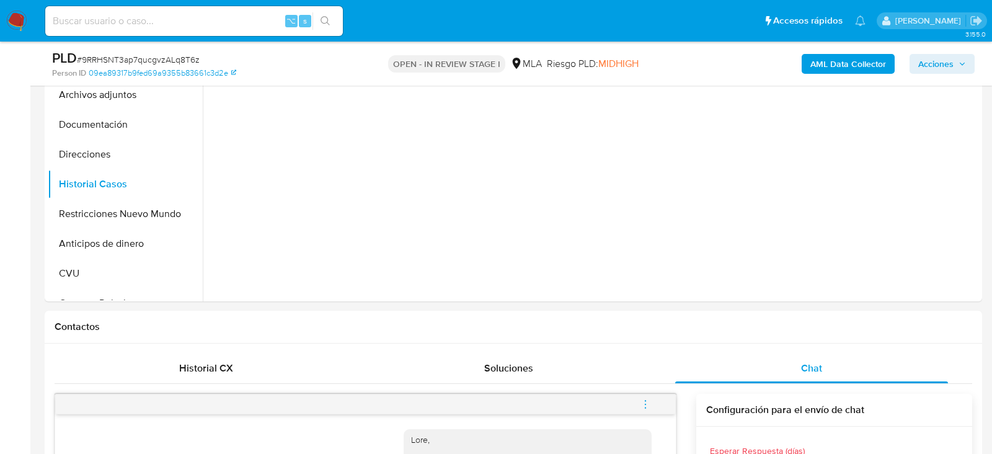
scroll to position [319, 0]
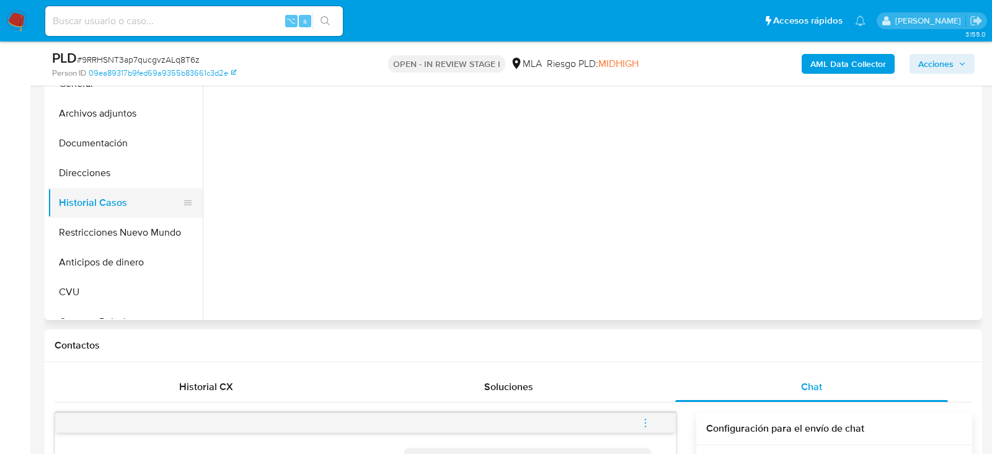
click at [72, 211] on button "Historial Casos" at bounding box center [120, 203] width 145 height 30
click at [72, 221] on button "Restricciones Nuevo Mundo" at bounding box center [120, 233] width 145 height 30
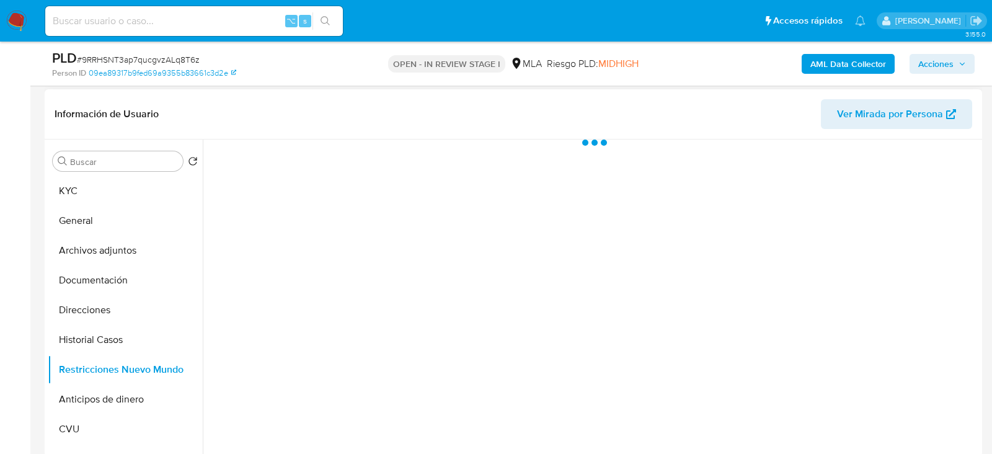
scroll to position [174, 0]
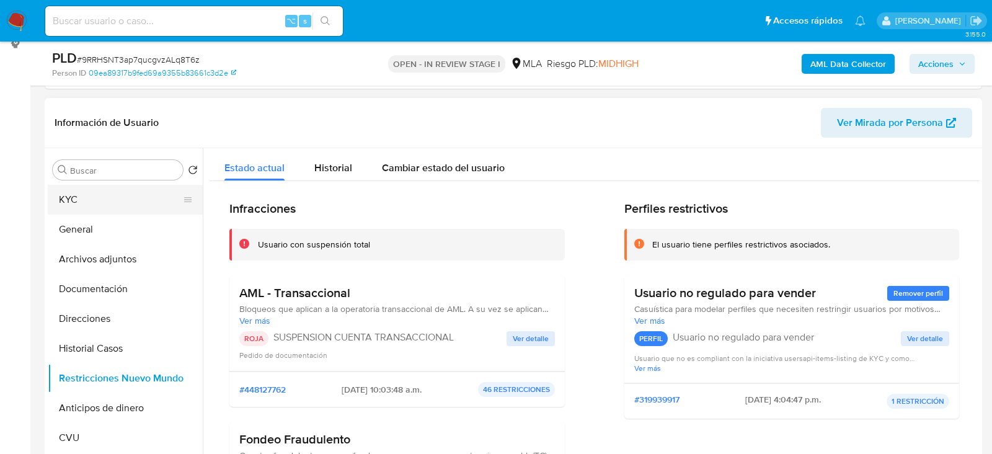
click at [79, 197] on button "KYC" at bounding box center [120, 200] width 145 height 30
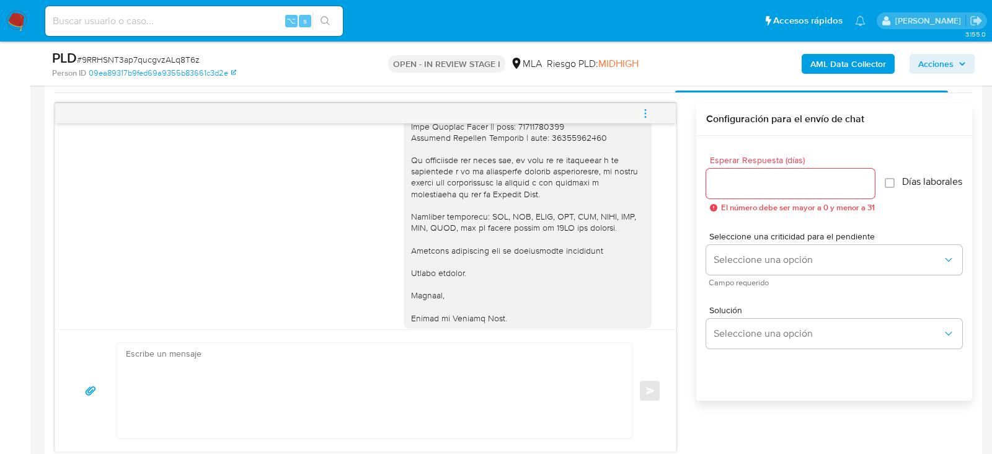
scroll to position [1448, 0]
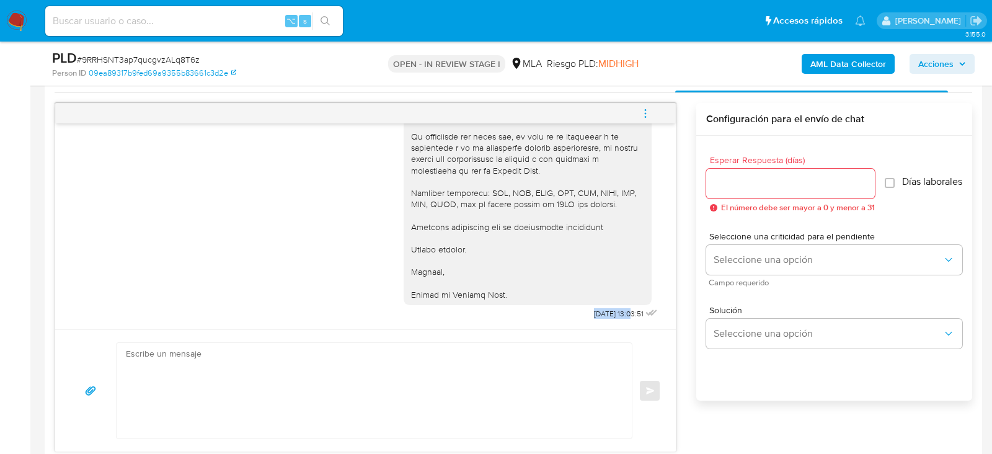
drag, startPoint x: 618, startPoint y: 313, endPoint x: 579, endPoint y: 313, distance: 39.1
copy span "31/07/2025"
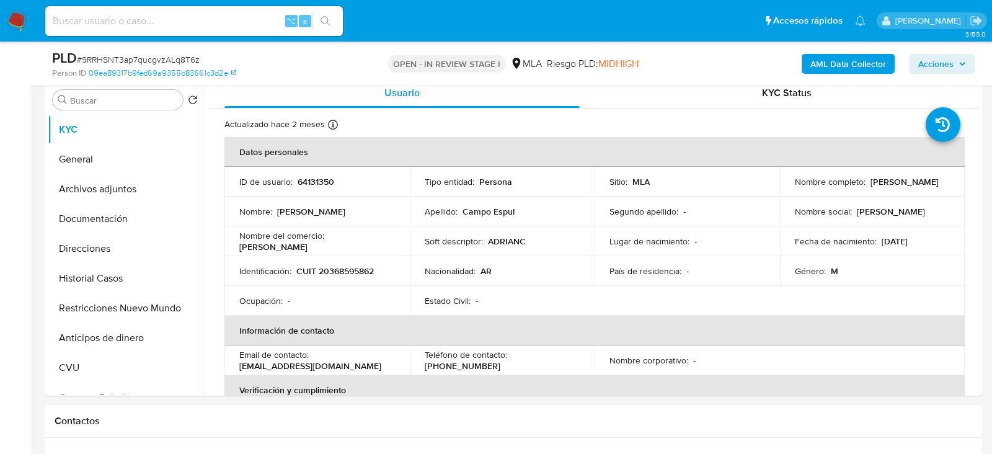
scroll to position [245, 0]
click at [325, 265] on p "CUIT 20368595862" at bounding box center [335, 269] width 78 height 11
copy p "20368595862"
drag, startPoint x: 792, startPoint y: 186, endPoint x: 905, endPoint y: 187, distance: 112.8
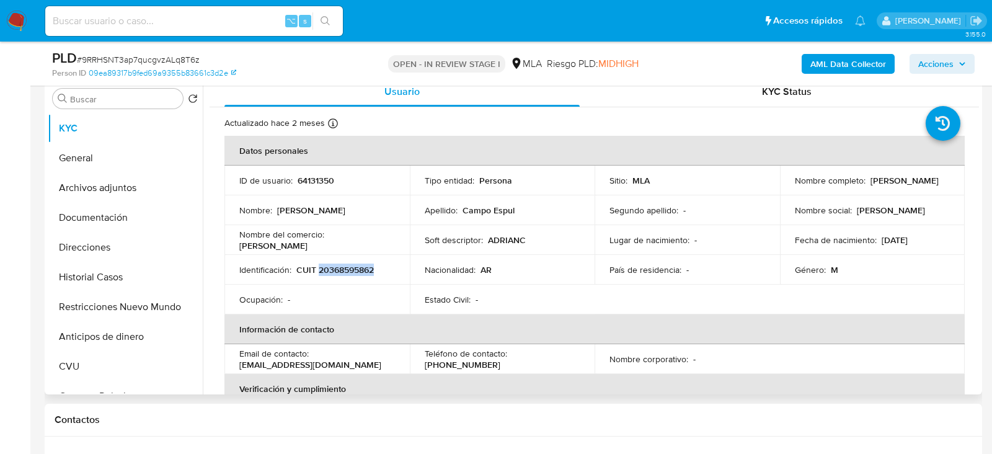
click at [905, 186] on div "Nombre completo : Adrian Gonzalo Campo Espul" at bounding box center [873, 180] width 156 height 11
click at [98, 217] on button "Documentación" at bounding box center [120, 218] width 145 height 30
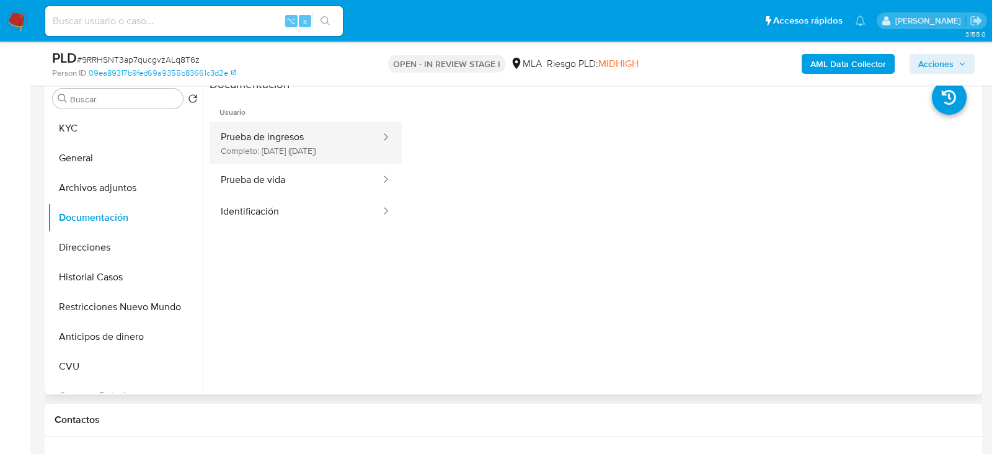
click at [295, 139] on button "Prueba de ingresos Completo: 08/04/2025 (hace 4 meses)" at bounding box center [296, 143] width 172 height 42
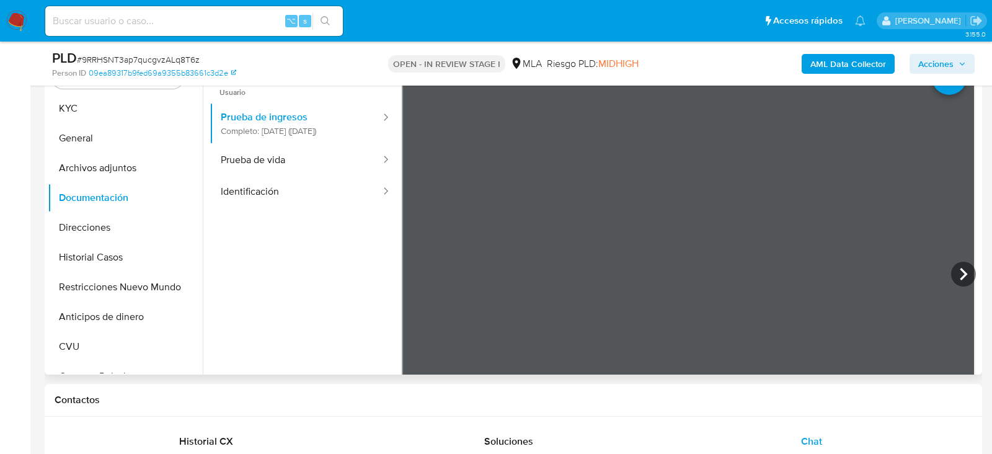
scroll to position [265, 0]
click at [105, 175] on button "Archivos adjuntos" at bounding box center [120, 168] width 145 height 30
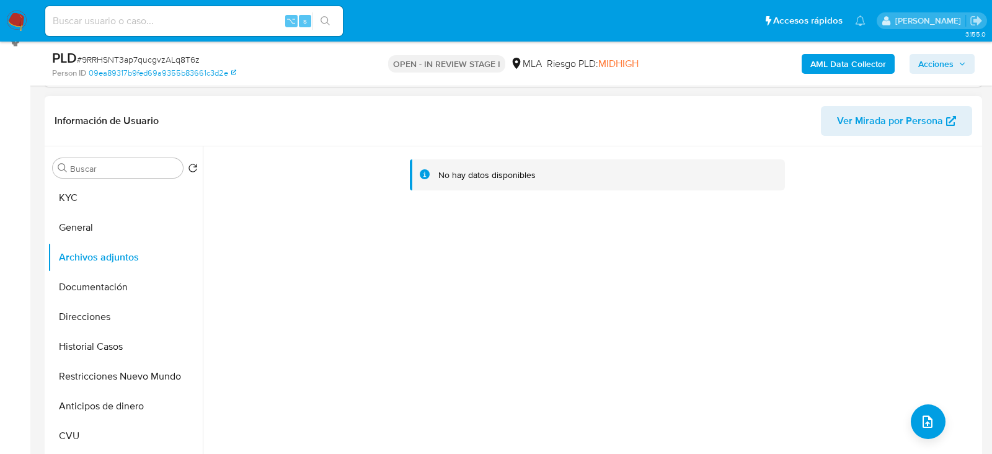
scroll to position [166, 0]
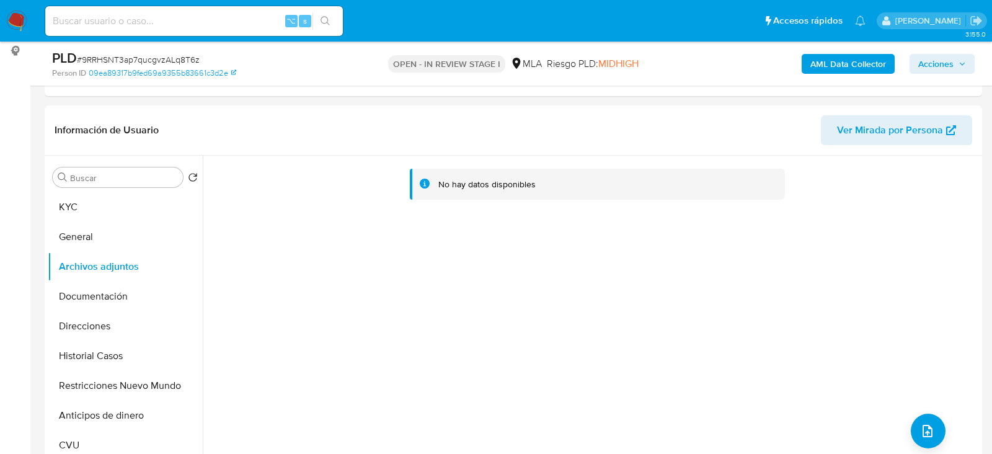
click at [828, 78] on div "AML Data Collector Acciones" at bounding box center [822, 63] width 304 height 29
click at [828, 68] on b "AML Data Collector" at bounding box center [848, 64] width 76 height 20
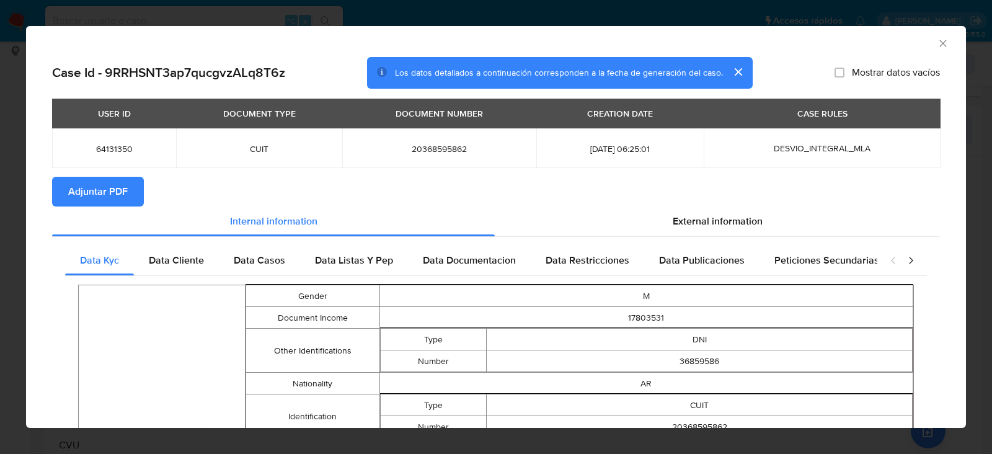
click at [108, 205] on span "Adjuntar PDF" at bounding box center [98, 191] width 60 height 27
click at [942, 45] on icon "Cerrar ventana" at bounding box center [943, 43] width 12 height 12
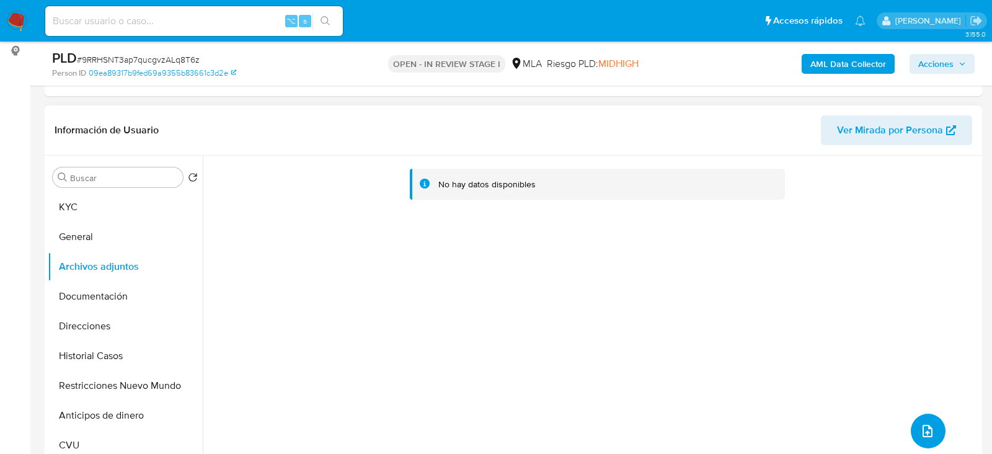
click at [920, 436] on span "upload-file" at bounding box center [927, 430] width 15 height 15
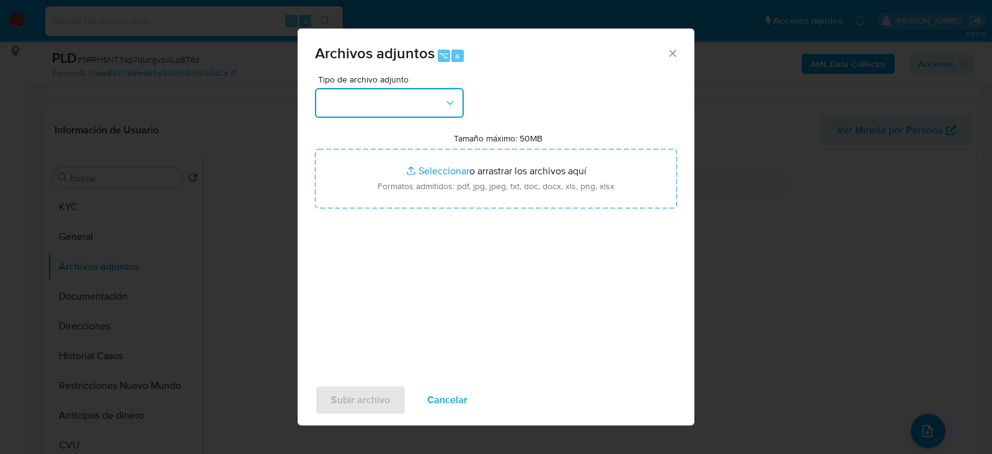
click at [409, 99] on button "button" at bounding box center [389, 103] width 149 height 30
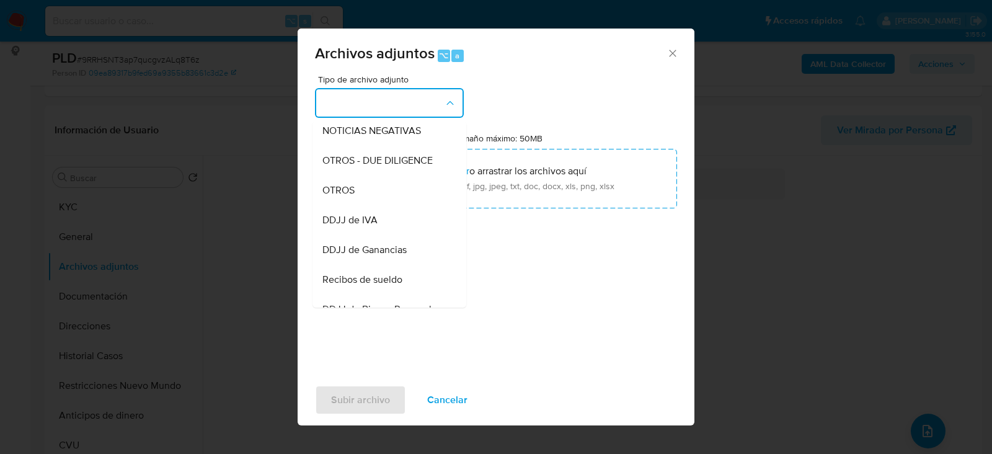
scroll to position [201, 0]
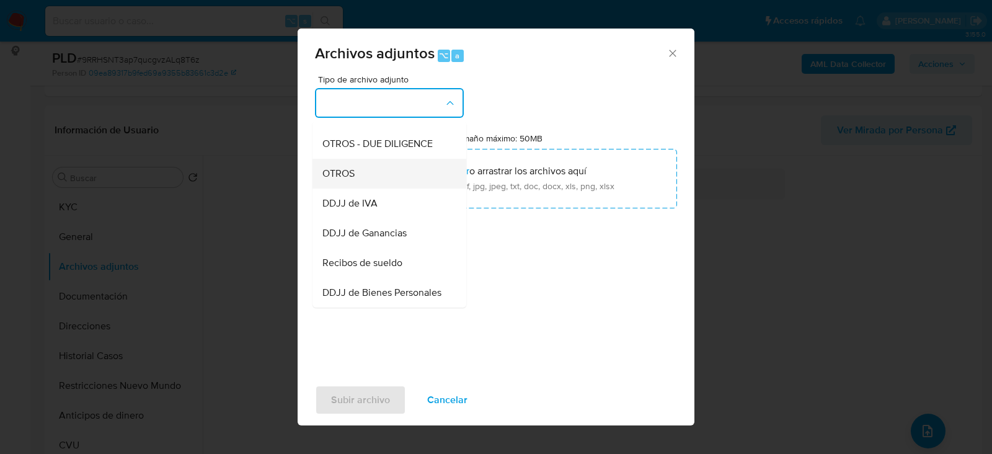
click at [376, 175] on div "OTROS" at bounding box center [385, 173] width 126 height 30
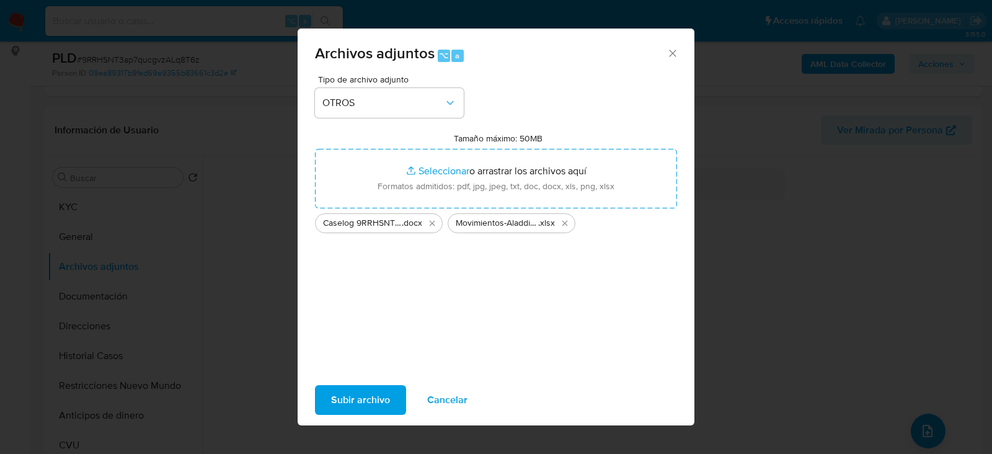
click at [345, 399] on span "Subir archivo" at bounding box center [360, 399] width 59 height 27
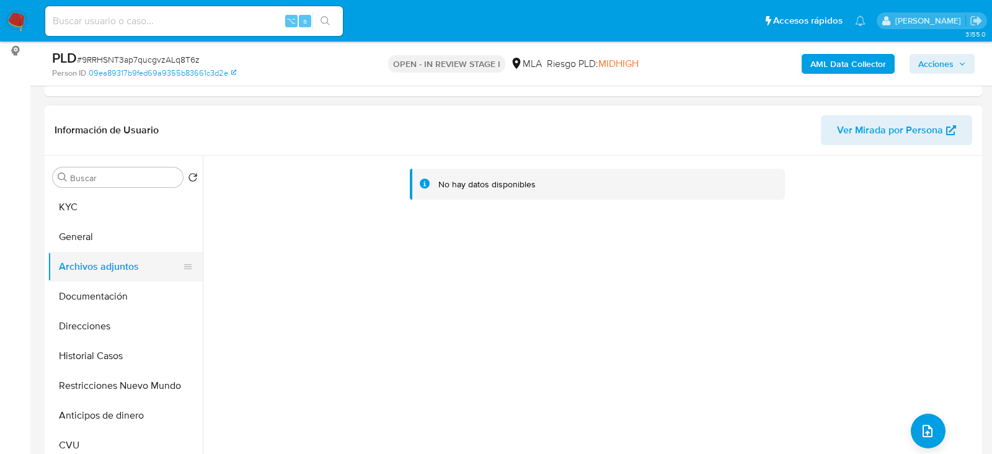
drag, startPoint x: 149, startPoint y: 268, endPoint x: 149, endPoint y: 258, distance: 9.9
click at [149, 261] on button "Archivos adjuntos" at bounding box center [120, 267] width 145 height 30
click at [132, 248] on button "General" at bounding box center [120, 237] width 145 height 30
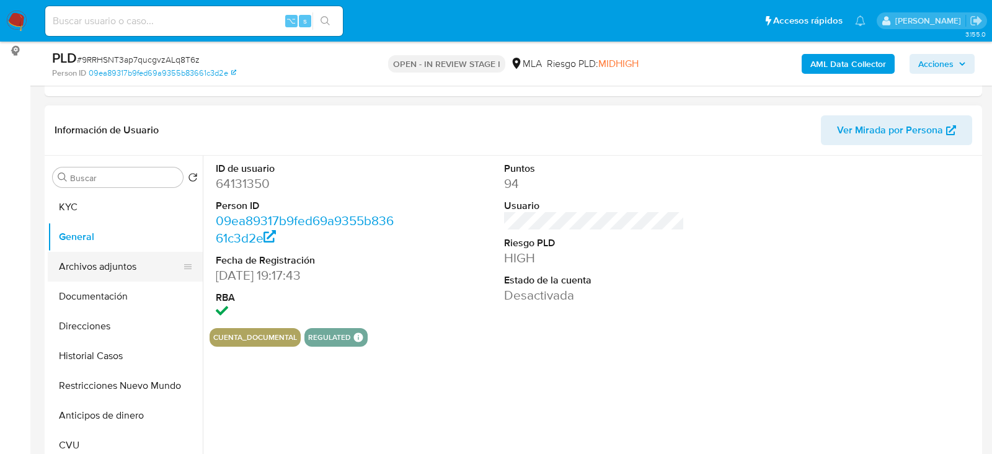
click at [125, 268] on button "Archivos adjuntos" at bounding box center [120, 267] width 145 height 30
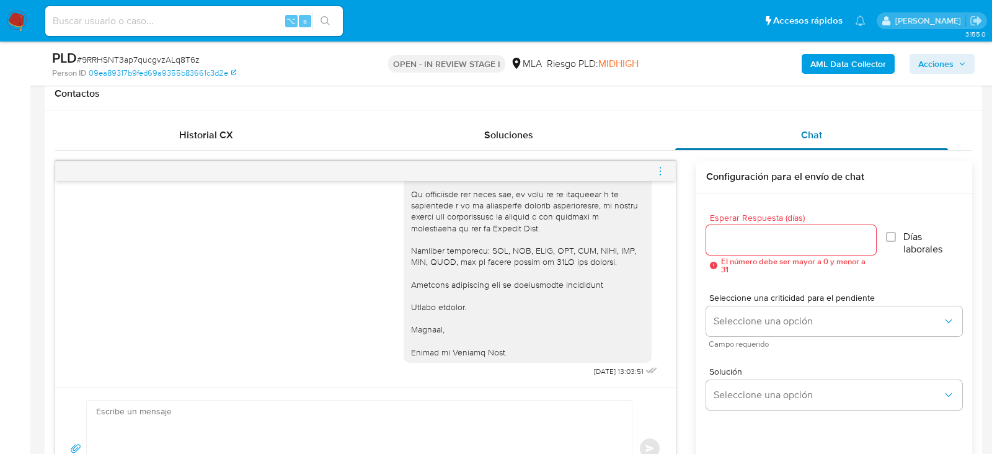
scroll to position [574, 0]
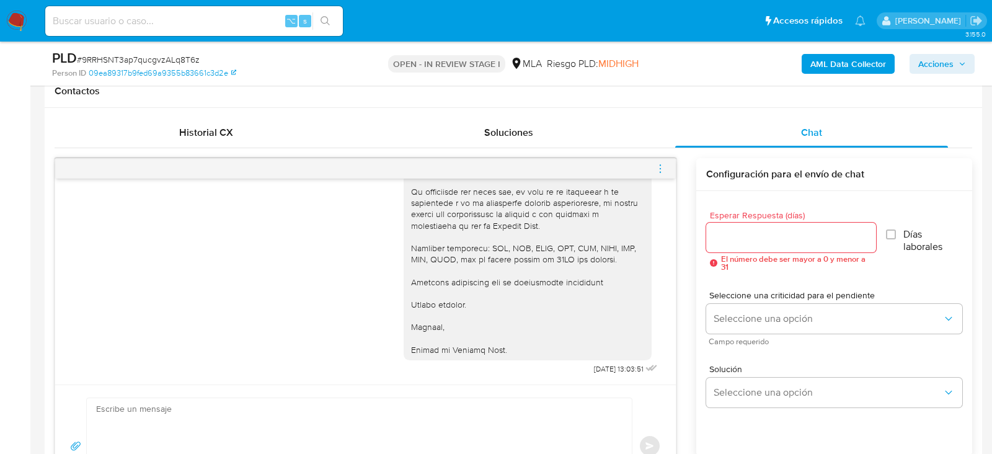
click at [666, 159] on div at bounding box center [365, 169] width 621 height 20
click at [662, 168] on icon "menu-action" at bounding box center [660, 168] width 11 height 11
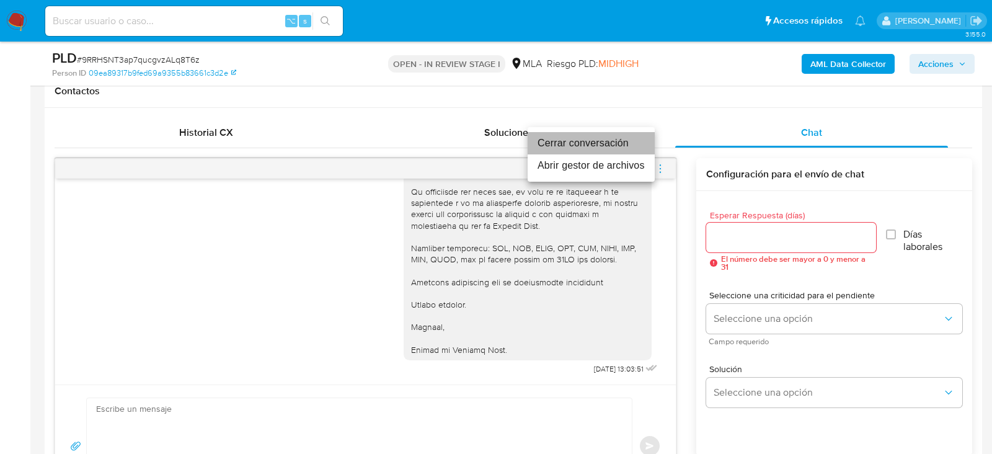
click at [601, 143] on li "Cerrar conversación" at bounding box center [591, 143] width 127 height 22
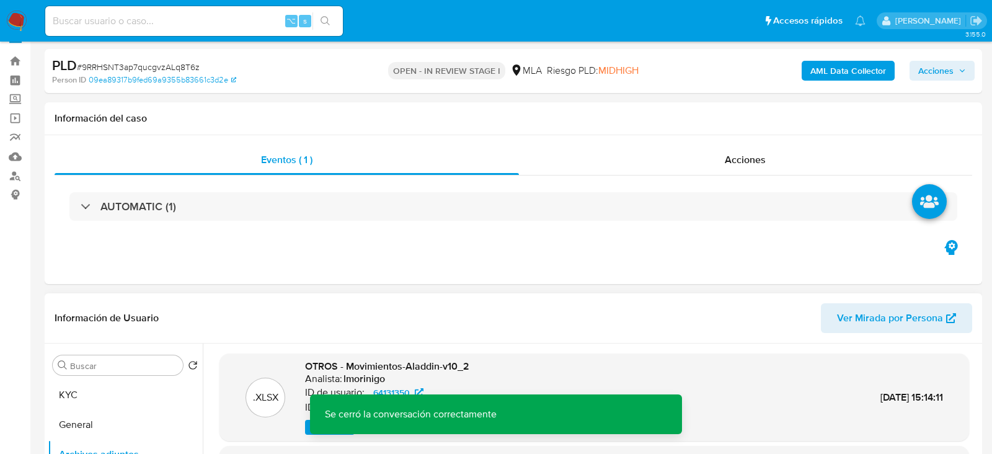
scroll to position [0, 0]
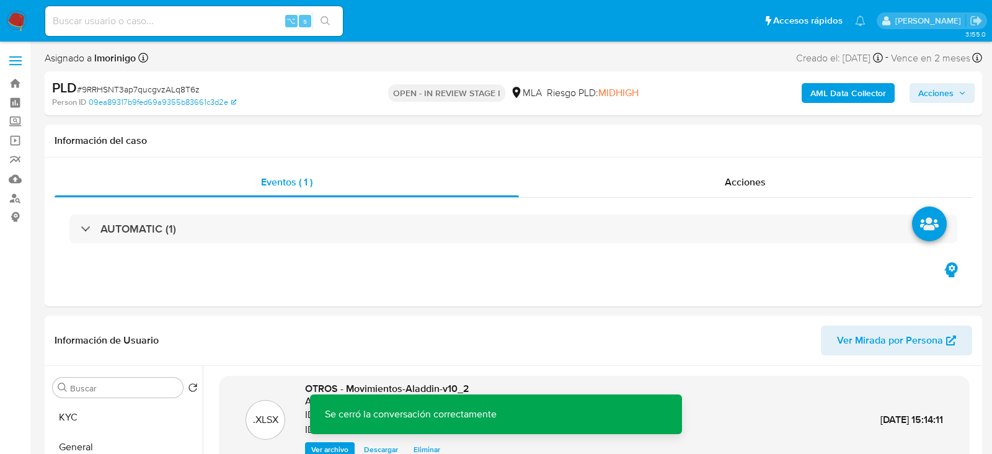
click at [941, 97] on span "Acciones" at bounding box center [935, 93] width 35 height 20
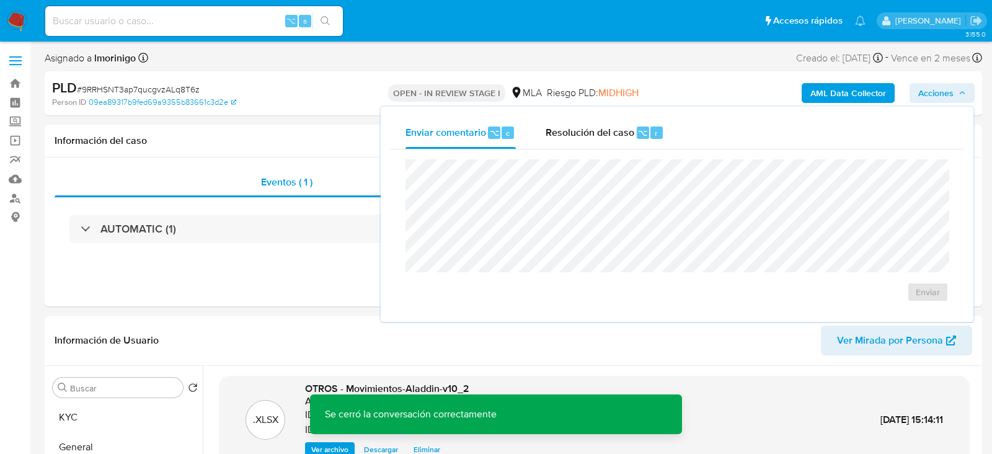
click at [590, 114] on div "Enviar comentario ⌥ c Resolución del caso ⌥ r Enviar" at bounding box center [677, 214] width 593 height 215
click at [590, 130] on span "Resolución del caso" at bounding box center [590, 132] width 89 height 14
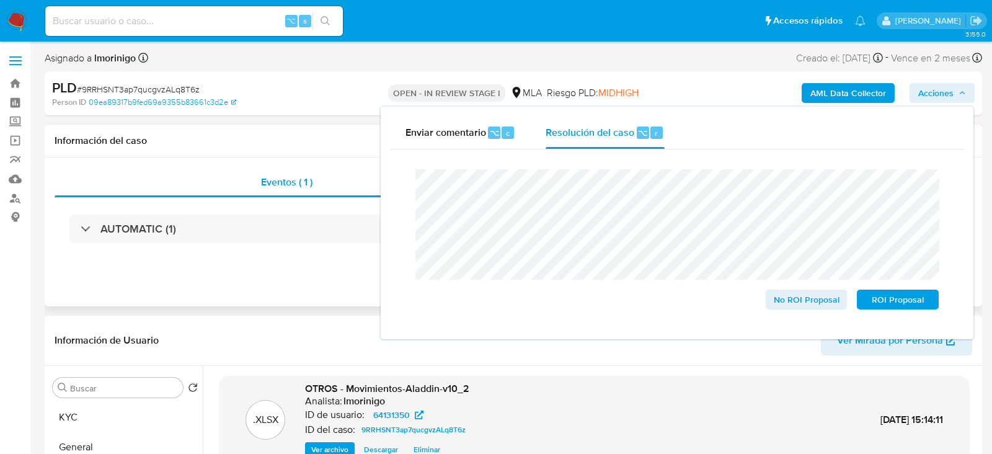
drag, startPoint x: 879, startPoint y: 301, endPoint x: 144, endPoint y: 211, distance: 739.6
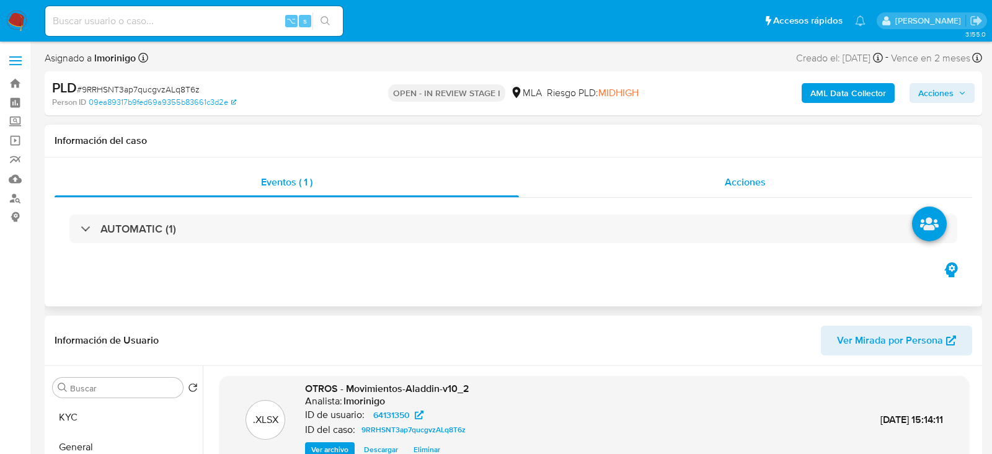
click at [708, 179] on div "Acciones" at bounding box center [746, 182] width 454 height 30
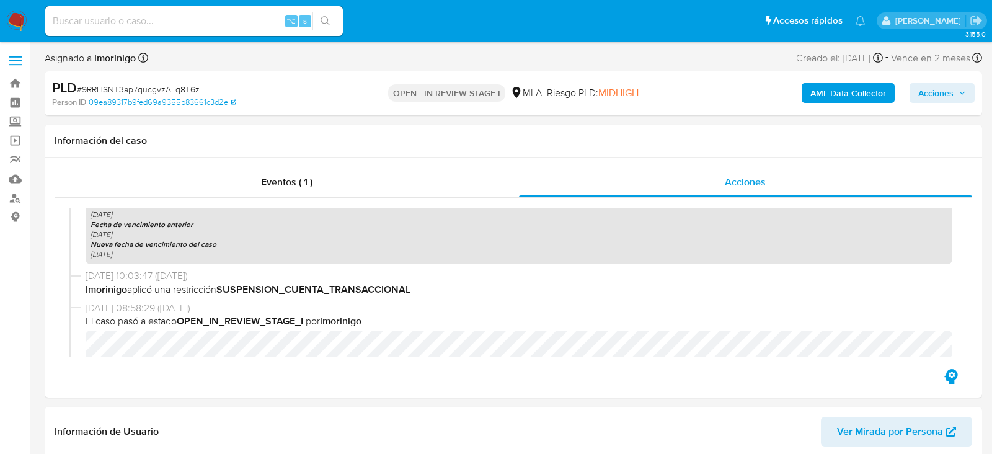
scroll to position [534, 0]
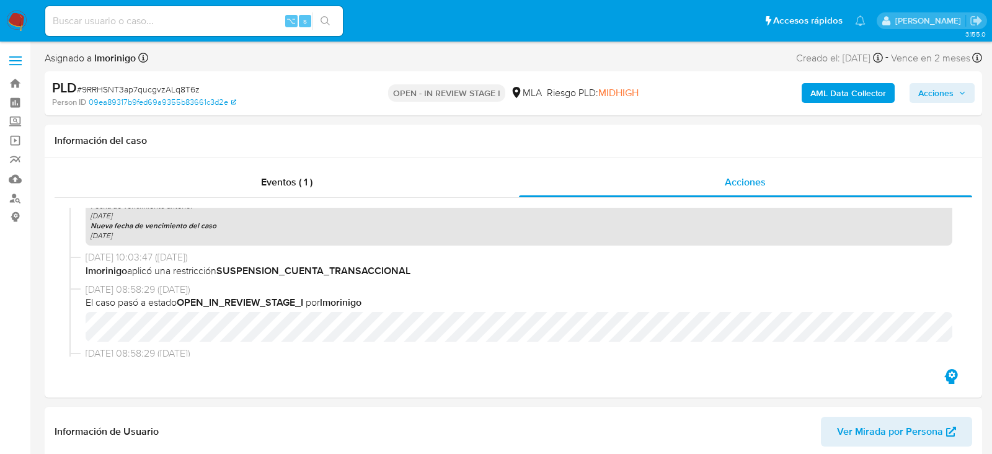
click at [943, 93] on span "Acciones" at bounding box center [935, 93] width 35 height 20
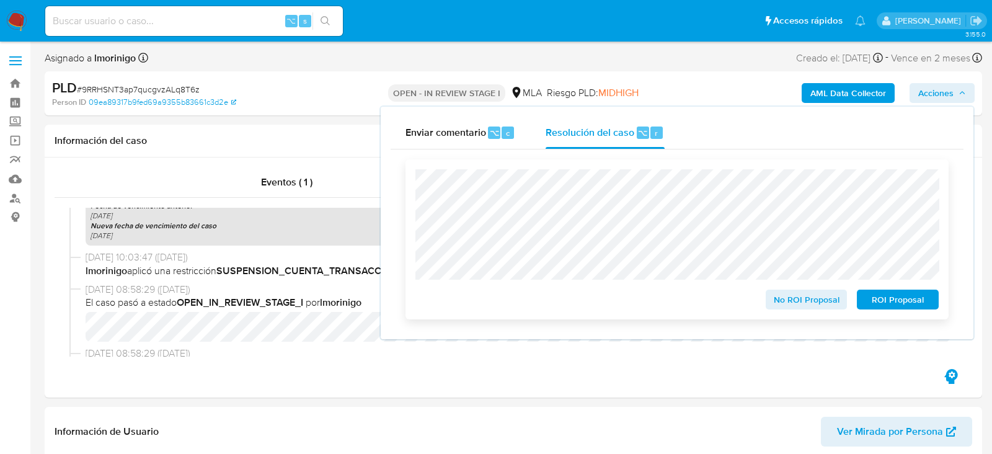
click at [882, 298] on span "ROI Proposal" at bounding box center [898, 299] width 64 height 17
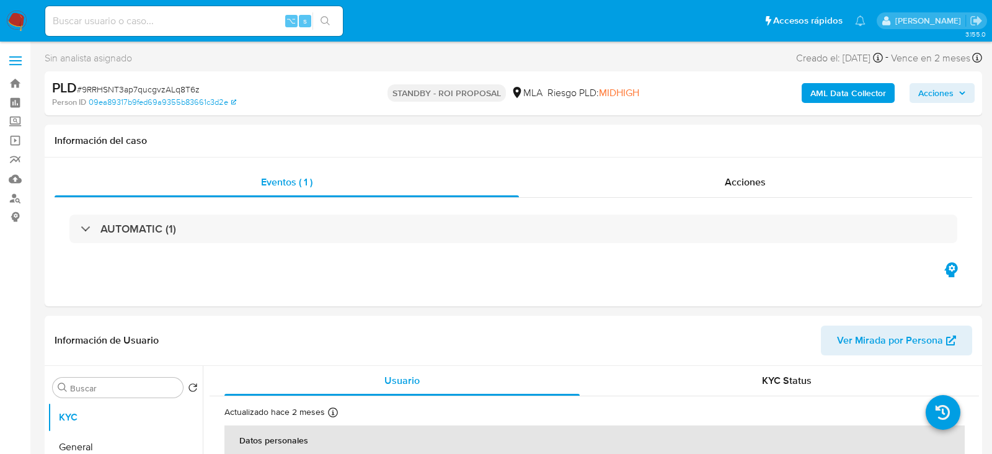
select select "10"
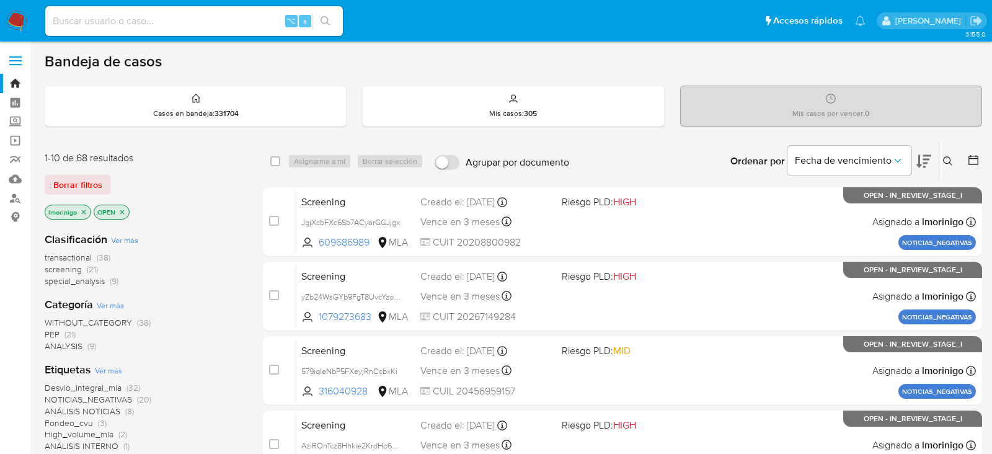
click at [170, 35] on div "⌥ s" at bounding box center [194, 21] width 298 height 30
click at [169, 30] on div "⌥ s" at bounding box center [194, 21] width 298 height 30
click at [166, 23] on input at bounding box center [194, 21] width 298 height 16
paste input "qNxgetjvzjm8AwgeN9ffWdyt"
type input "qNxgetjvzjm8AwgeN9ffWdyt"
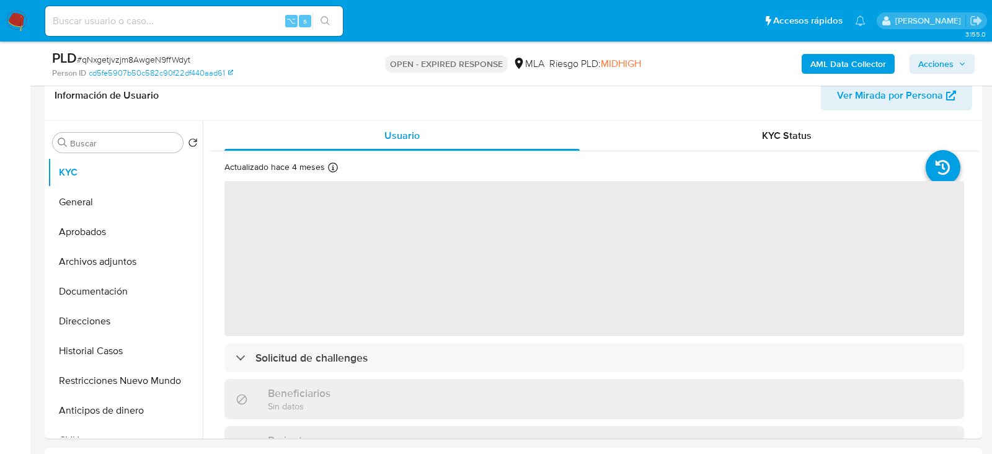
scroll to position [200, 0]
select select "10"
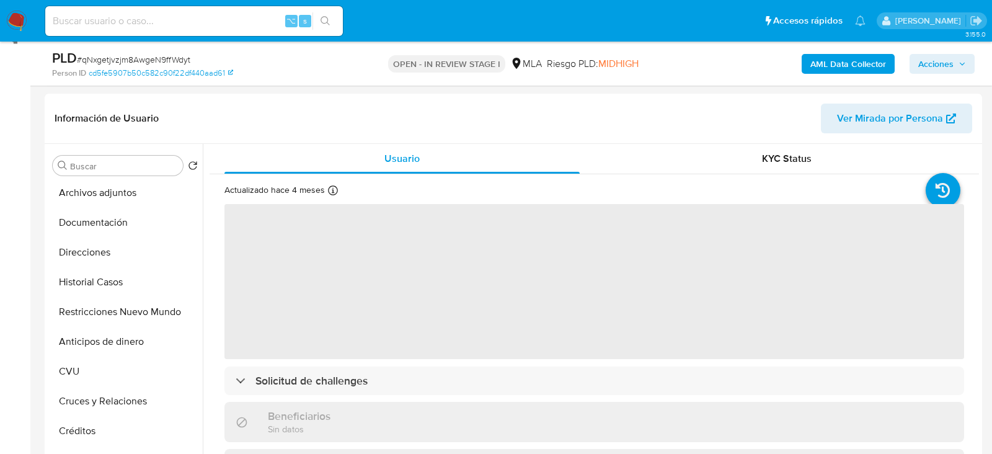
scroll to position [36, 0]
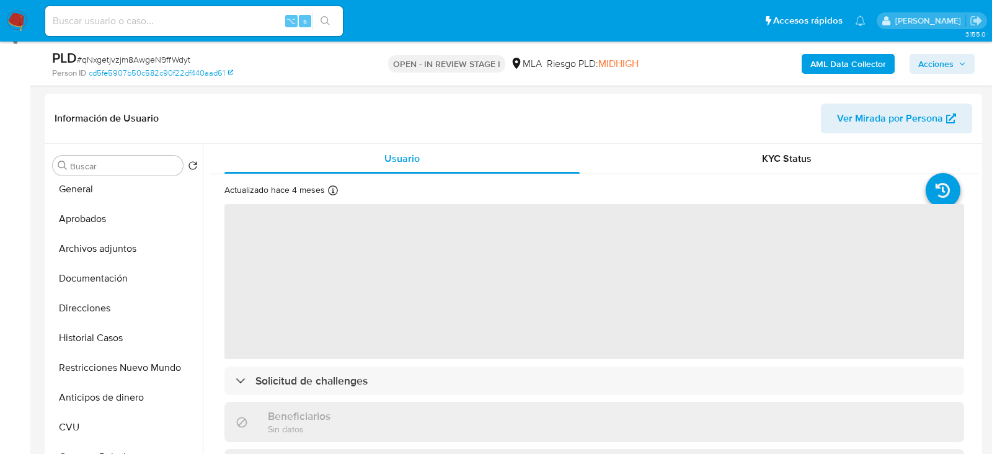
select select "10"
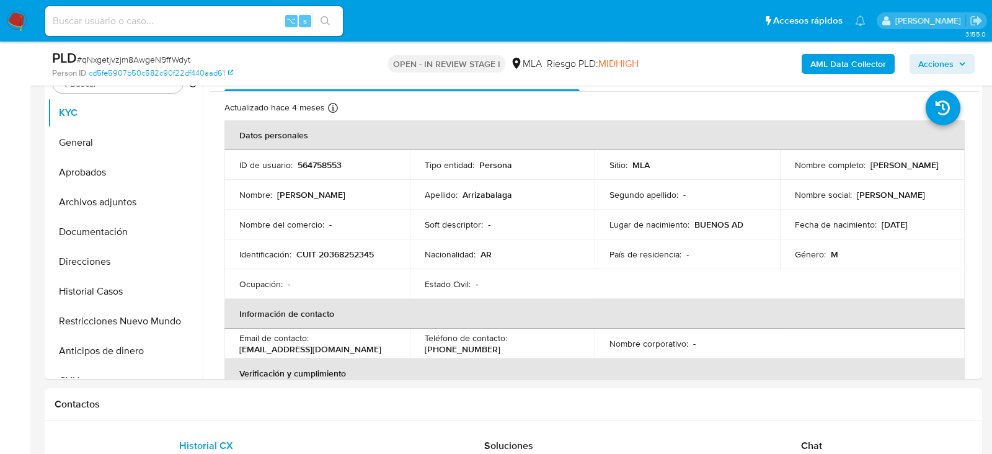
scroll to position [301, 0]
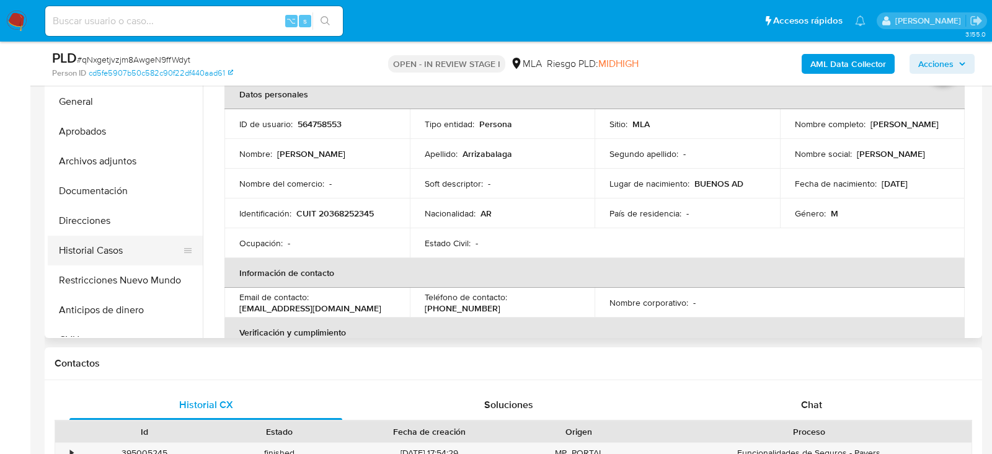
click at [109, 244] on button "Historial Casos" at bounding box center [120, 251] width 145 height 30
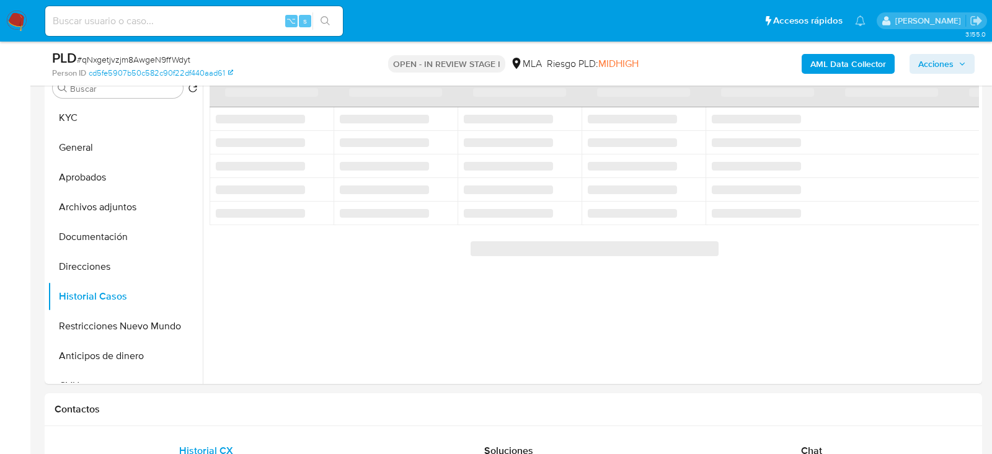
scroll to position [250, 0]
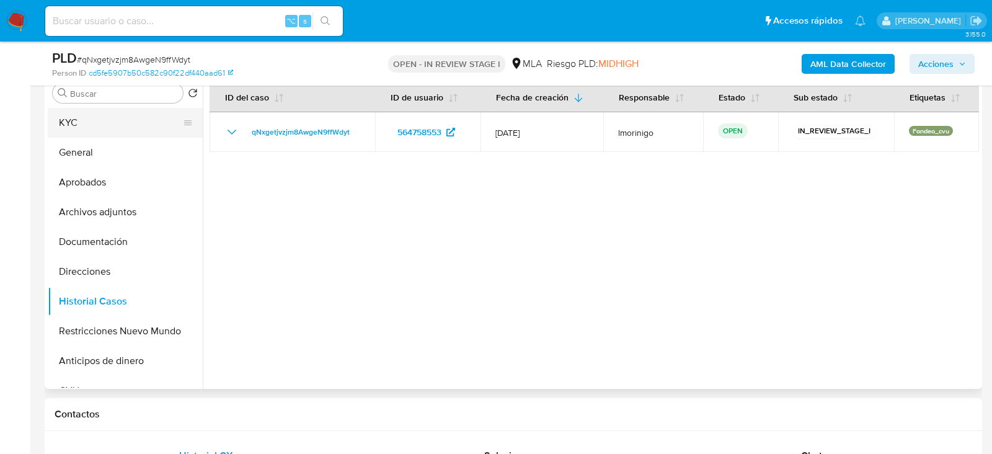
click at [120, 128] on button "KYC" at bounding box center [120, 123] width 145 height 30
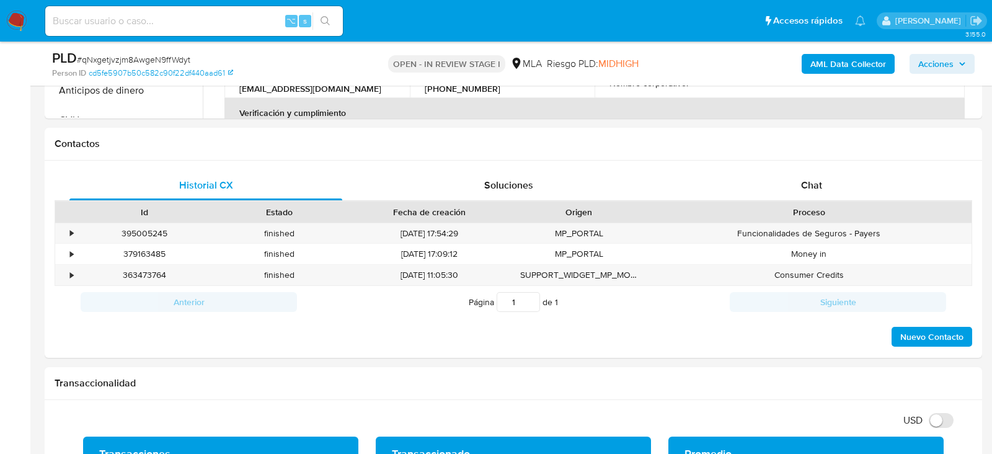
scroll to position [546, 0]
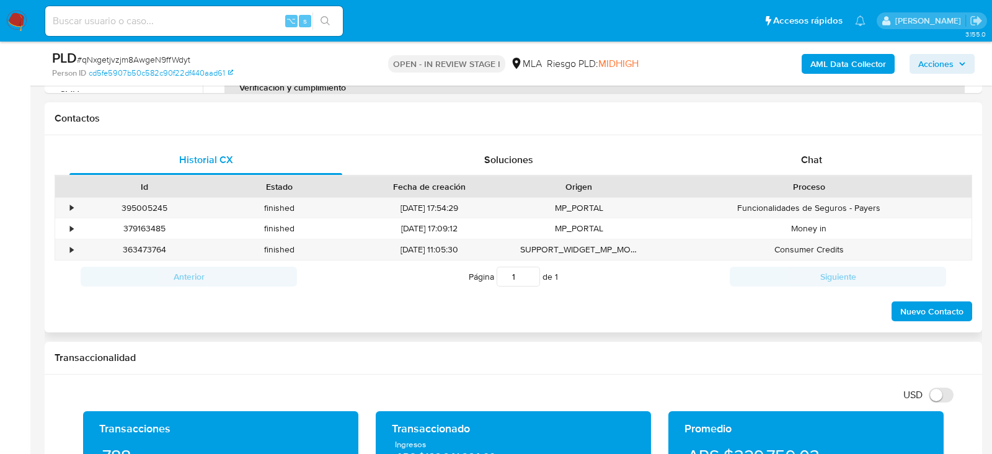
click at [798, 175] on div "Id Estado Fecha de creación Origen Proceso" at bounding box center [514, 186] width 918 height 22
click at [797, 170] on div "Chat" at bounding box center [811, 160] width 273 height 30
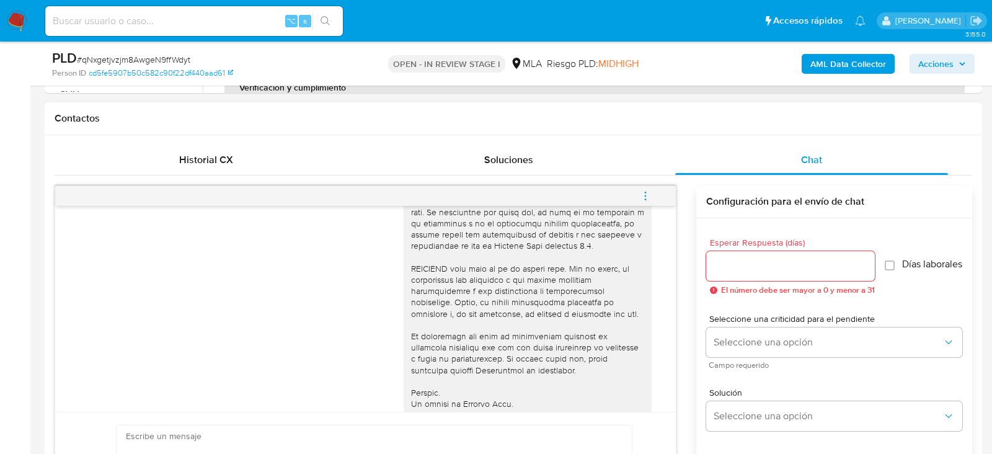
scroll to position [343, 0]
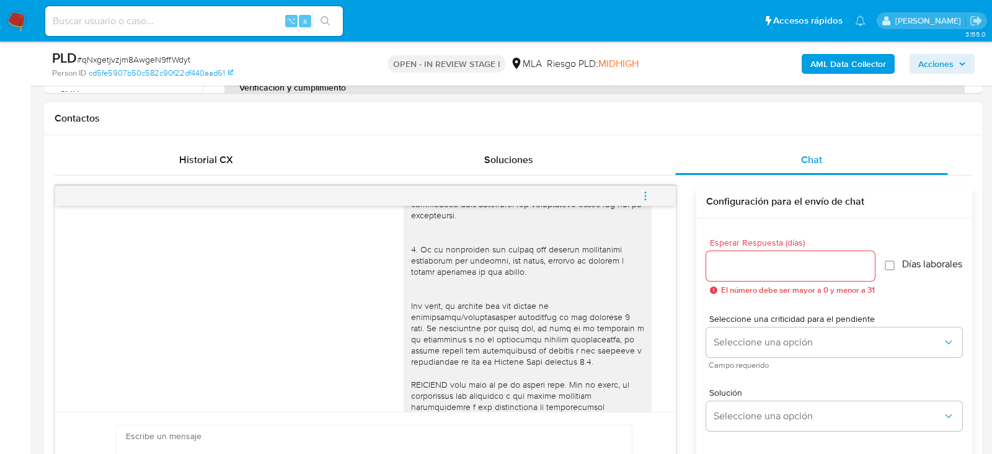
click at [645, 195] on icon "menu-action" at bounding box center [644, 195] width 1 height 1
click at [577, 166] on li "Cerrar conversación" at bounding box center [561, 170] width 127 height 22
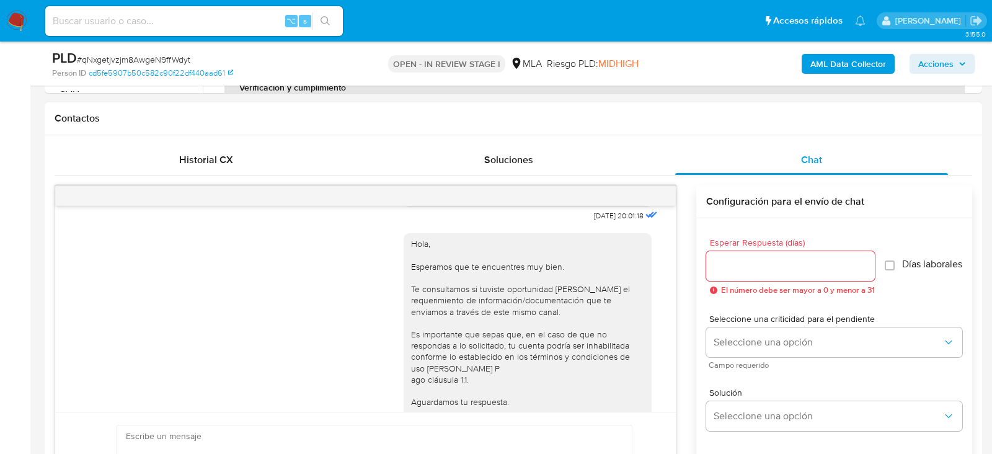
scroll to position [680, 0]
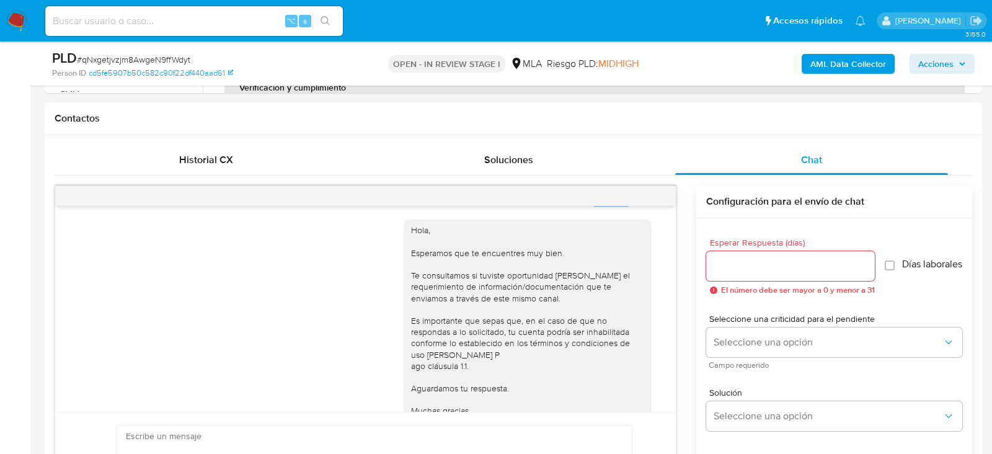
drag, startPoint x: 617, startPoint y: 222, endPoint x: 577, endPoint y: 223, distance: 39.7
copy span "17/07/2025"
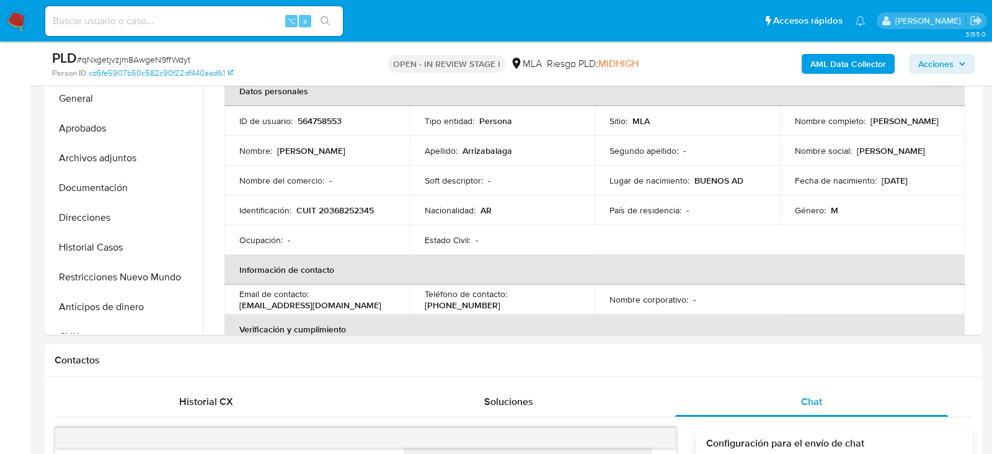
scroll to position [301, 0]
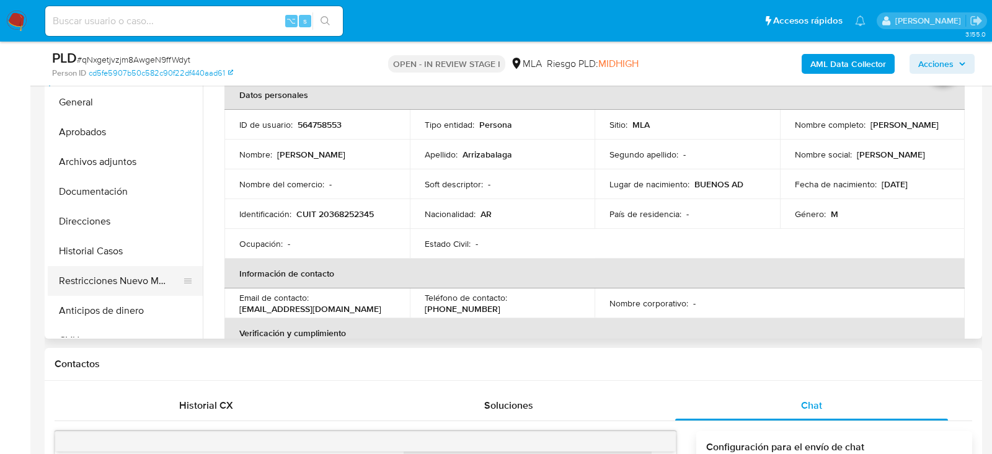
click at [68, 281] on button "Restricciones Nuevo Mundo" at bounding box center [120, 281] width 145 height 30
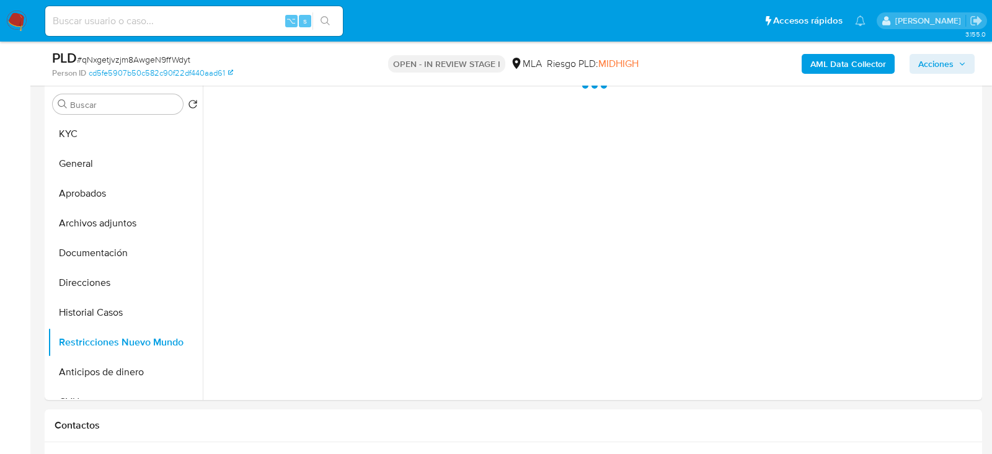
scroll to position [234, 0]
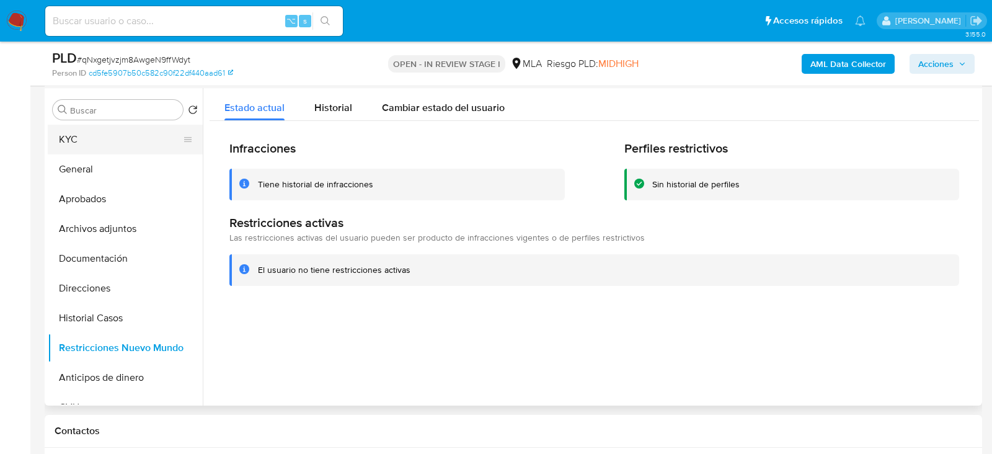
click at [83, 134] on button "KYC" at bounding box center [120, 140] width 145 height 30
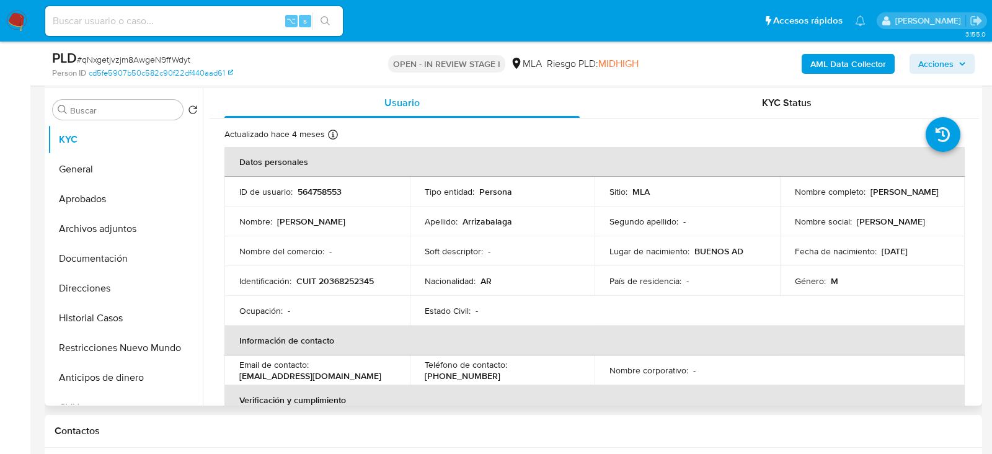
drag, startPoint x: 794, startPoint y: 194, endPoint x: 903, endPoint y: 195, distance: 109.1
click at [903, 196] on div "Nombre completo : Julian Ezequiel Arrizabalaga" at bounding box center [873, 191] width 156 height 11
click at [903, 195] on div "Nombre completo : Julian Ezequiel Arrizabalaga" at bounding box center [873, 191] width 156 height 11
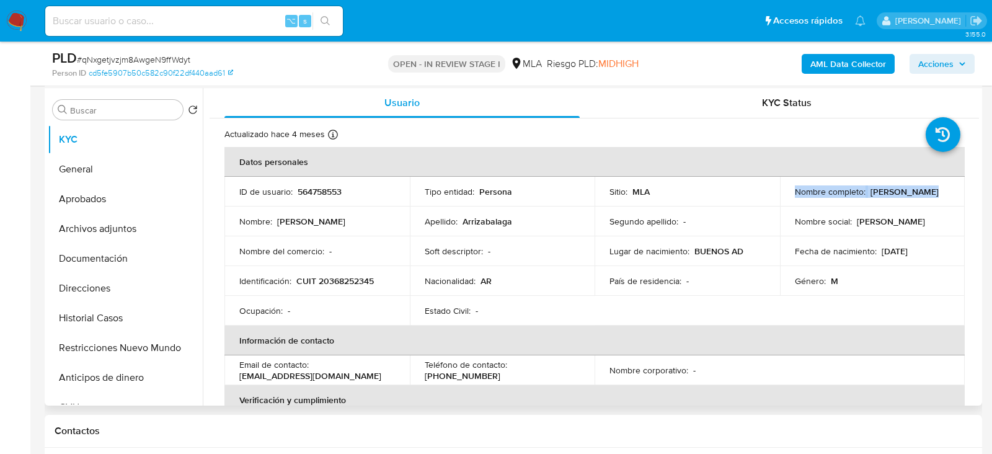
click at [903, 195] on div "Nombre completo : Julian Ezequiel Arrizabalaga" at bounding box center [873, 191] width 156 height 11
click at [910, 195] on div "Nombre completo : Julian Ezequiel Arrizabalaga" at bounding box center [873, 191] width 156 height 11
drag, startPoint x: 910, startPoint y: 195, endPoint x: 791, endPoint y: 194, distance: 119.0
click at [795, 194] on div "Nombre completo : Julian Ezequiel Arrizabalaga" at bounding box center [873, 191] width 156 height 11
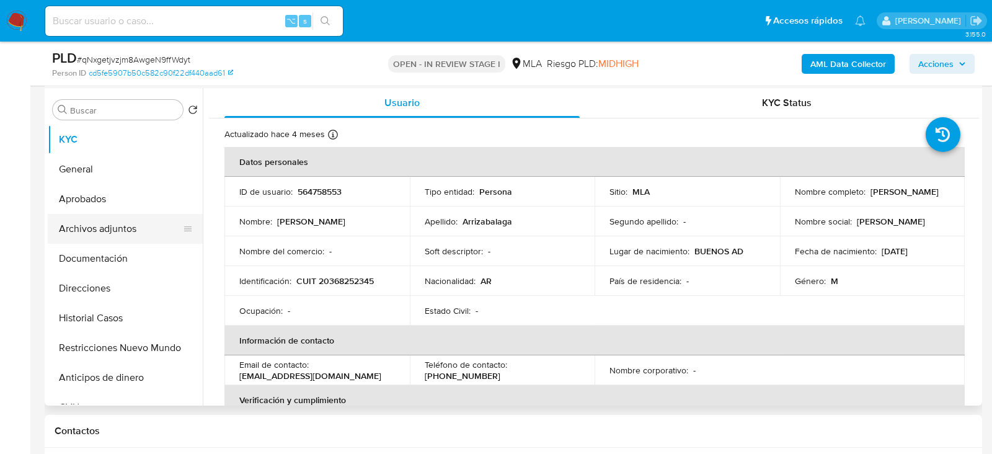
click at [104, 214] on button "Archivos adjuntos" at bounding box center [120, 229] width 145 height 30
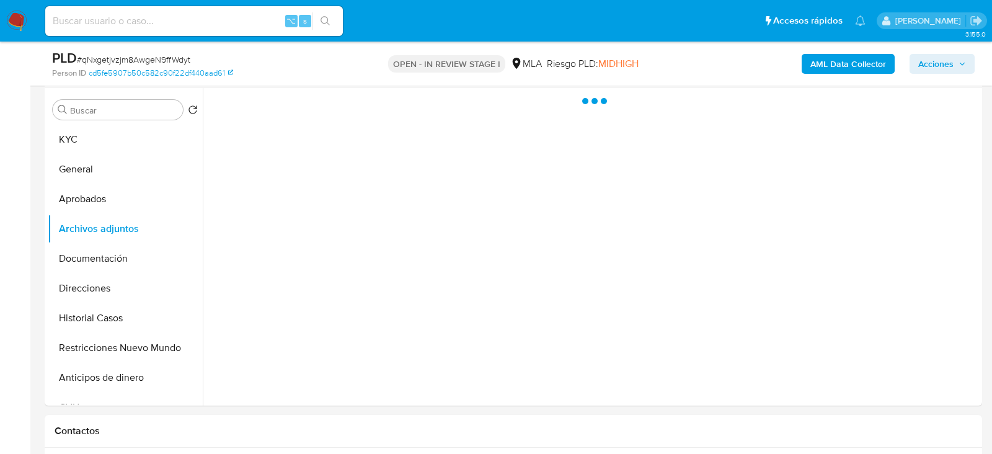
click at [815, 63] on b "AML Data Collector" at bounding box center [848, 64] width 76 height 20
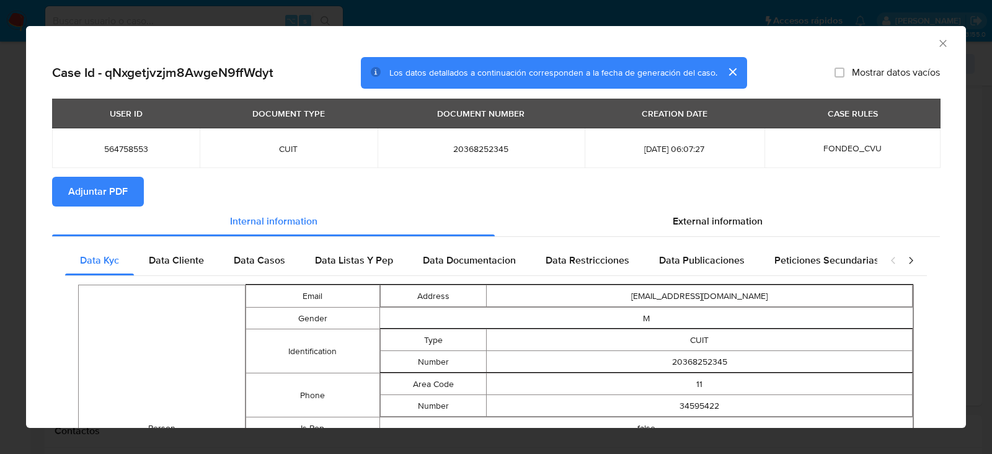
click at [87, 188] on span "Adjuntar PDF" at bounding box center [98, 191] width 60 height 27
click at [947, 40] on icon "Cerrar ventana" at bounding box center [943, 43] width 12 height 12
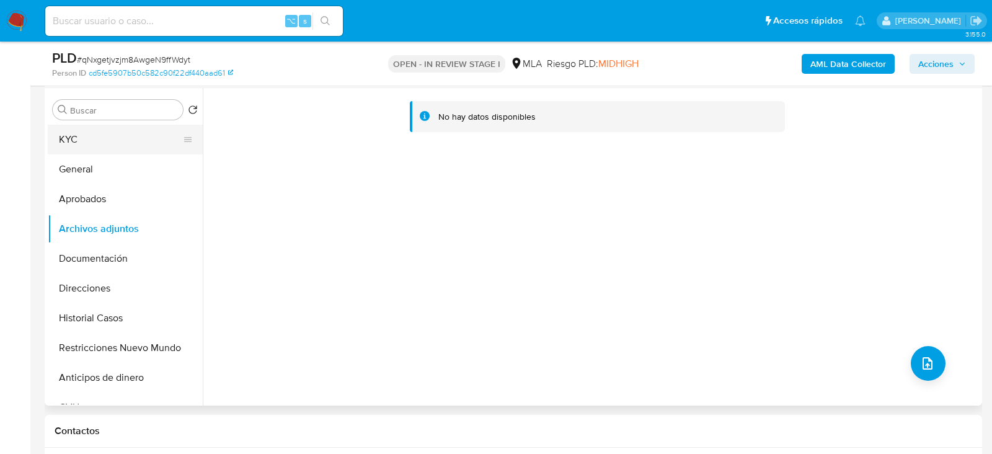
click at [107, 133] on button "KYC" at bounding box center [120, 140] width 145 height 30
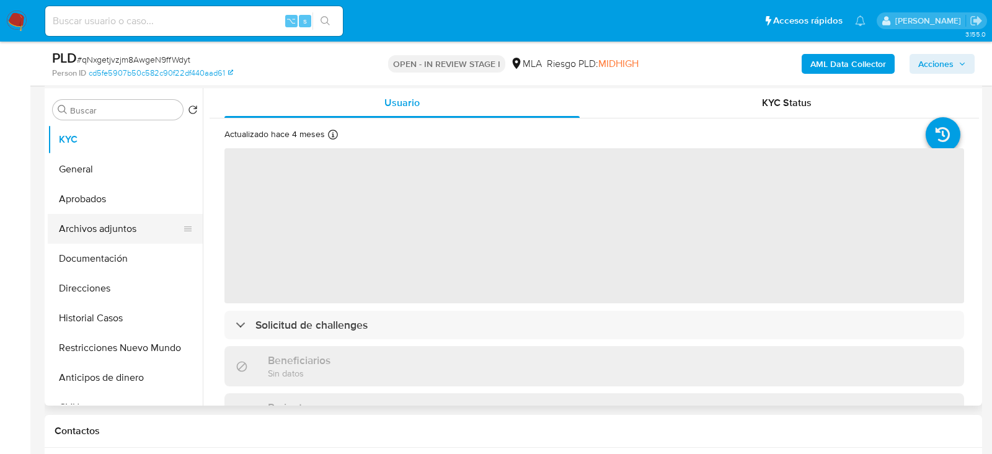
click at [123, 228] on button "Archivos adjuntos" at bounding box center [120, 229] width 145 height 30
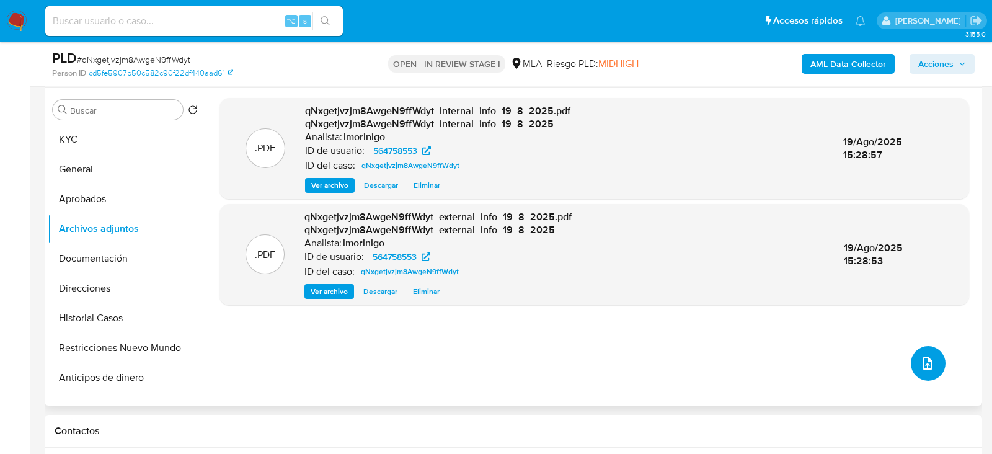
click at [933, 356] on button "upload-file" at bounding box center [928, 363] width 35 height 35
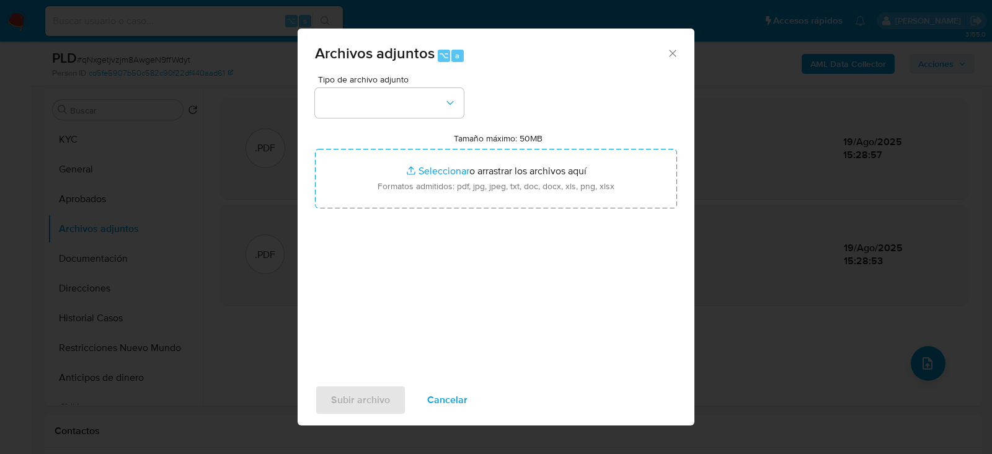
click at [386, 87] on div "Tipo de archivo adjunto" at bounding box center [389, 96] width 149 height 43
click at [386, 91] on button "button" at bounding box center [389, 103] width 149 height 30
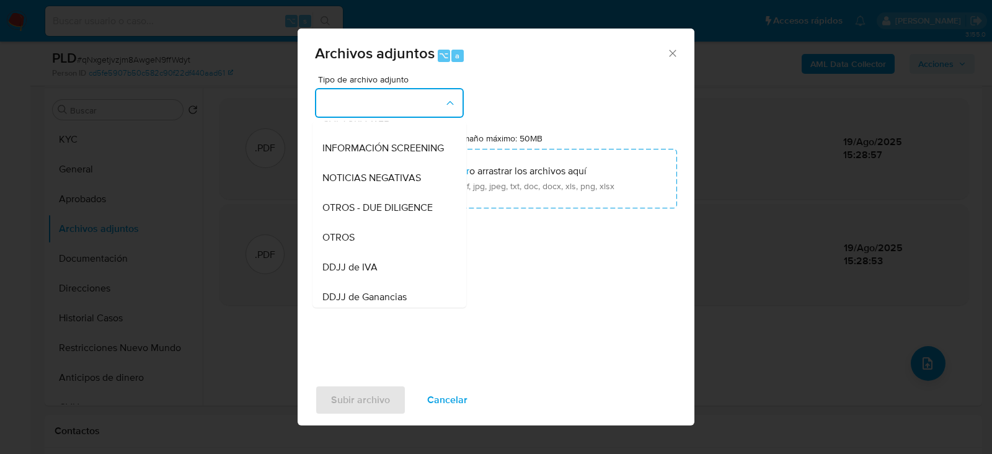
scroll to position [140, 0]
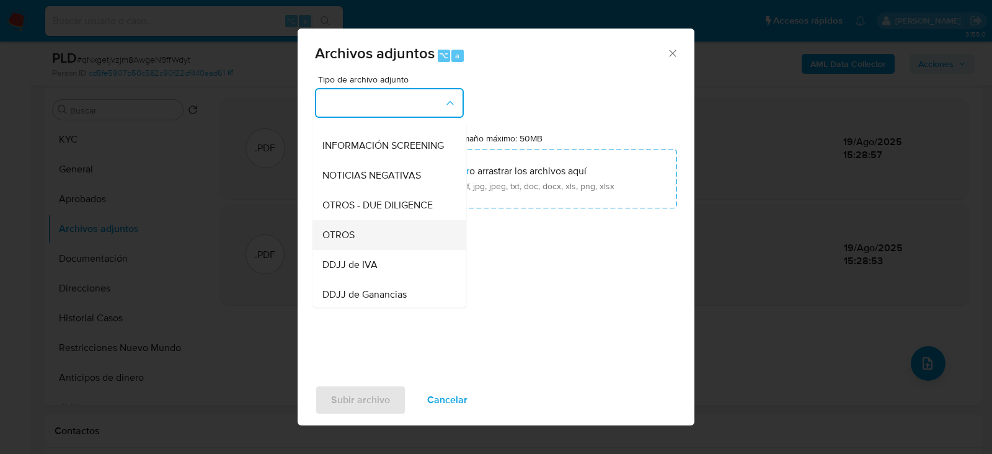
click at [357, 230] on div "OTROS" at bounding box center [385, 234] width 126 height 30
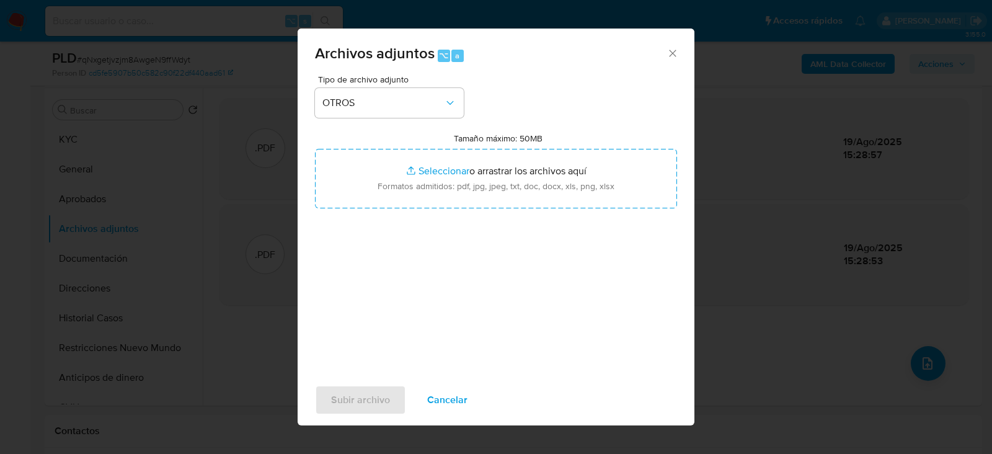
click at [386, 269] on div "Tipo de archivo adjunto OTROS Tamaño máximo: 50MB Seleccionar archivos Seleccio…" at bounding box center [496, 221] width 362 height 293
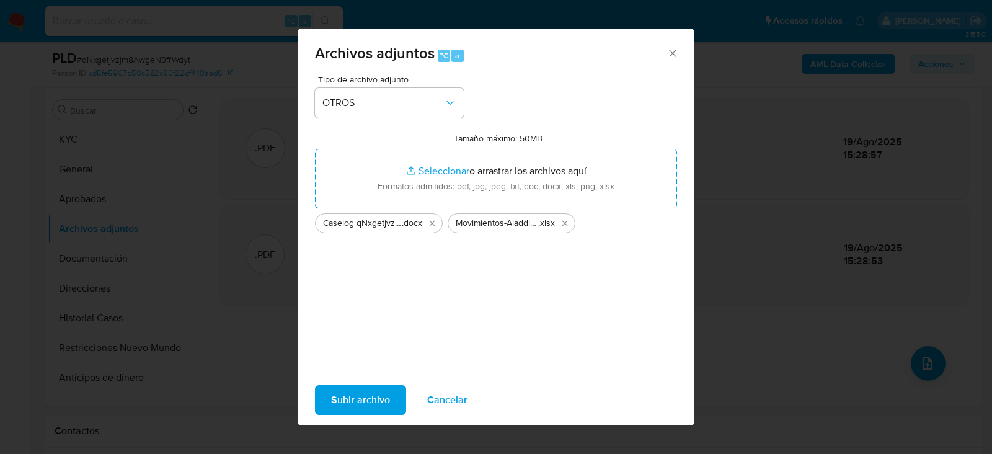
click at [370, 402] on span "Subir archivo" at bounding box center [360, 399] width 59 height 27
click at [366, 402] on span "Subir archivo" at bounding box center [360, 399] width 59 height 27
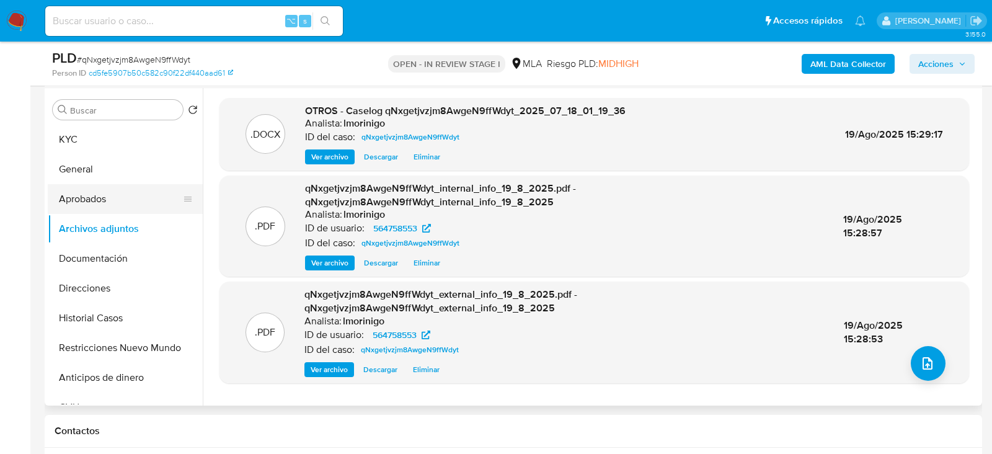
click at [81, 192] on button "Aprobados" at bounding box center [120, 199] width 145 height 30
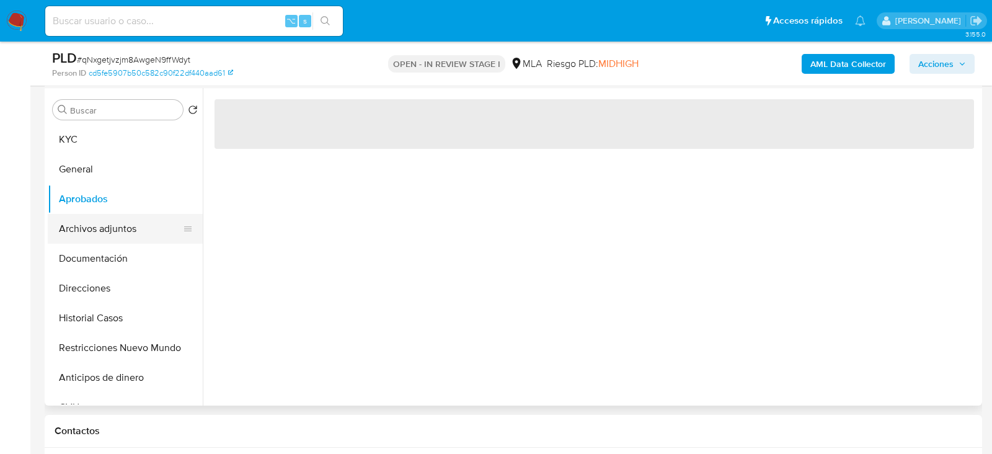
click at [81, 222] on button "Archivos adjuntos" at bounding box center [120, 229] width 145 height 30
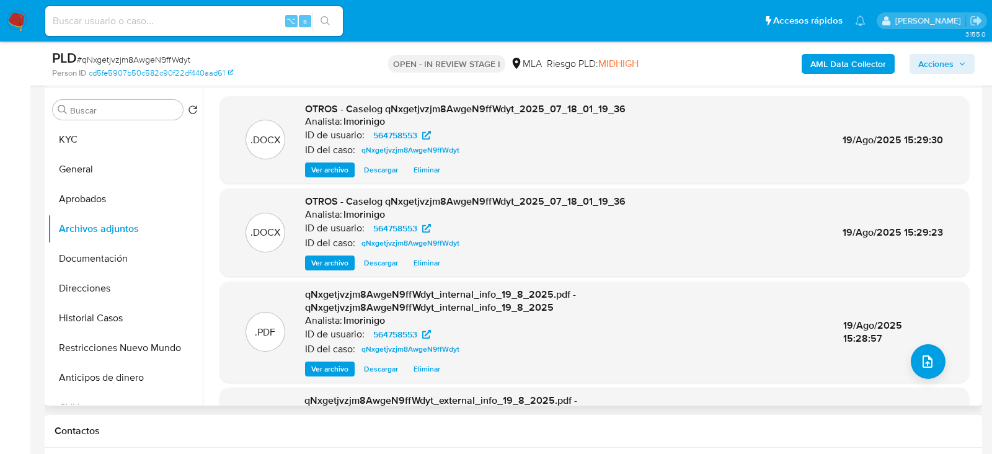
scroll to position [0, 0]
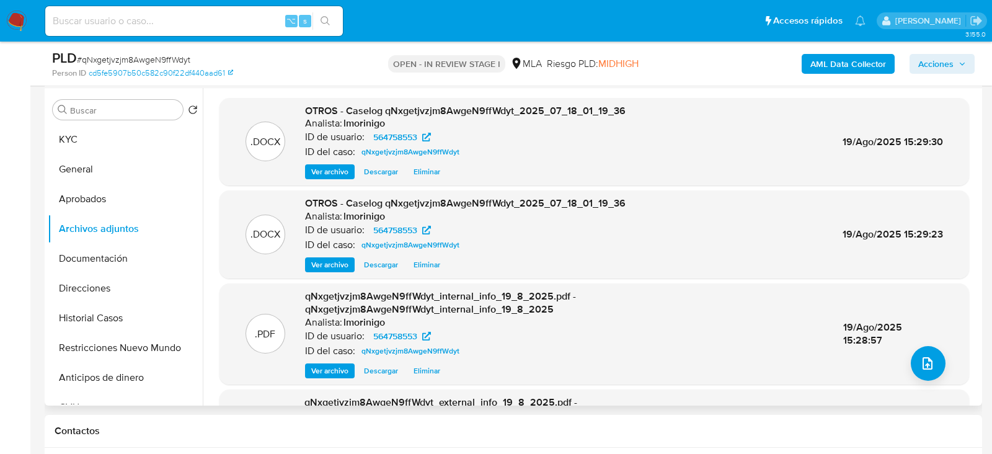
click at [426, 271] on div ".DOCX OTROS - Caselog qNxgetjvzjm8AwgeN9ffWdyt_2025_07_18_01_19_36 Analista: lm…" at bounding box center [594, 234] width 750 height 88
click at [424, 264] on span "Eliminar" at bounding box center [427, 265] width 27 height 12
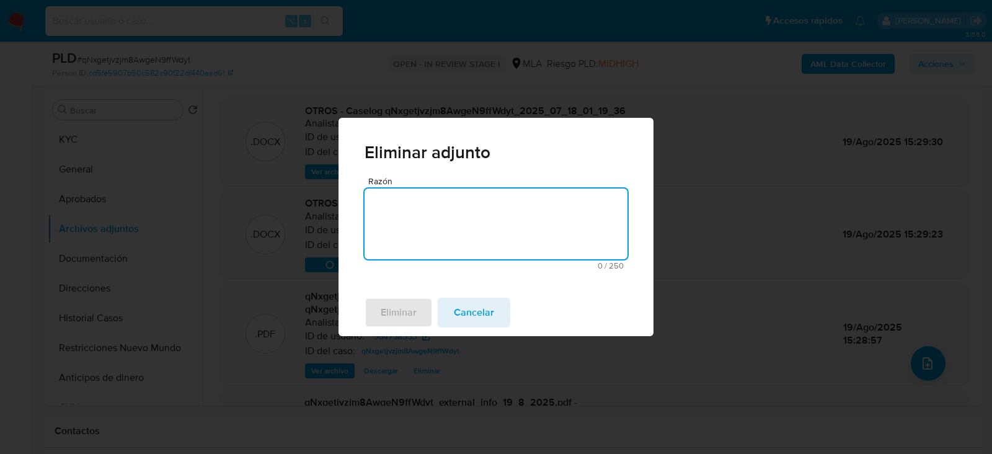
click at [405, 249] on textarea "Razón" at bounding box center [496, 223] width 263 height 71
click at [405, 284] on div "Razón 0 / 250 250 caracteres restantes" at bounding box center [496, 233] width 315 height 113
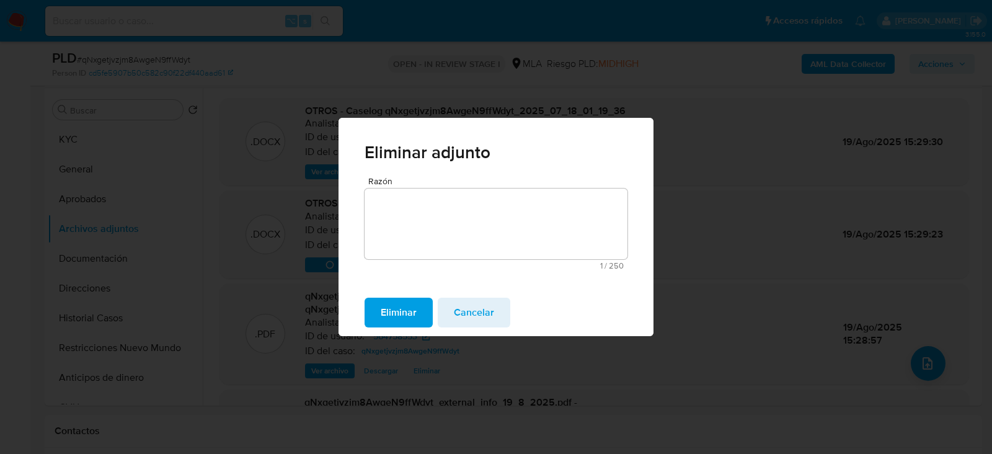
click at [405, 306] on span "Eliminar" at bounding box center [399, 312] width 36 height 27
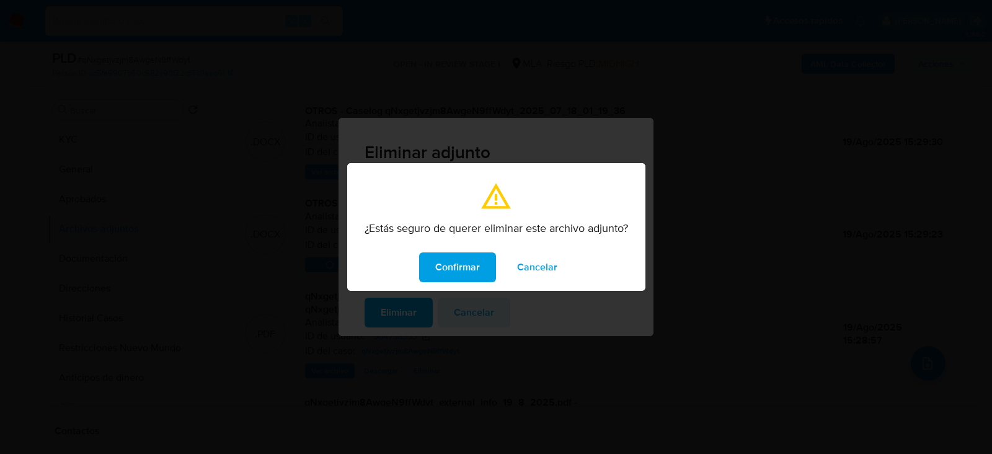
click at [450, 254] on span "Confirmar" at bounding box center [457, 267] width 45 height 27
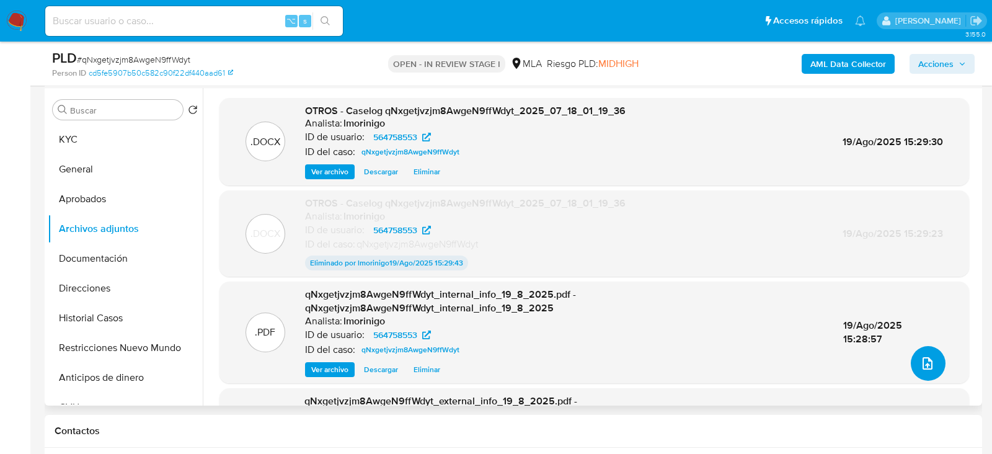
click at [924, 359] on icon "upload-file" at bounding box center [927, 363] width 15 height 15
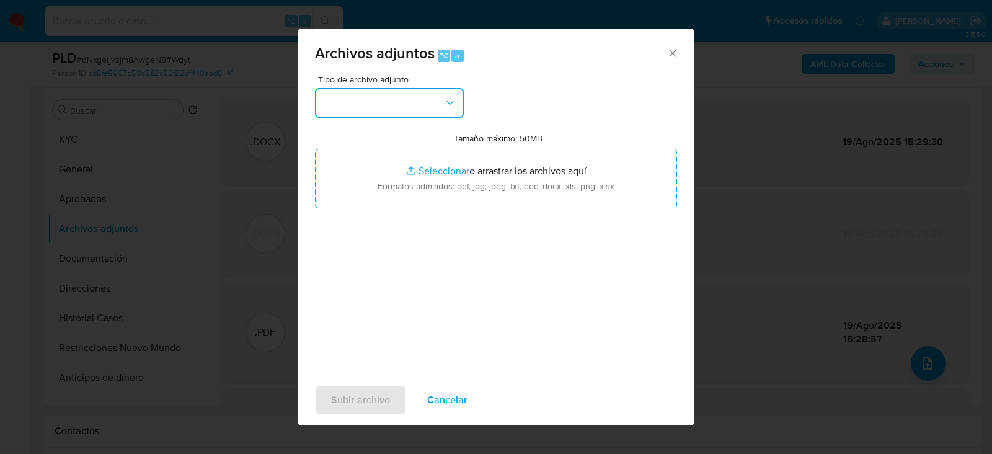
click at [399, 94] on button "button" at bounding box center [389, 103] width 149 height 30
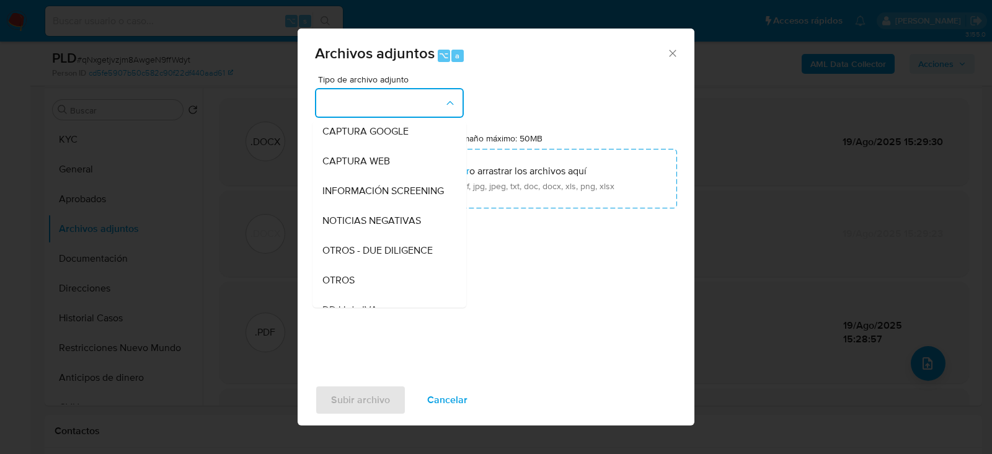
scroll to position [124, 0]
click at [342, 258] on div "OTROS" at bounding box center [385, 250] width 126 height 30
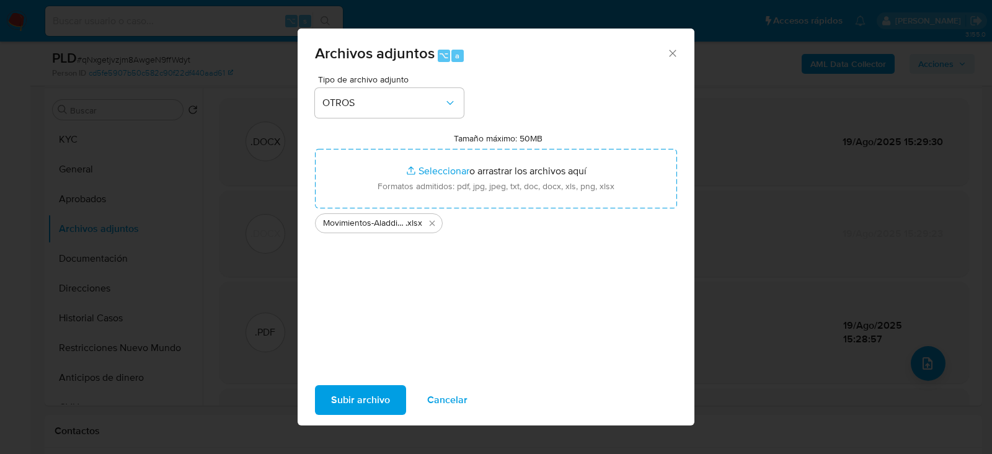
click at [376, 397] on span "Subir archivo" at bounding box center [360, 399] width 59 height 27
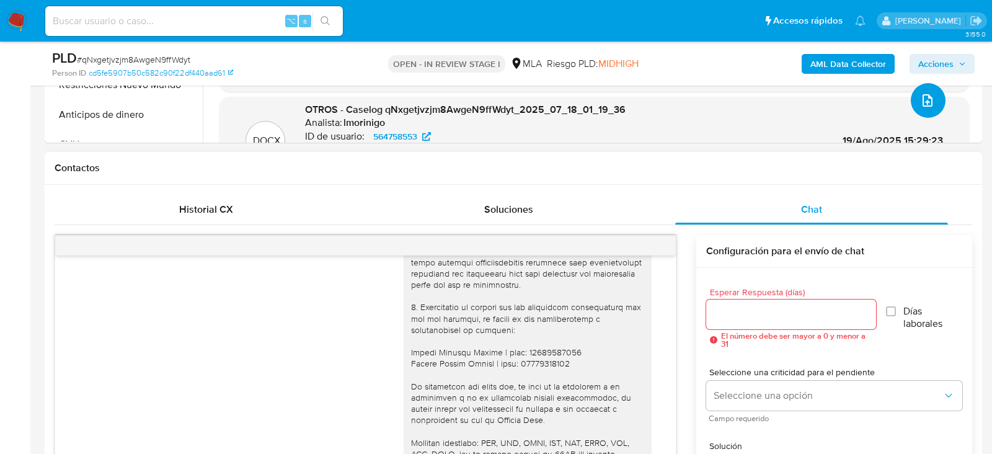
scroll to position [363, 0]
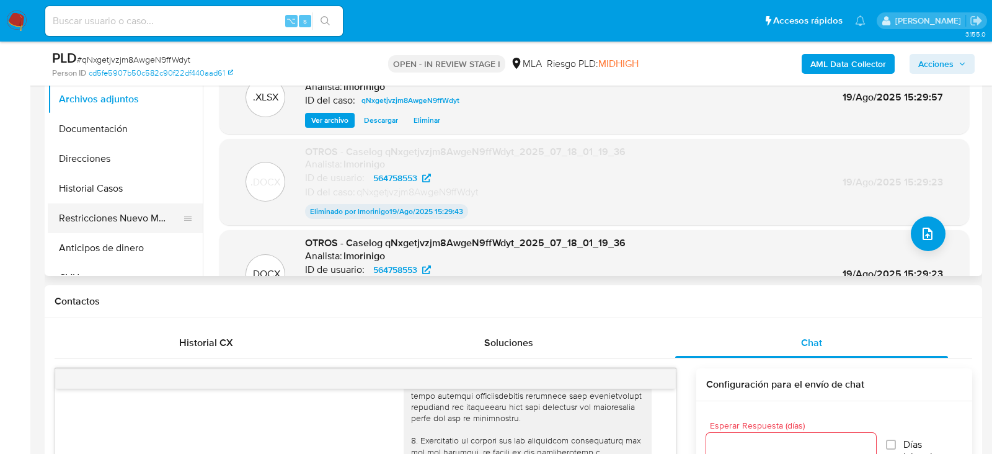
click at [123, 211] on button "Restricciones Nuevo Mundo" at bounding box center [120, 218] width 145 height 30
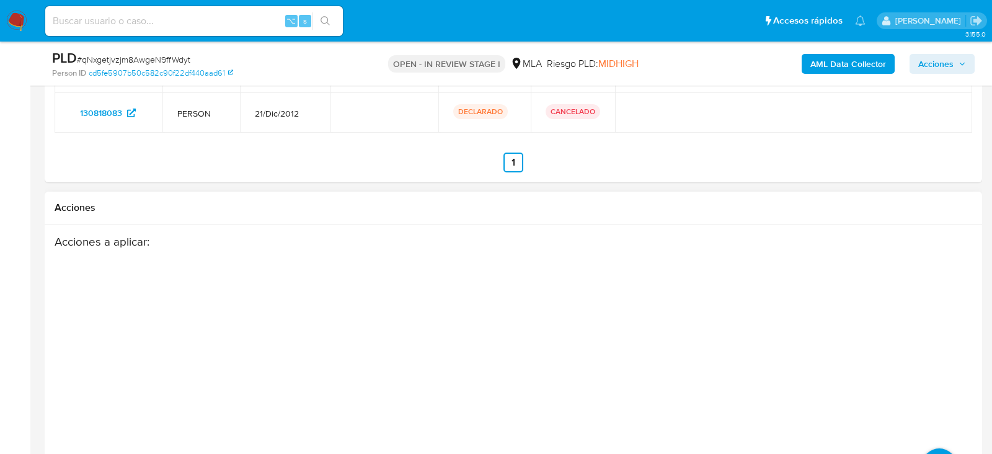
scroll to position [2316, 0]
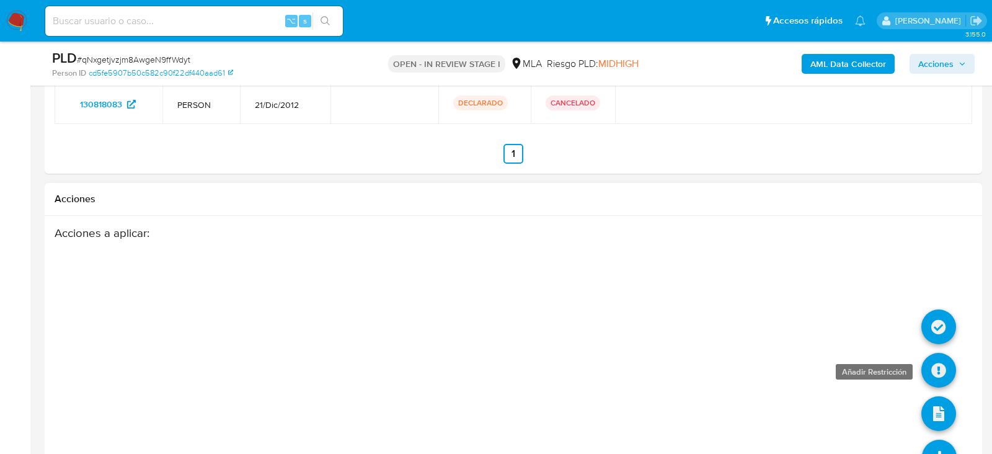
click at [938, 357] on icon at bounding box center [938, 370] width 35 height 35
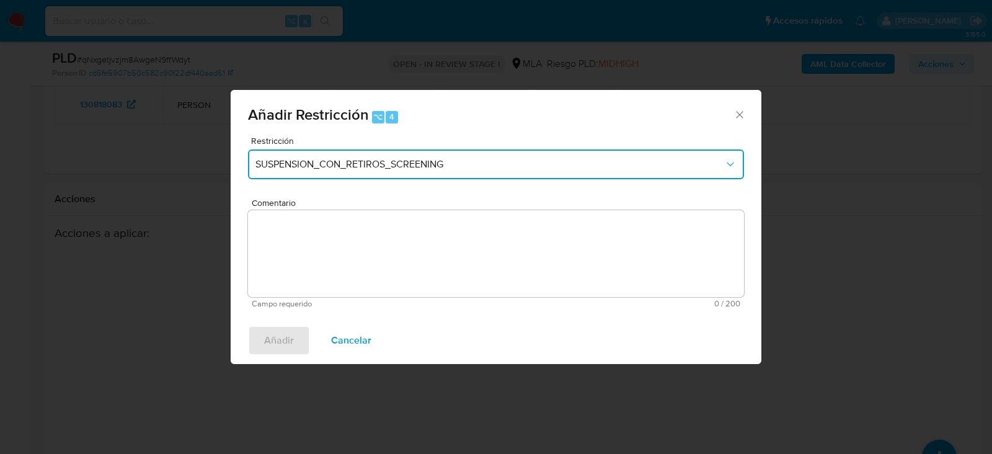
click at [319, 169] on span "SUSPENSION_CON_RETIROS_SCREENING" at bounding box center [489, 164] width 469 height 12
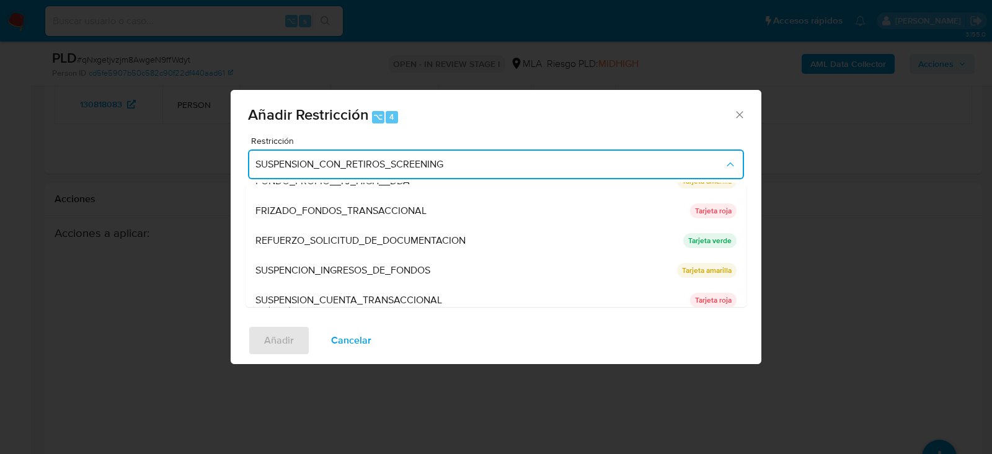
scroll to position [262, 0]
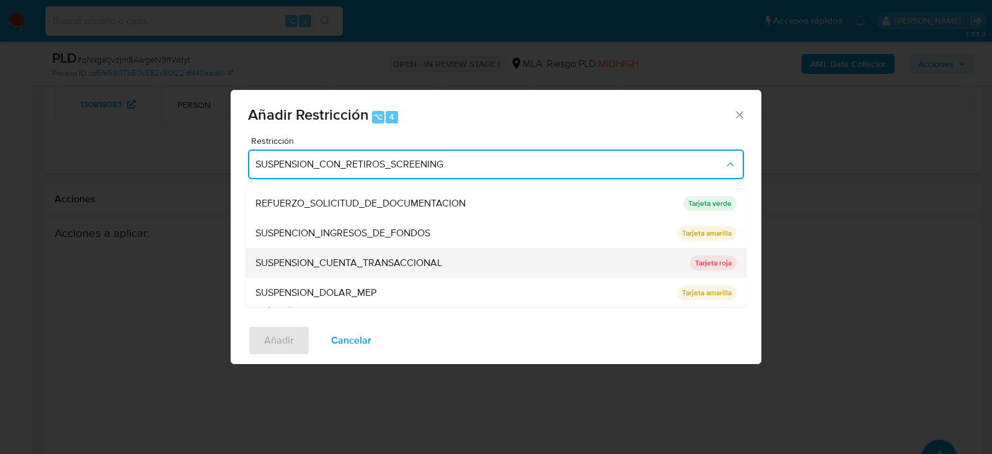
click at [329, 259] on span "SUSPENSION_CUENTA_TRANSACCIONAL" at bounding box center [348, 263] width 187 height 12
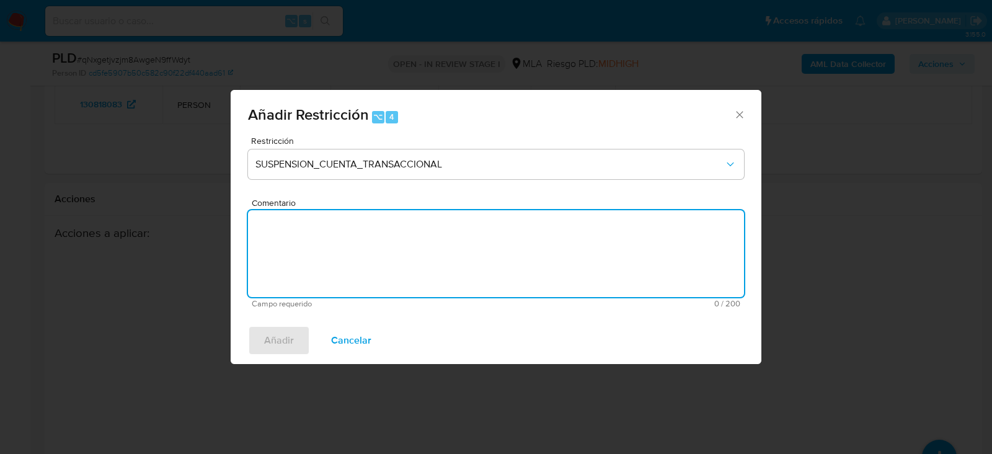
click at [329, 259] on textarea "Comentario" at bounding box center [496, 253] width 496 height 87
type textarea "AML"
click at [259, 332] on button "Añadir" at bounding box center [279, 341] width 62 height 30
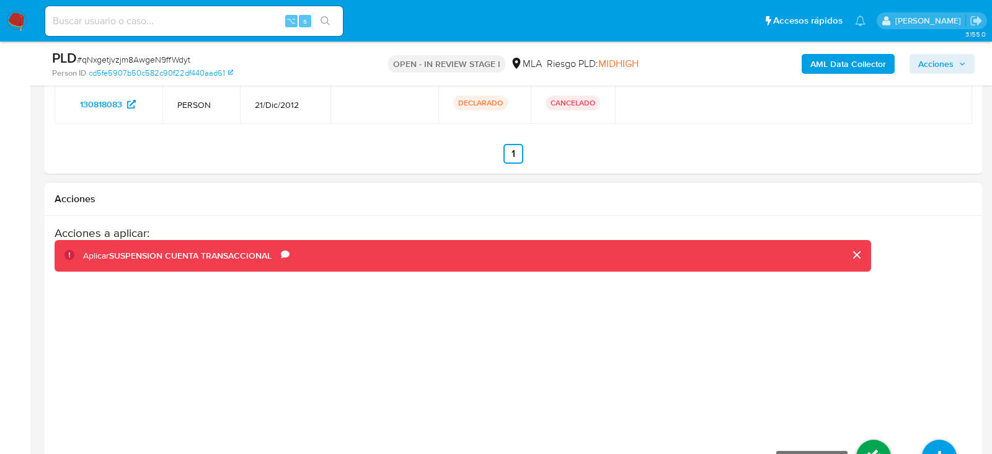
click at [869, 451] on icon at bounding box center [873, 457] width 35 height 35
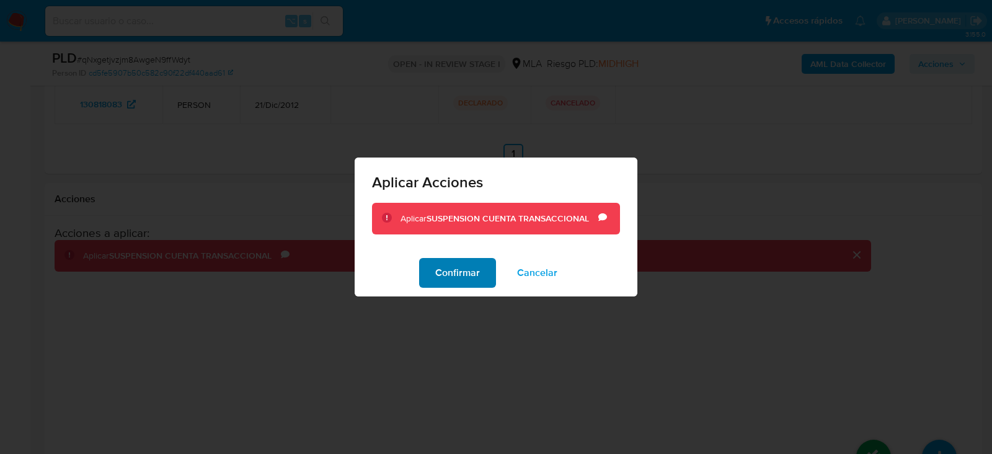
click at [451, 278] on span "Confirmar" at bounding box center [457, 272] width 45 height 27
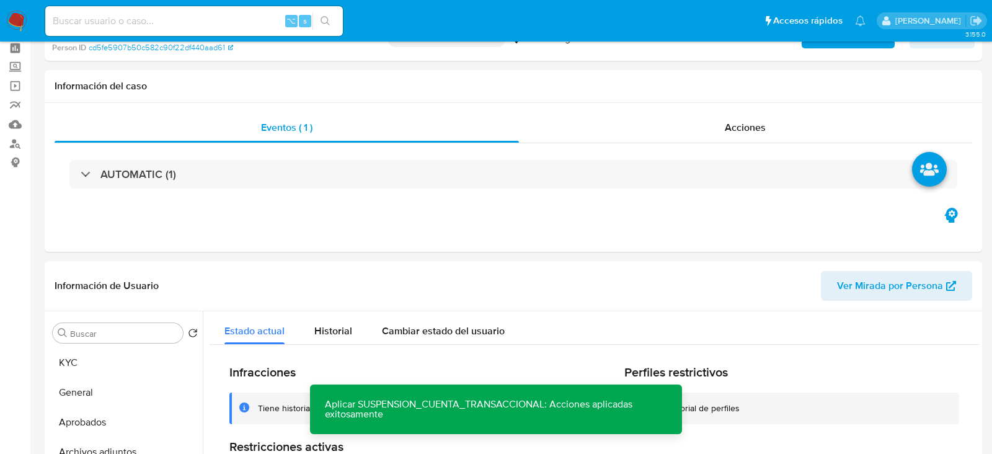
scroll to position [0, 0]
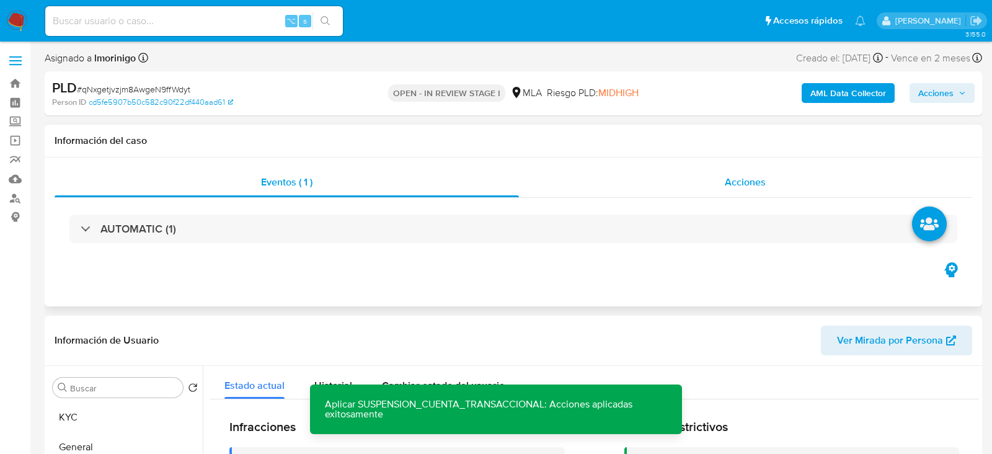
click at [805, 192] on div "Acciones" at bounding box center [746, 182] width 454 height 30
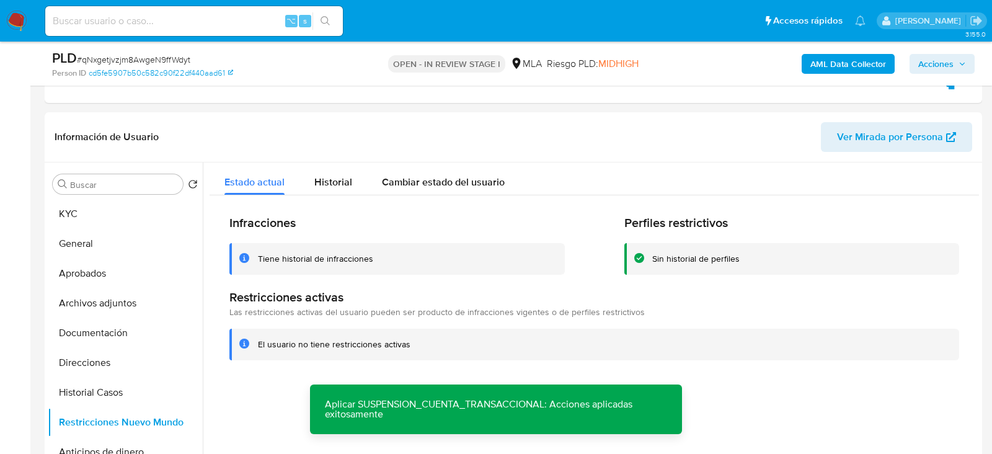
scroll to position [252, 0]
click at [100, 310] on button "Archivos adjuntos" at bounding box center [120, 302] width 145 height 30
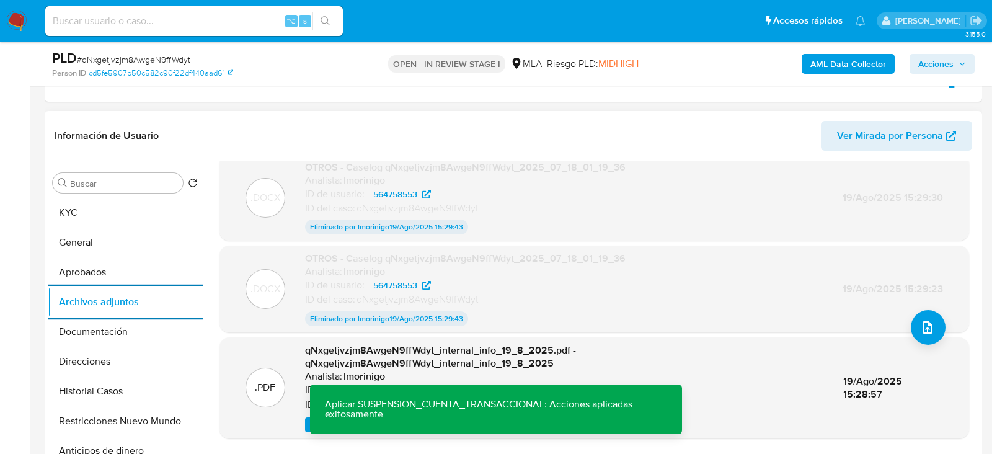
scroll to position [319, 0]
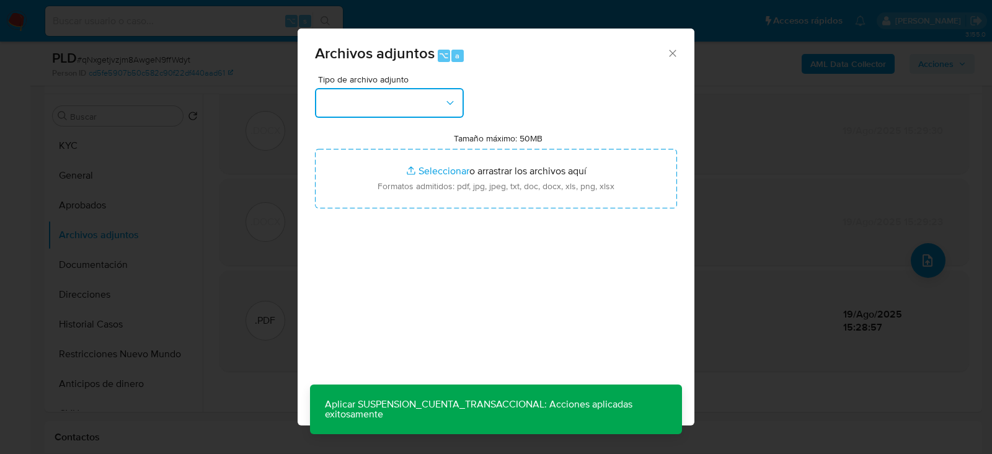
click at [367, 96] on button "button" at bounding box center [389, 103] width 149 height 30
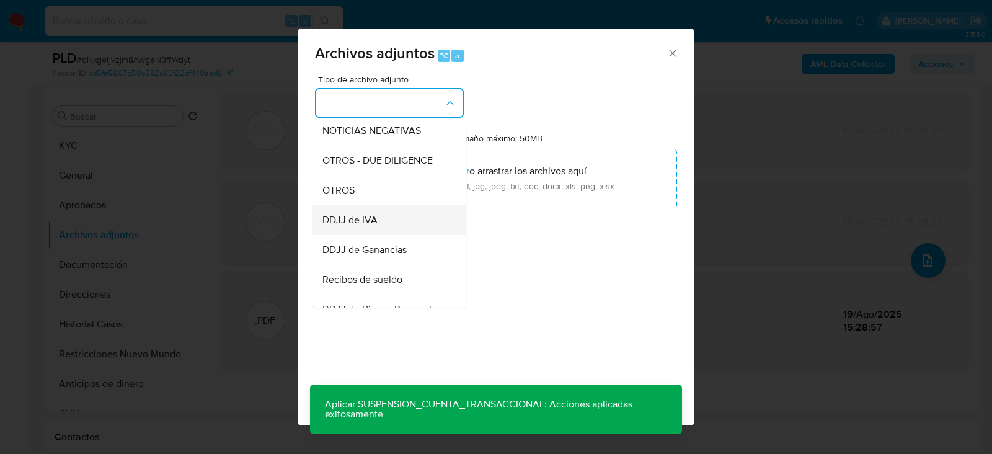
scroll to position [194, 0]
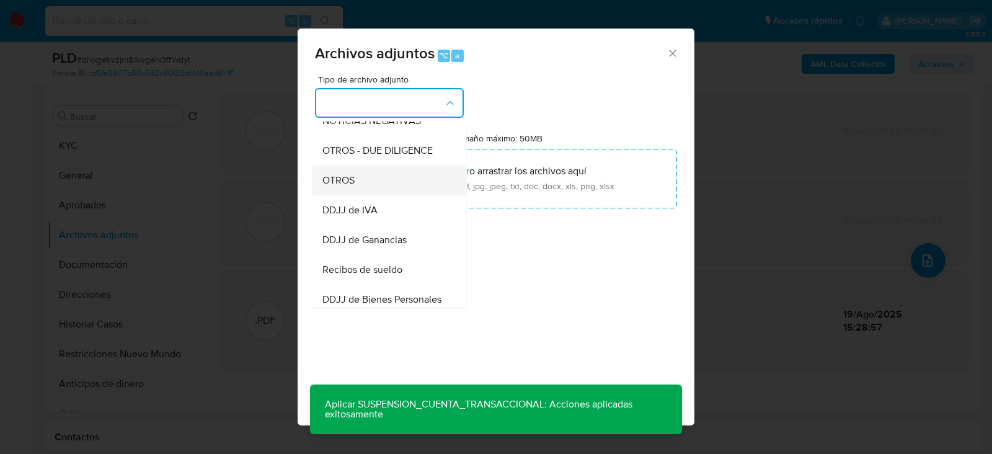
click at [357, 184] on div "OTROS" at bounding box center [385, 180] width 126 height 30
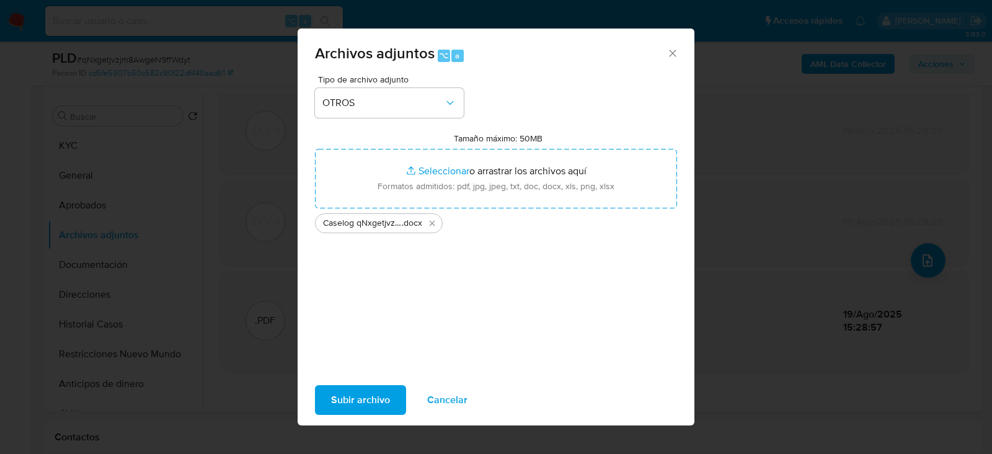
click at [355, 405] on span "Subir archivo" at bounding box center [360, 399] width 59 height 27
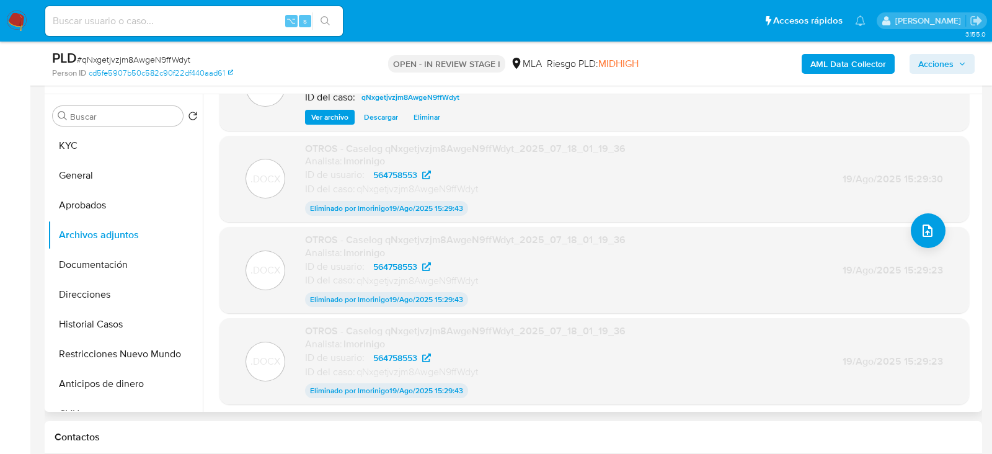
scroll to position [0, 0]
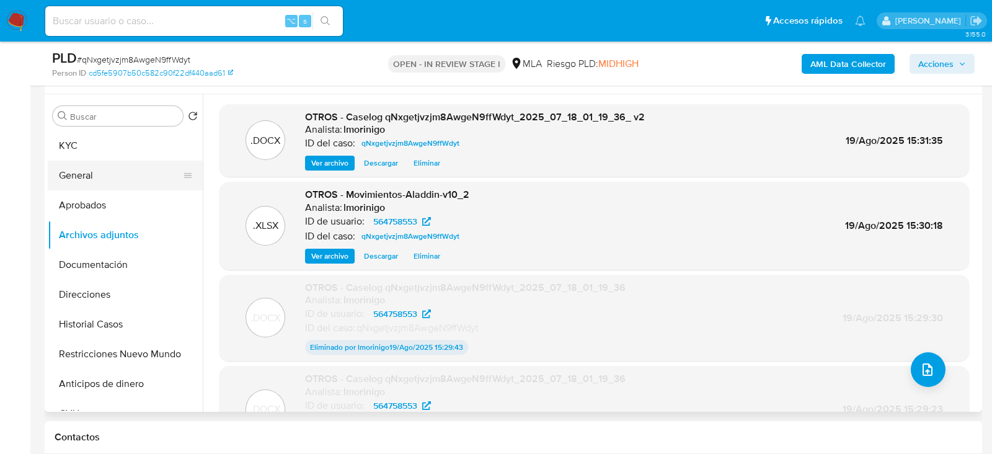
click at [72, 182] on button "General" at bounding box center [120, 176] width 145 height 30
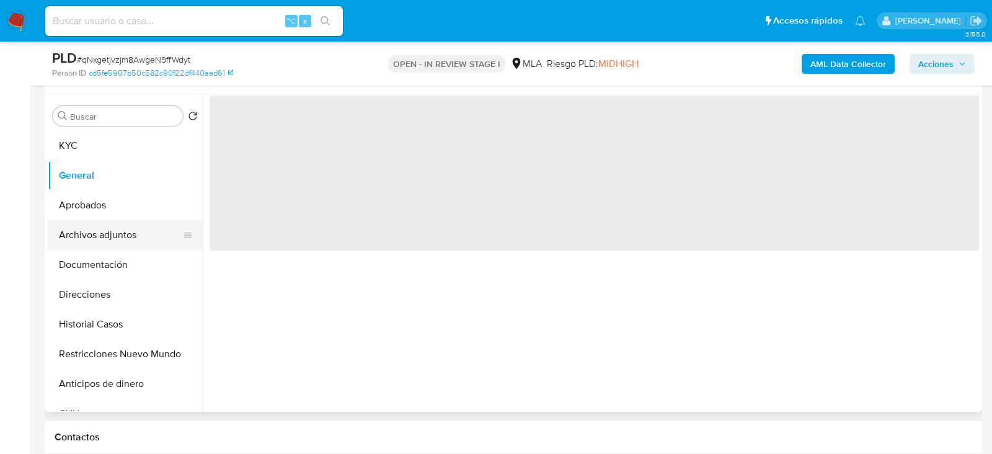
click at [73, 223] on button "Archivos adjuntos" at bounding box center [120, 235] width 145 height 30
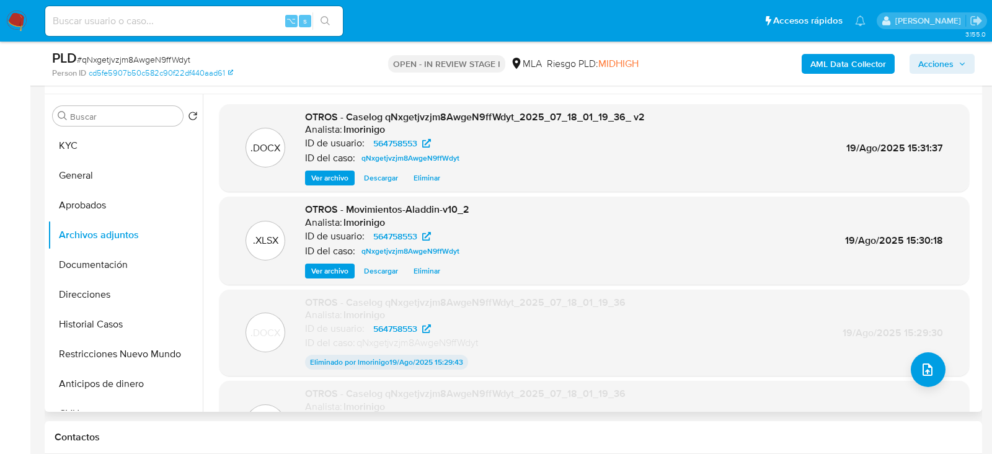
scroll to position [101, 0]
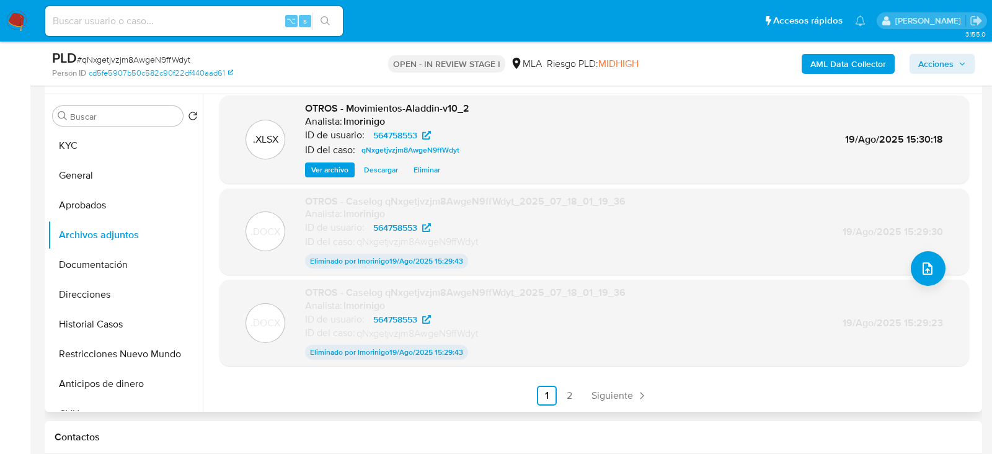
click at [611, 406] on div ".DOCX OTROS - Caselog qNxgetjvzjm8AwgeN9ffWdyt_2025_07_18_01_19_36_ v2 Analista…" at bounding box center [591, 252] width 776 height 317
click at [611, 396] on span "Siguiente" at bounding box center [612, 396] width 42 height 10
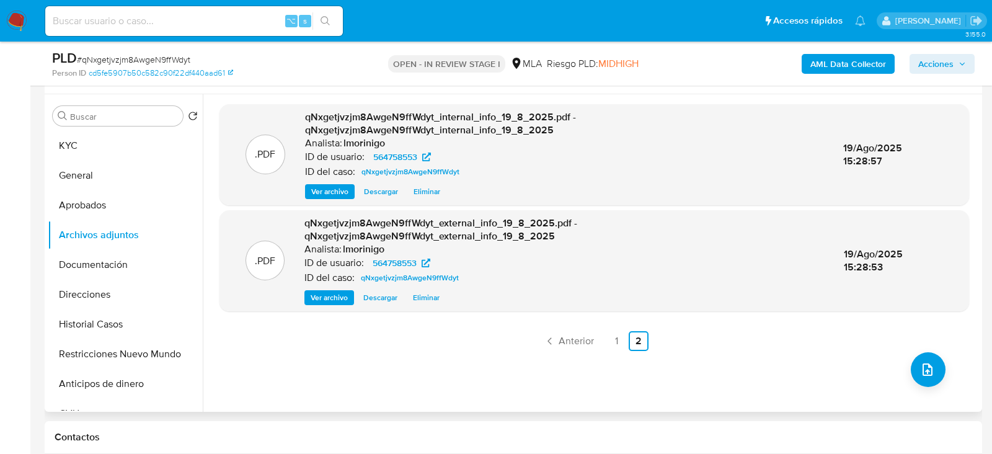
click at [955, 65] on span "Acciones" at bounding box center [942, 63] width 48 height 17
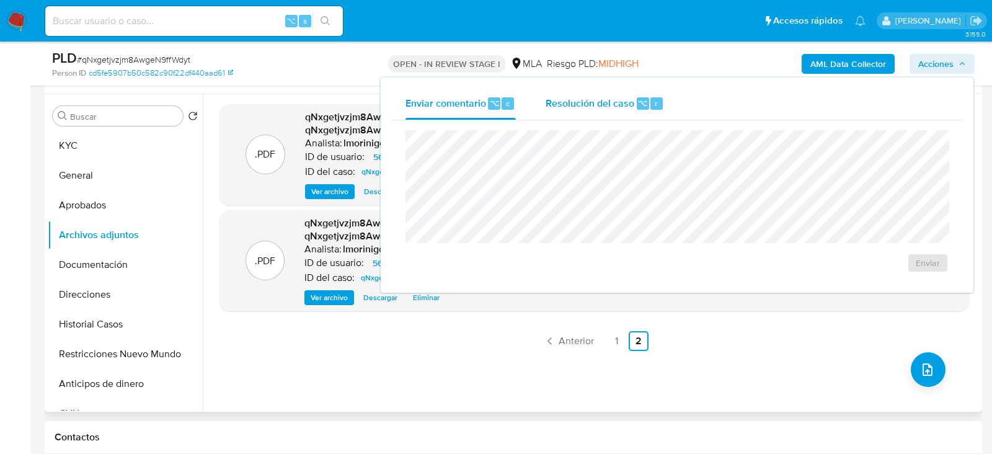
click at [656, 107] on div "r" at bounding box center [656, 103] width 12 height 12
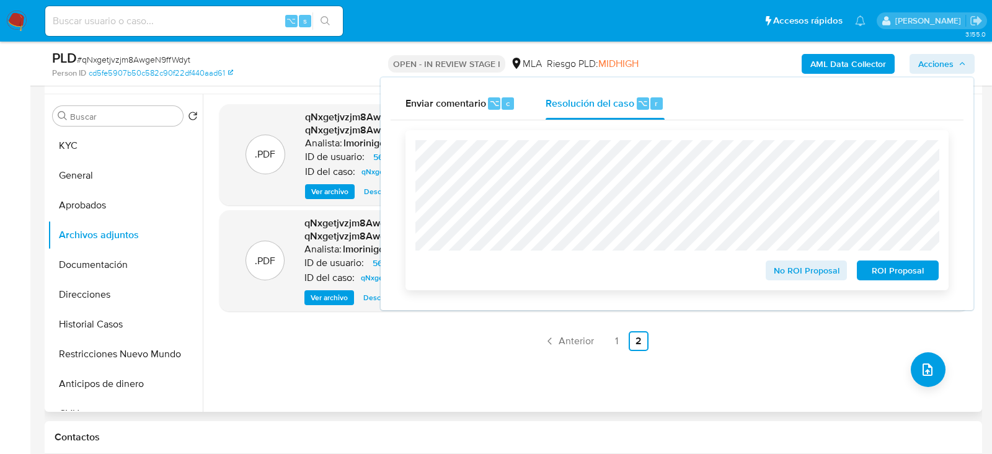
click at [872, 272] on span "ROI Proposal" at bounding box center [898, 270] width 64 height 17
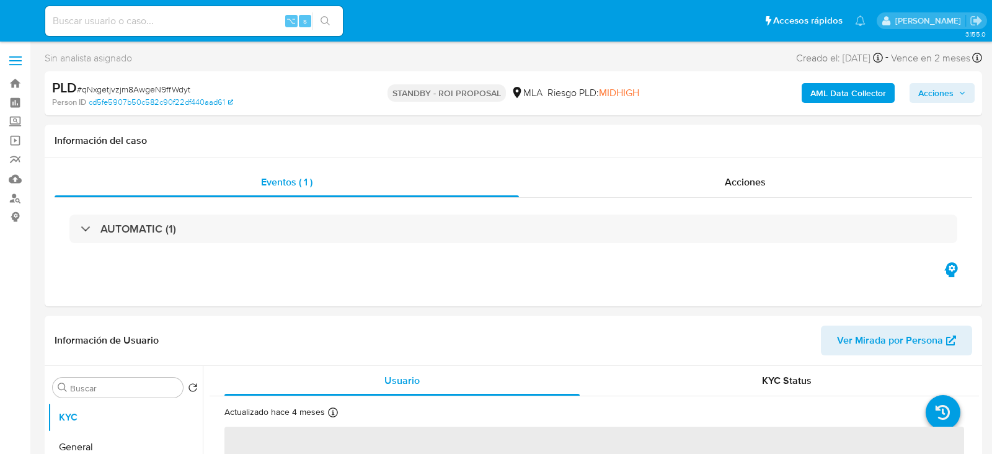
select select "10"
click at [149, 19] on input at bounding box center [194, 21] width 298 height 16
paste input "WihSa40mOG5kRcEDrmO1edt5"
type input "WihSa40mOG5kRcEDrmO1edt5"
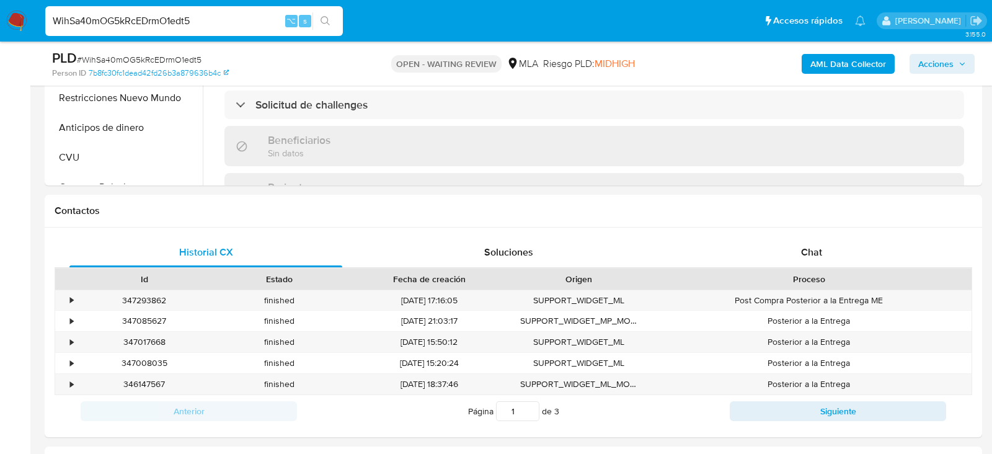
scroll to position [507, 0]
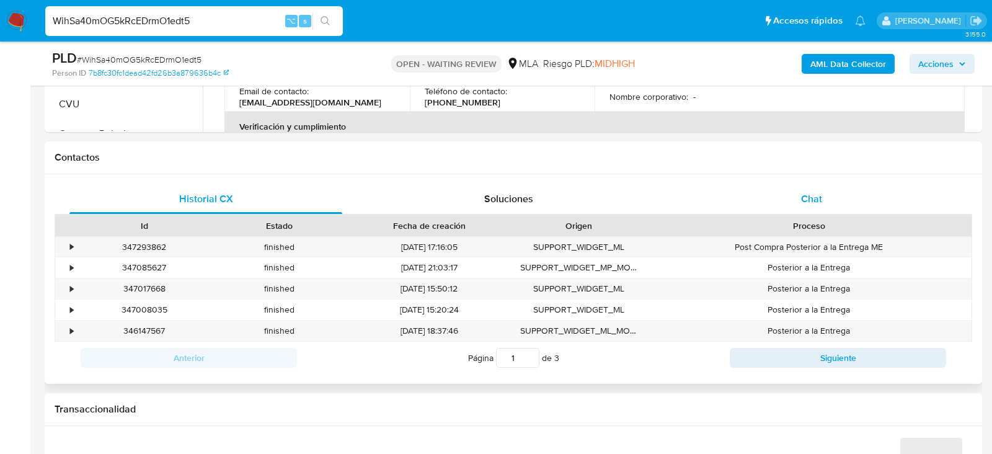
click at [792, 185] on div "Chat" at bounding box center [811, 199] width 273 height 30
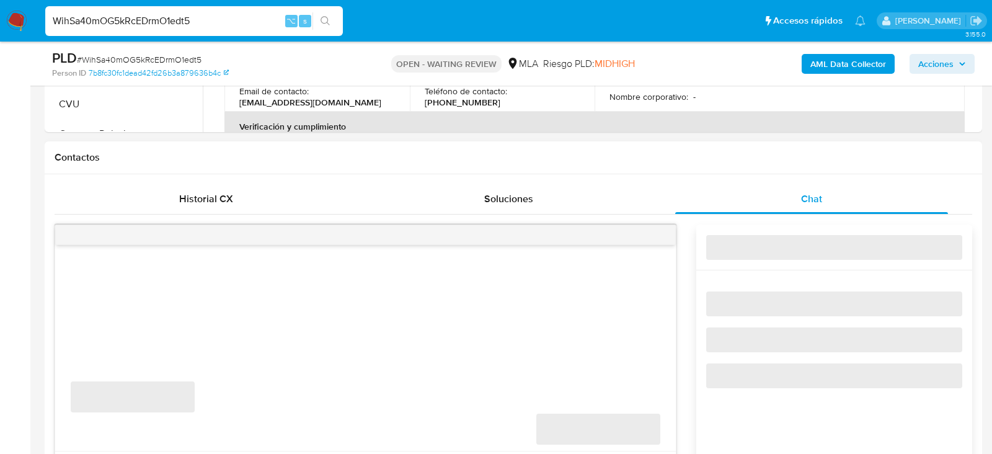
select select "10"
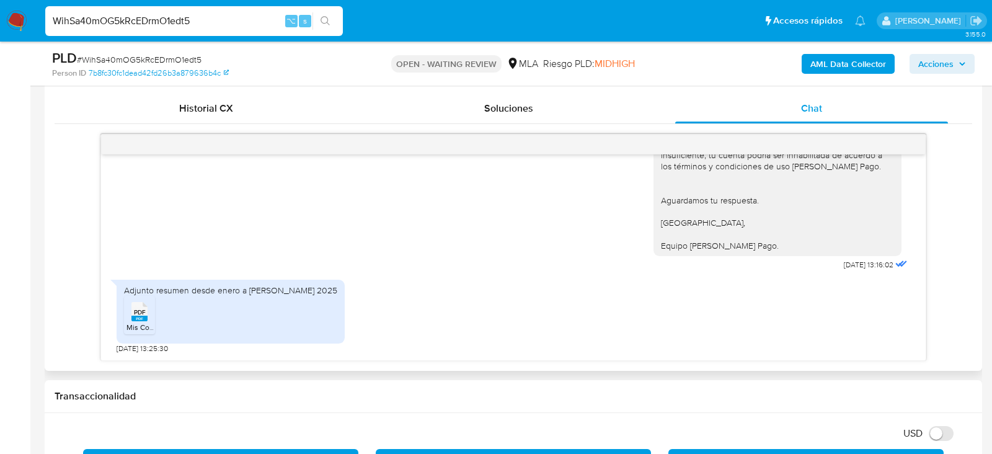
scroll to position [557, 0]
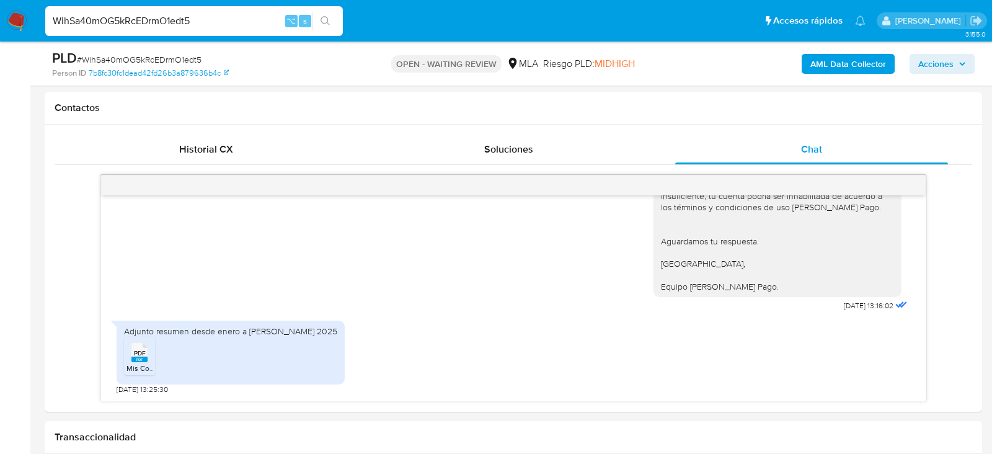
click at [204, 20] on input "WihSa40mOG5kRcEDrmO1edt5" at bounding box center [194, 21] width 298 height 16
paste input "8922402"
type input "8922402"
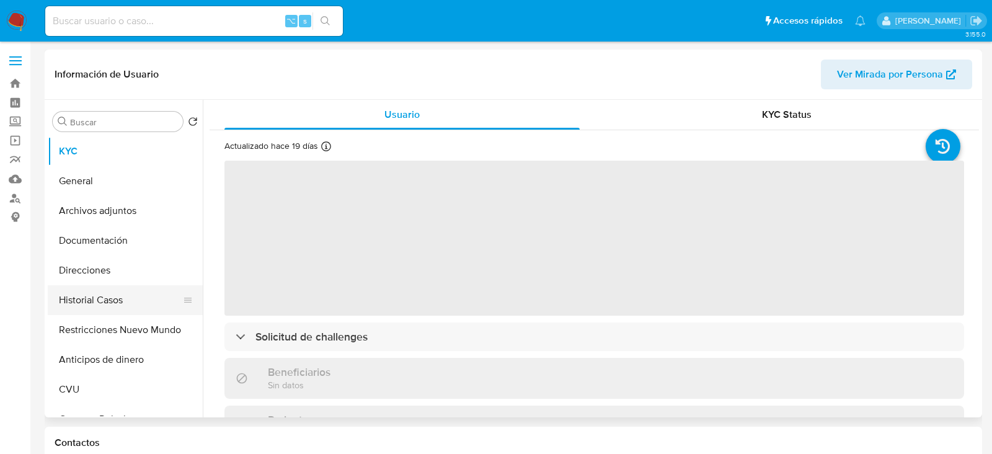
click at [75, 296] on button "Historial Casos" at bounding box center [120, 300] width 145 height 30
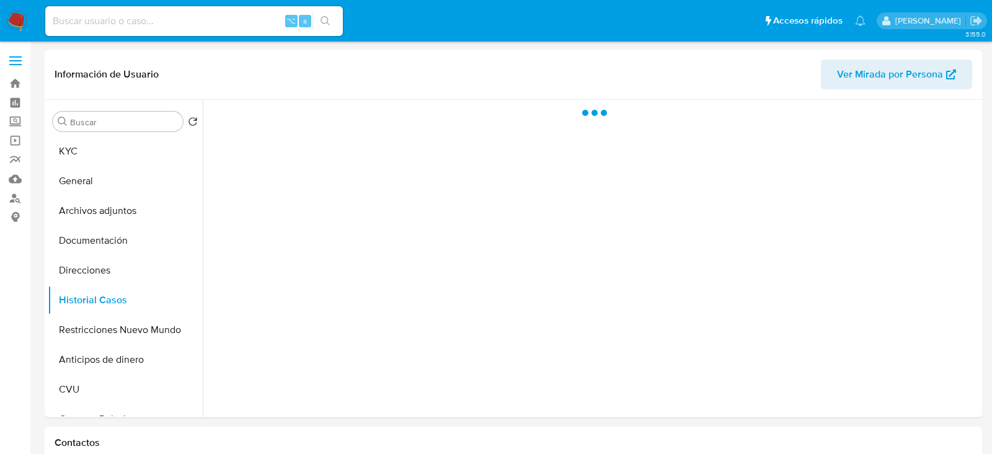
select select "10"
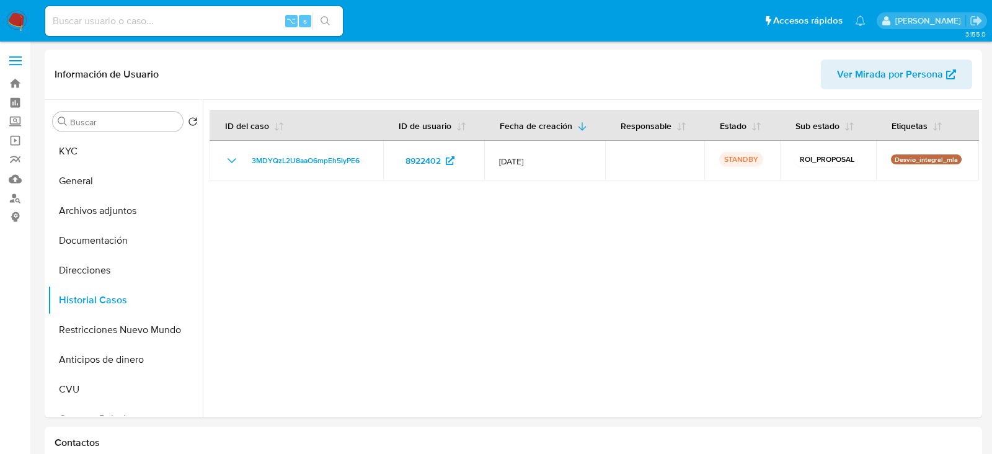
click at [169, 22] on input at bounding box center [194, 21] width 298 height 16
paste input "145134496"
type input "145134496"
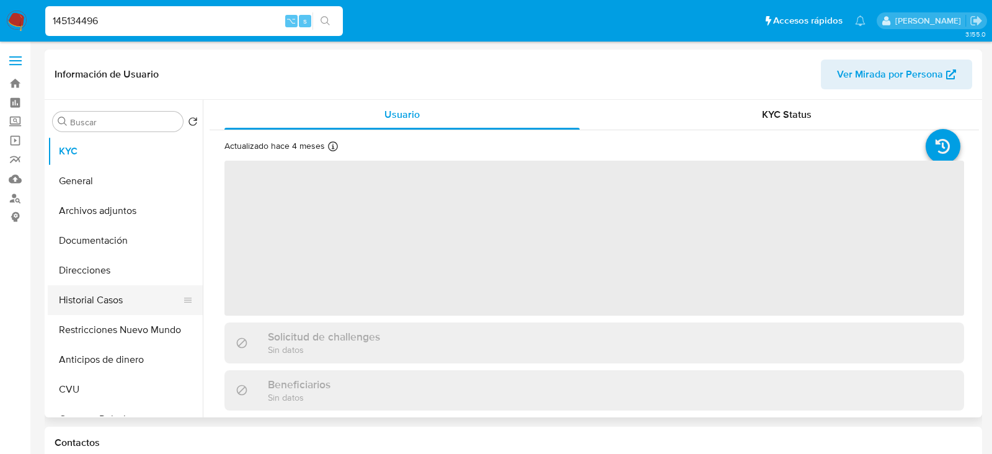
click at [97, 303] on button "Historial Casos" at bounding box center [120, 300] width 145 height 30
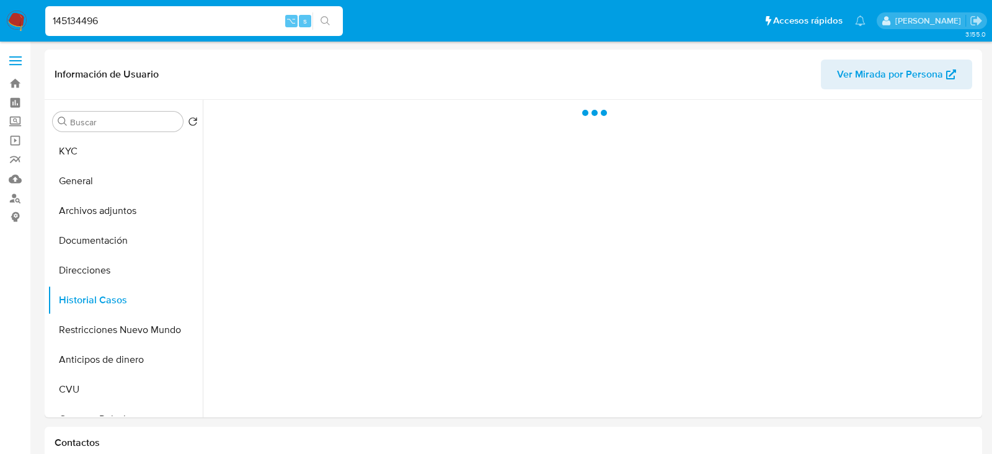
select select "10"
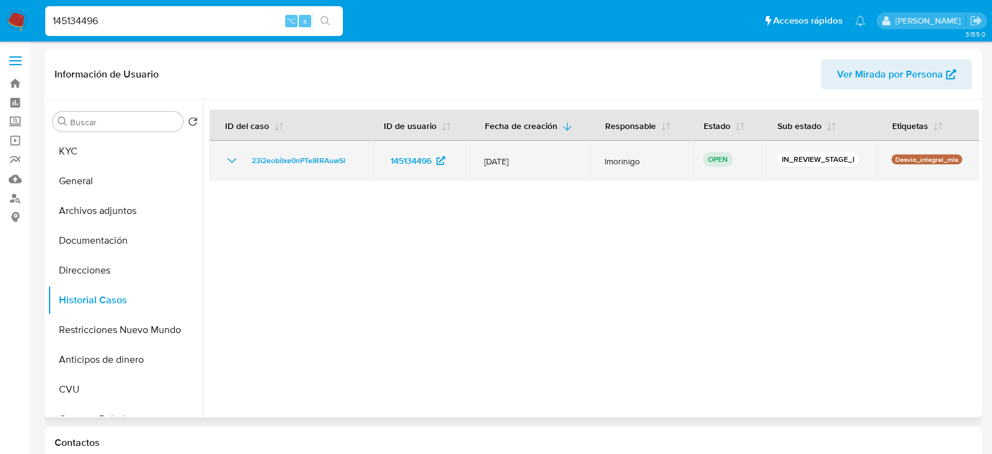
click at [282, 147] on td "23i2eobiIxe0nPTeIRRAuwSl" at bounding box center [289, 161] width 159 height 40
click at [282, 156] on span "23i2eobiIxe0nPTeIRRAuwSl" at bounding box center [299, 160] width 94 height 15
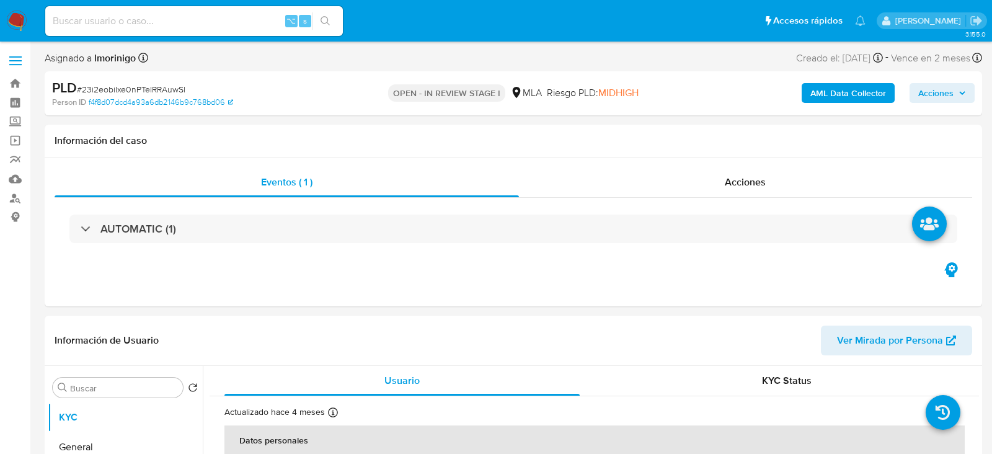
select select "10"
click at [185, 12] on div "⌥ s" at bounding box center [194, 21] width 298 height 30
click at [178, 16] on input at bounding box center [194, 21] width 298 height 16
paste input "177395125"
type input "177395125"
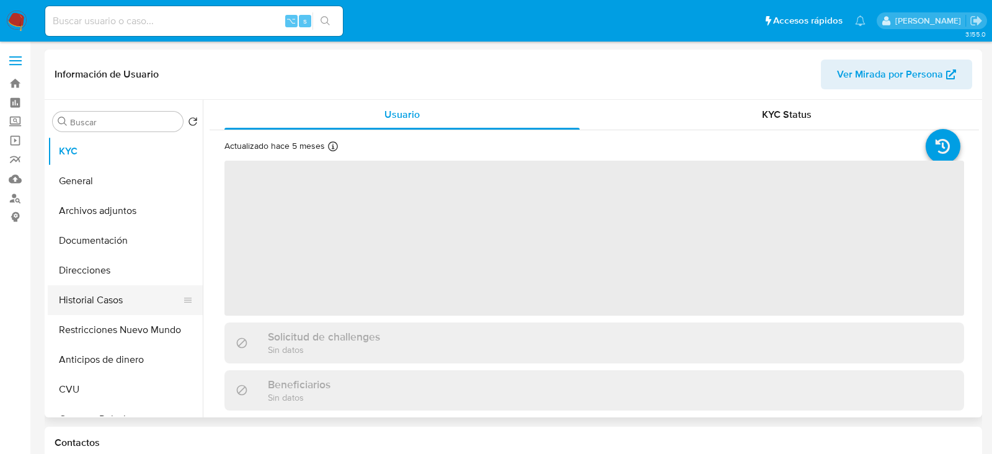
click at [114, 293] on button "Historial Casos" at bounding box center [120, 300] width 145 height 30
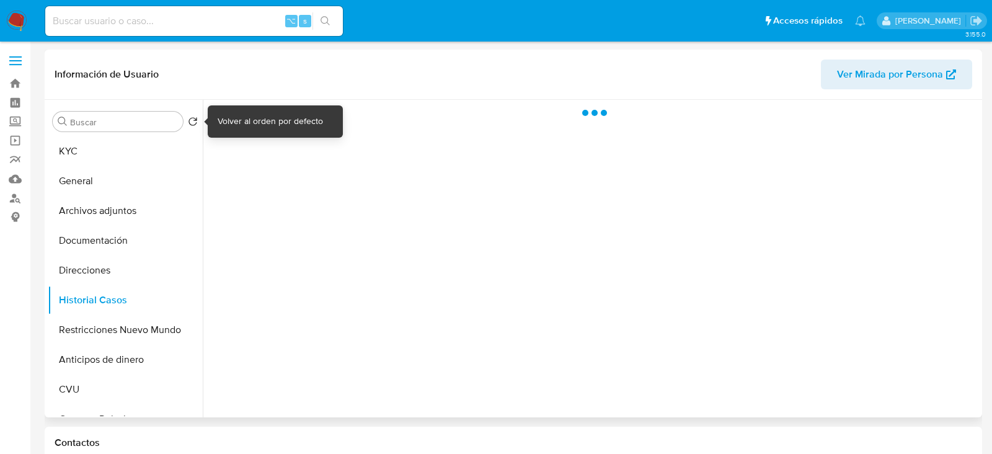
select select "10"
